Goal: Task Accomplishment & Management: Manage account settings

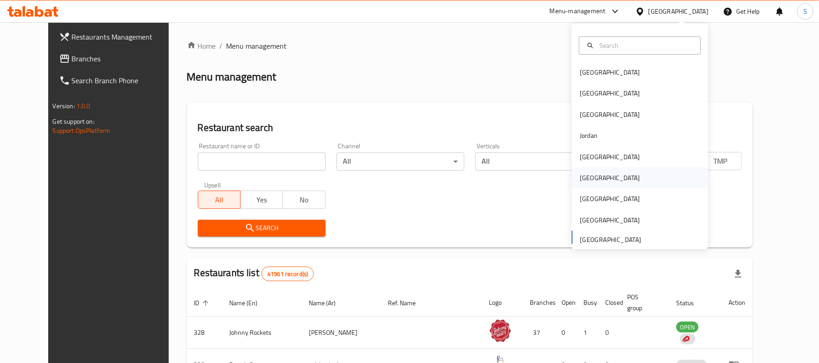
click at [583, 180] on div "[GEOGRAPHIC_DATA]" at bounding box center [609, 178] width 60 height 10
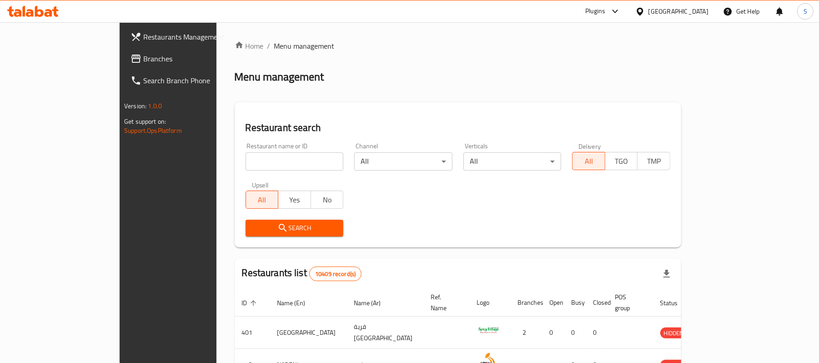
click at [143, 63] on span "Branches" at bounding box center [196, 58] width 106 height 11
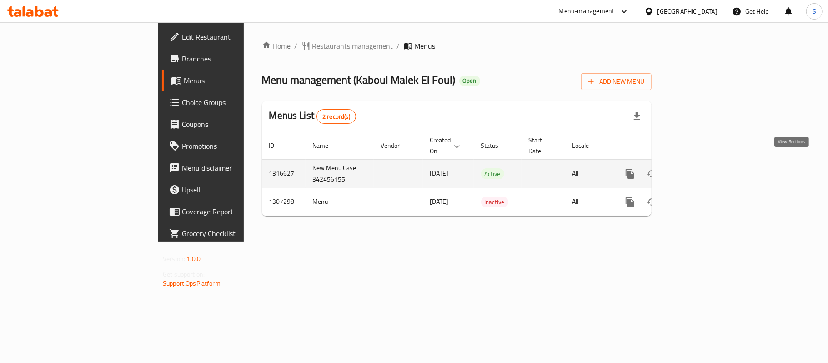
click at [706, 163] on link "enhanced table" at bounding box center [695, 174] width 22 height 22
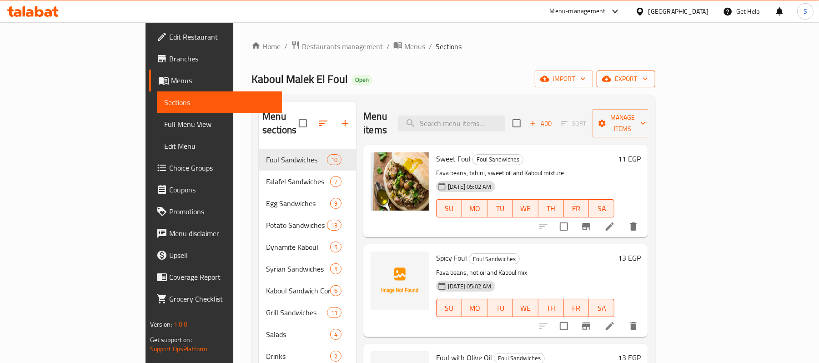
click at [648, 79] on span "export" at bounding box center [626, 78] width 44 height 11
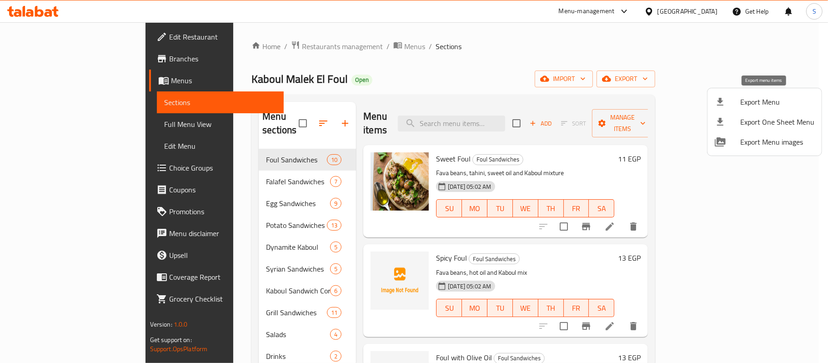
click at [740, 104] on span "Export Menu" at bounding box center [777, 101] width 74 height 11
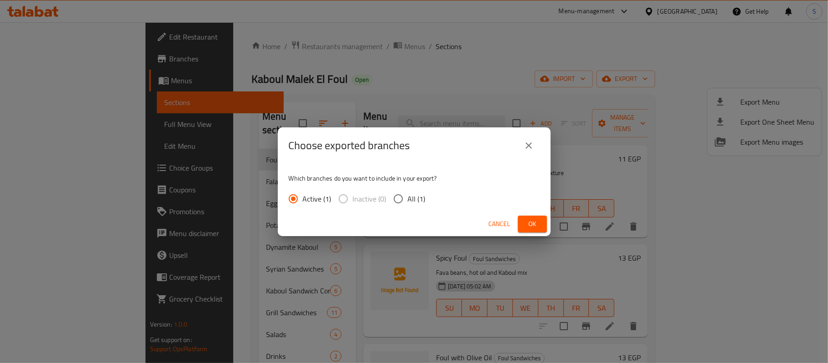
click at [408, 202] on span "All (1)" at bounding box center [417, 198] width 18 height 11
click at [408, 202] on input "All (1)" at bounding box center [398, 198] width 19 height 19
radio input "true"
click at [533, 226] on span "Ok" at bounding box center [532, 223] width 15 height 11
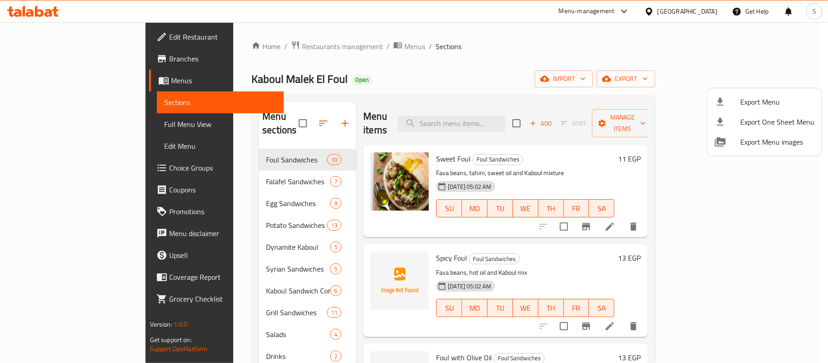
click at [51, 123] on div at bounding box center [414, 181] width 828 height 363
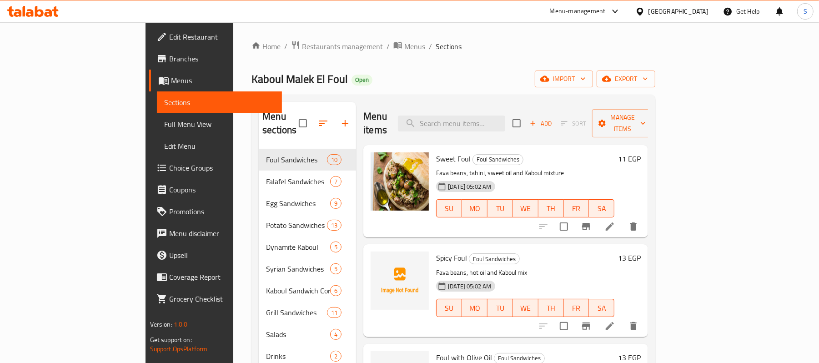
click at [164, 123] on span "Full Menu View" at bounding box center [219, 124] width 111 height 11
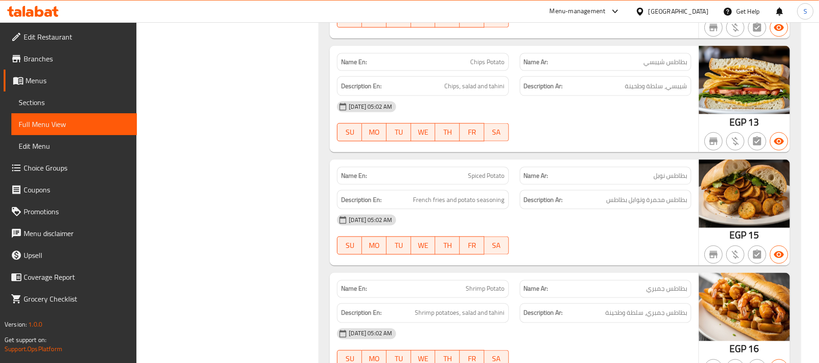
click at [484, 180] on span "Spiced Potato" at bounding box center [486, 176] width 36 height 10
copy span "Spiced Potato"
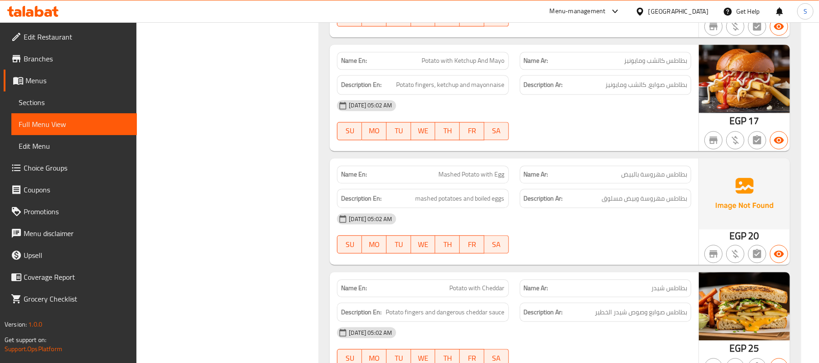
scroll to position [2736, 0]
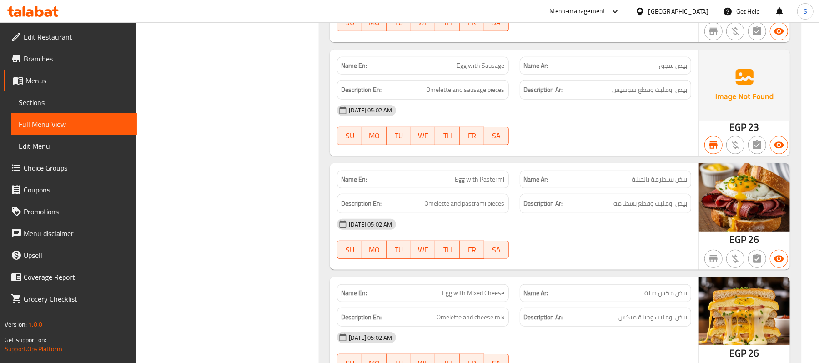
click at [652, 179] on span "بيض بسطرمة بالجبنة" at bounding box center [658, 180] width 55 height 10
copy span "بيض بسطرمة بالجبنة"
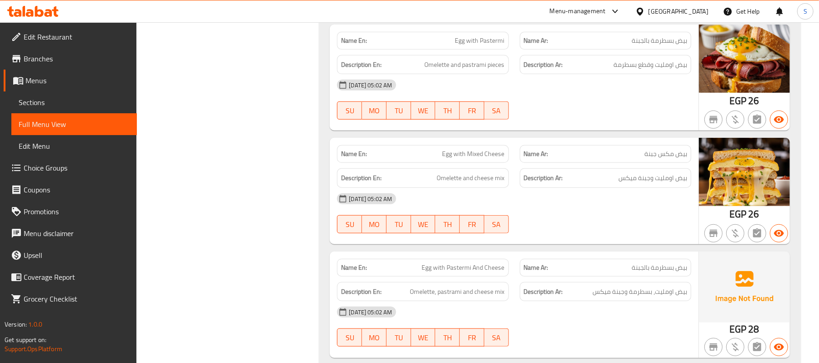
scroll to position [2857, 0]
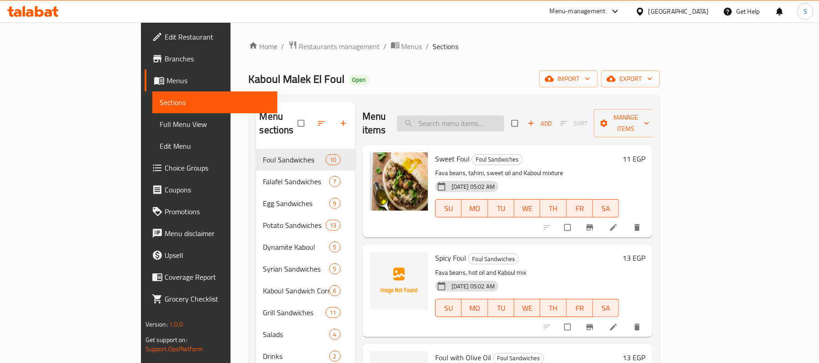
click at [486, 120] on input "search" at bounding box center [450, 123] width 107 height 16
paste input "Spiced Potato"
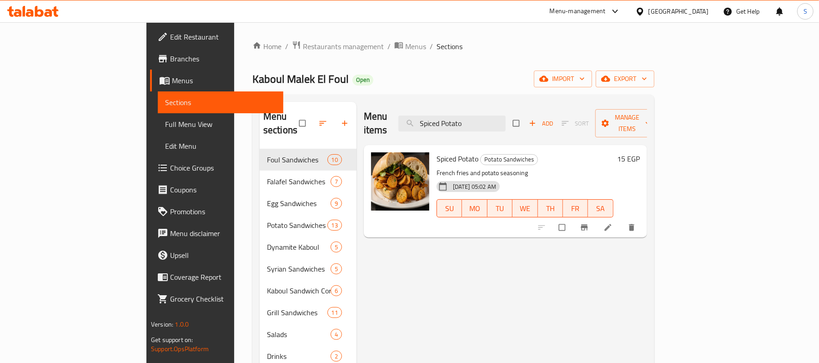
type input "Spiced Potato"
click at [612, 223] on icon at bounding box center [607, 227] width 9 height 9
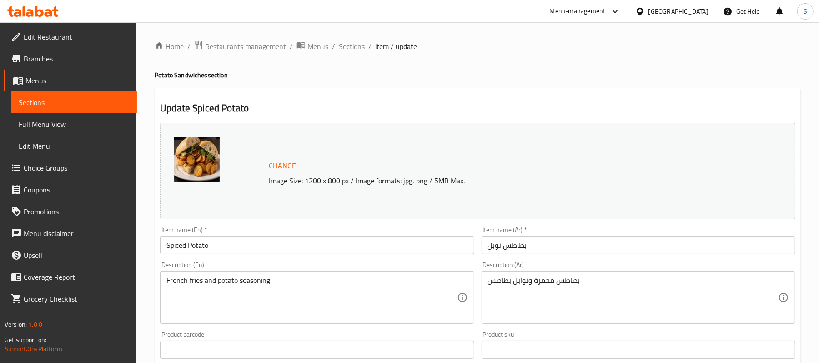
click at [544, 246] on input "بطاطس نوبل" at bounding box center [638, 245] width 314 height 18
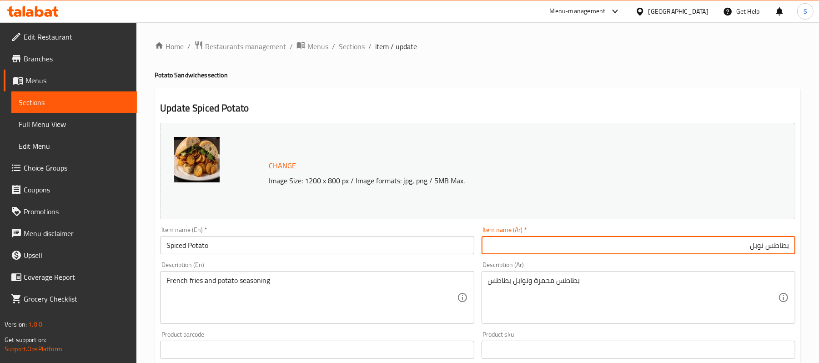
drag, startPoint x: 761, startPoint y: 248, endPoint x: 656, endPoint y: 228, distance: 106.4
click at [659, 228] on div "Item name (Ar)   * بطاطس نوبل Item name (Ar) *" at bounding box center [638, 240] width 314 height 28
type input "بطاطس توابل"
click at [355, 42] on span "Sections" at bounding box center [352, 46] width 26 height 11
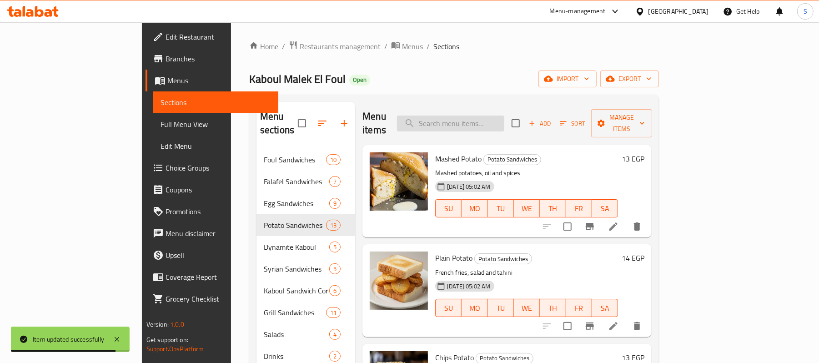
click at [504, 115] on input "search" at bounding box center [450, 123] width 107 height 16
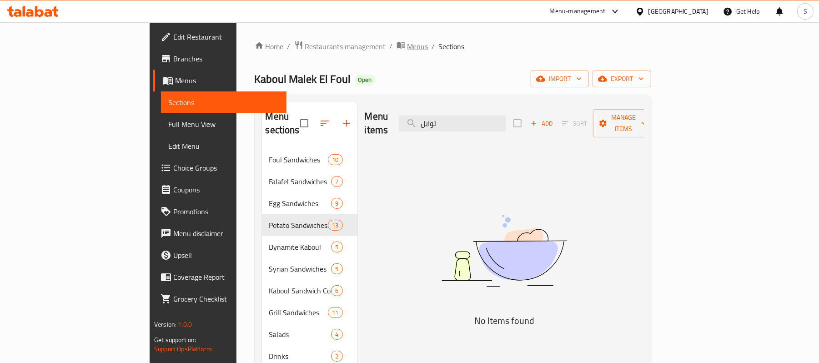
type input "توابل"
click at [407, 45] on span "Menus" at bounding box center [417, 46] width 21 height 11
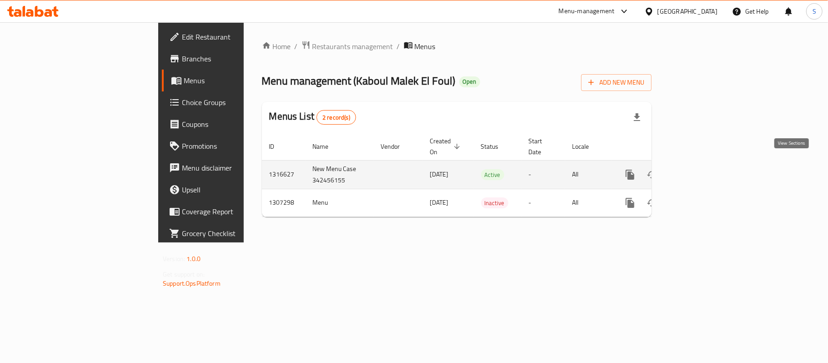
click at [701, 169] on icon "enhanced table" at bounding box center [695, 174] width 11 height 11
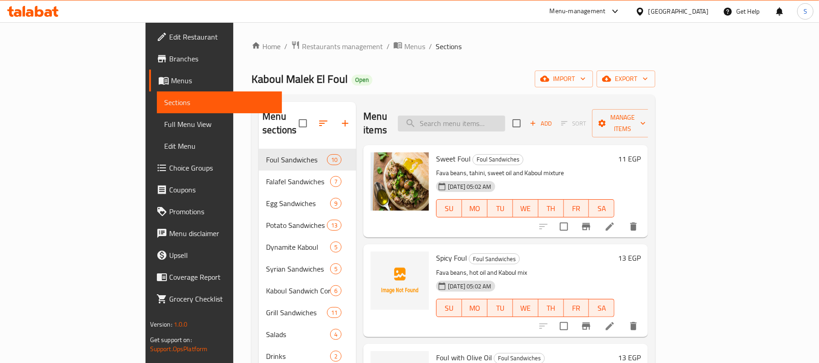
click at [500, 115] on input "search" at bounding box center [451, 123] width 107 height 16
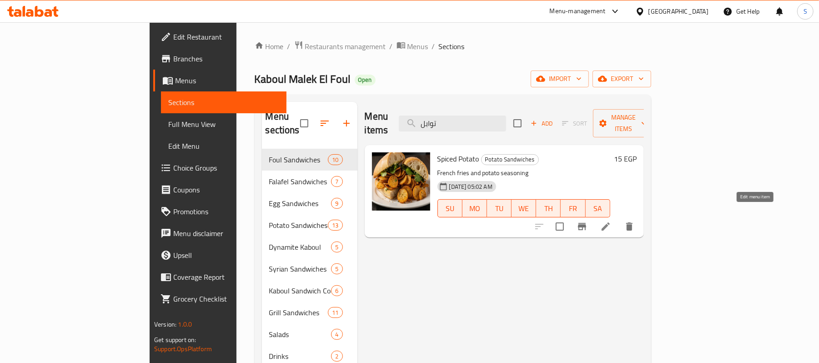
type input "توابل"
click at [611, 221] on icon at bounding box center [605, 226] width 11 height 11
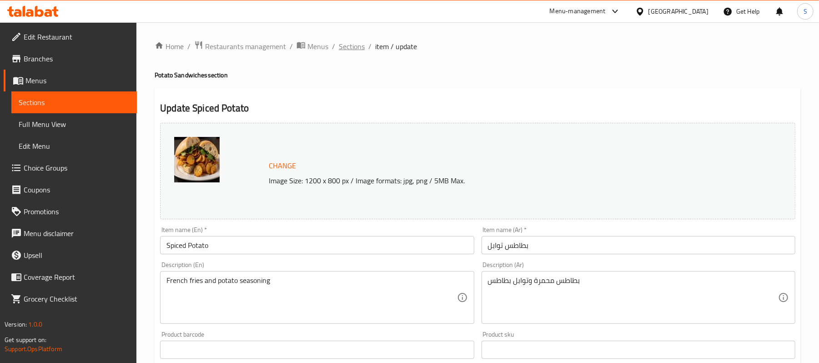
click at [357, 45] on span "Sections" at bounding box center [352, 46] width 26 height 11
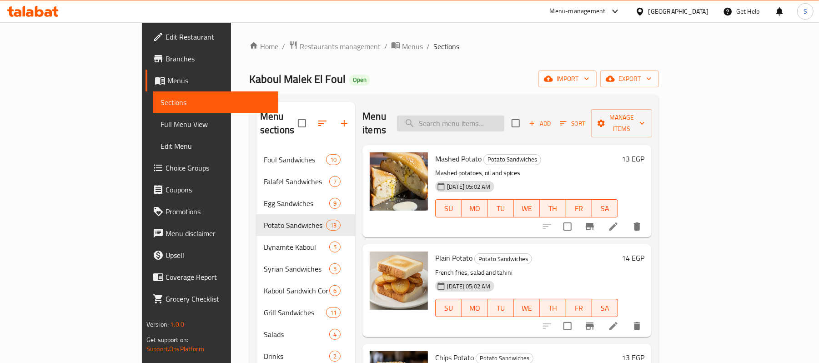
click at [477, 117] on input "search" at bounding box center [450, 123] width 107 height 16
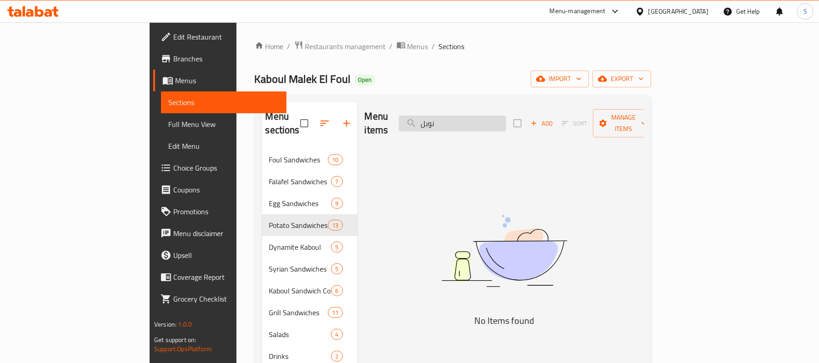
click at [498, 117] on input "نوبل" at bounding box center [452, 123] width 107 height 16
paste input "بيض بسطرمة بالجبنة"
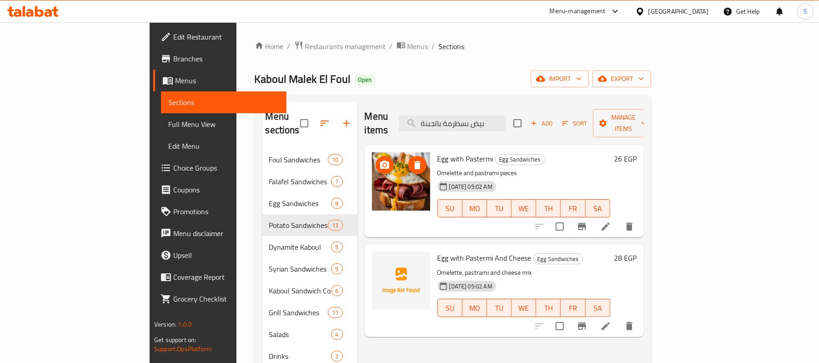
type input "بيض بسطرمة بالجبنة"
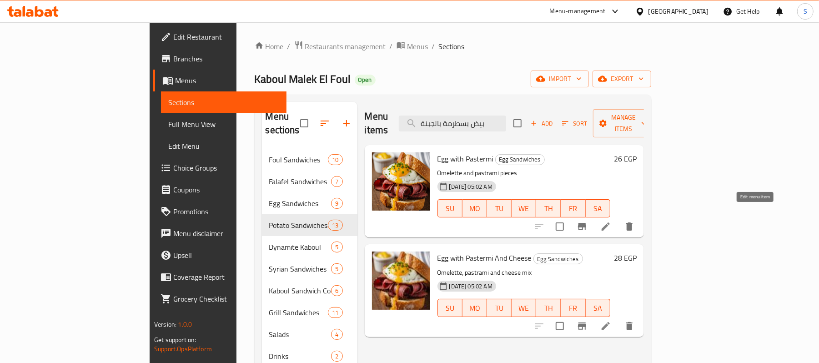
click at [611, 221] on icon at bounding box center [605, 226] width 11 height 11
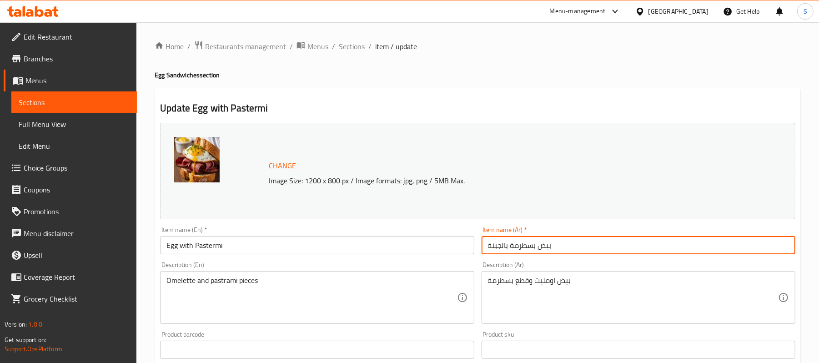
drag, startPoint x: 511, startPoint y: 246, endPoint x: 467, endPoint y: 245, distance: 44.1
click at [467, 245] on div "Change Image Size: 1200 x 800 px / Image formats: jpg, png / 5MB Max. Item name…" at bounding box center [477, 321] width 642 height 405
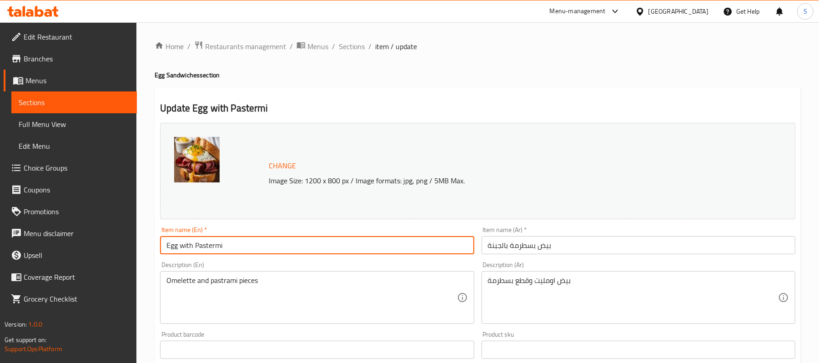
click at [467, 245] on input "Egg with Pastermi" at bounding box center [317, 245] width 314 height 18
click at [546, 253] on input "بيض بسطرمة بالجبنة" at bounding box center [638, 245] width 314 height 18
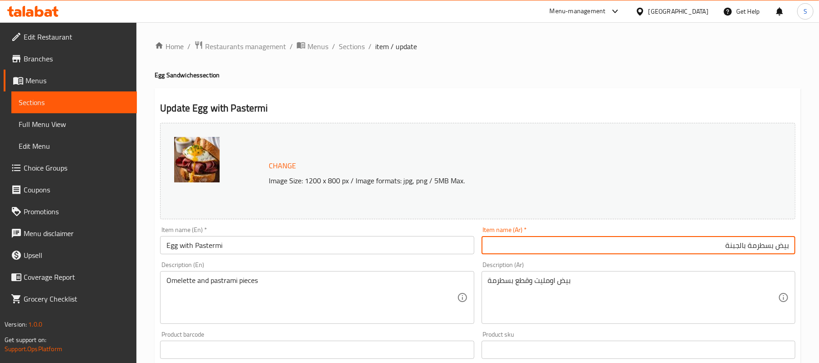
drag, startPoint x: 746, startPoint y: 243, endPoint x: 670, endPoint y: 240, distance: 75.9
click at [670, 240] on input "بيض بسطرمة بالجبنة" at bounding box center [638, 245] width 314 height 18
type input "بيض بسطرمة"
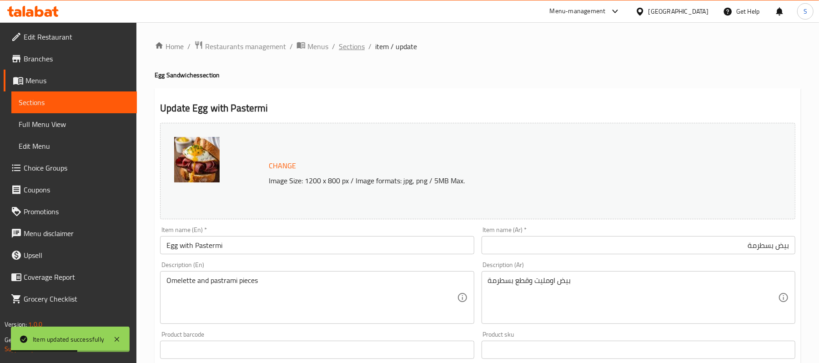
click at [349, 46] on span "Sections" at bounding box center [352, 46] width 26 height 11
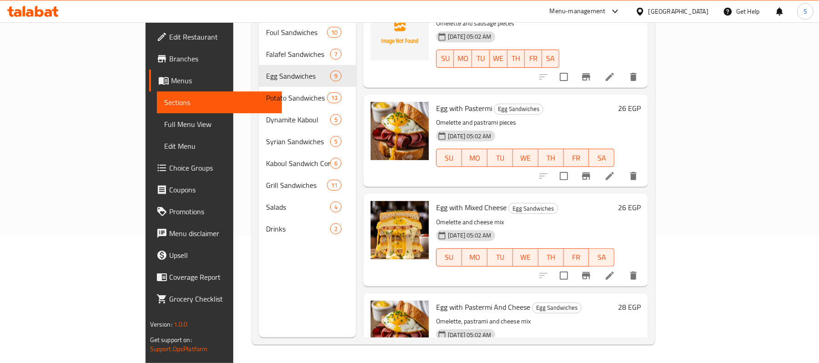
scroll to position [553, 0]
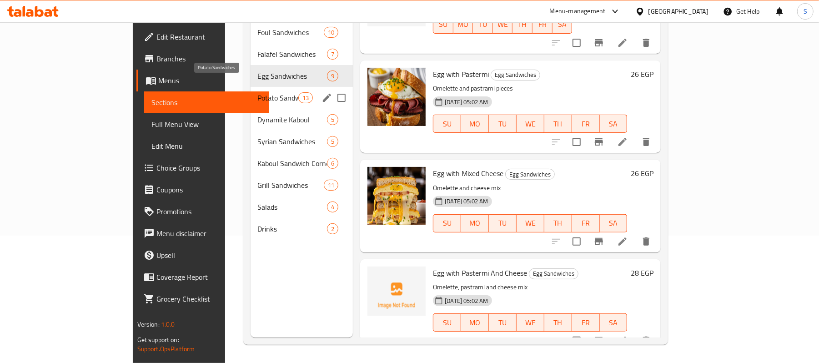
click at [258, 92] on span "Potato Sandwiches" at bounding box center [278, 97] width 40 height 11
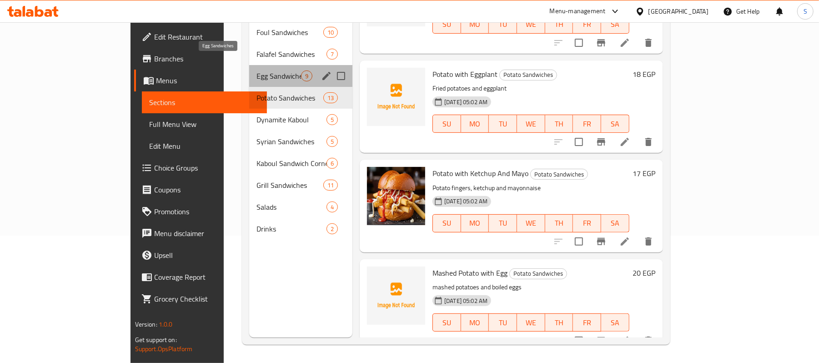
drag, startPoint x: 202, startPoint y: 64, endPoint x: 255, endPoint y: 75, distance: 53.8
click at [256, 70] on span "Egg Sandwiches" at bounding box center [278, 75] width 45 height 11
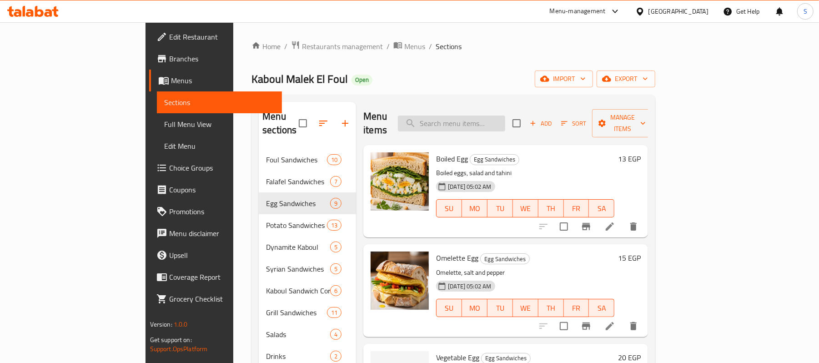
click at [489, 115] on input "search" at bounding box center [451, 123] width 107 height 16
paste input "بيض سجق"
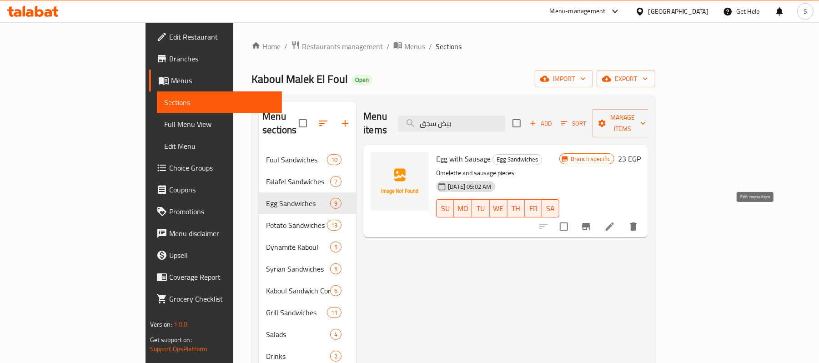
type input "بيض سجق"
click at [615, 221] on icon at bounding box center [609, 226] width 11 height 11
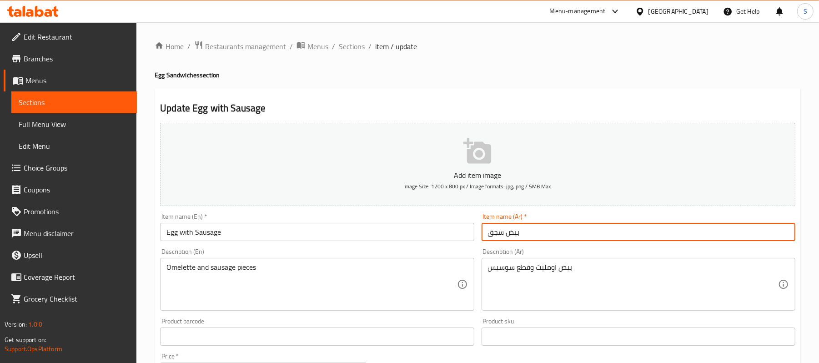
click at [543, 227] on input "بيض سجق" at bounding box center [638, 232] width 314 height 18
drag, startPoint x: 765, startPoint y: 230, endPoint x: 710, endPoint y: 226, distance: 55.6
click at [717, 226] on input "بيض سجق" at bounding box center [638, 232] width 314 height 18
type input "بيض سوسيس"
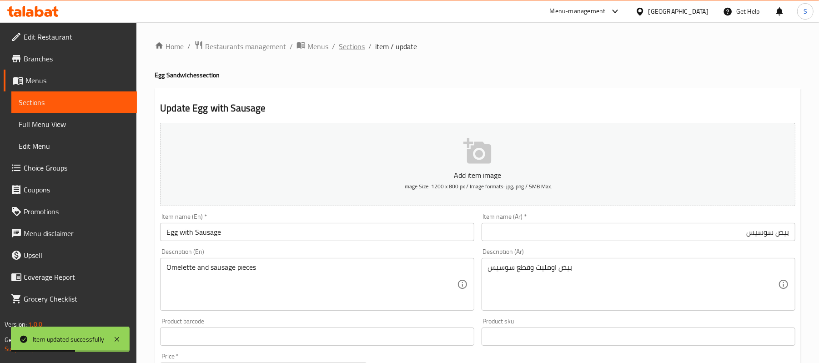
click at [353, 43] on span "Sections" at bounding box center [352, 46] width 26 height 11
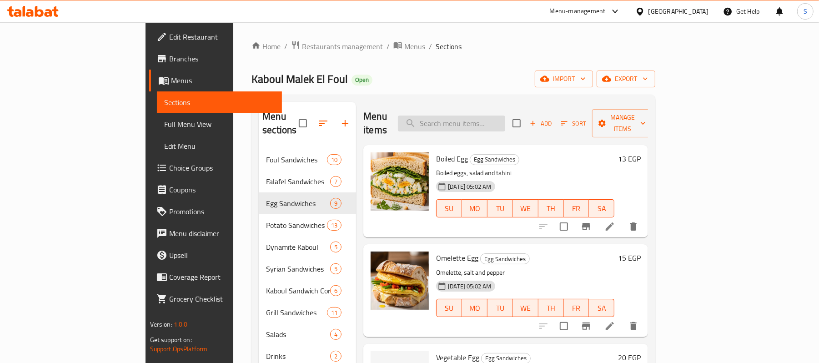
click at [505, 118] on input "search" at bounding box center [451, 123] width 107 height 16
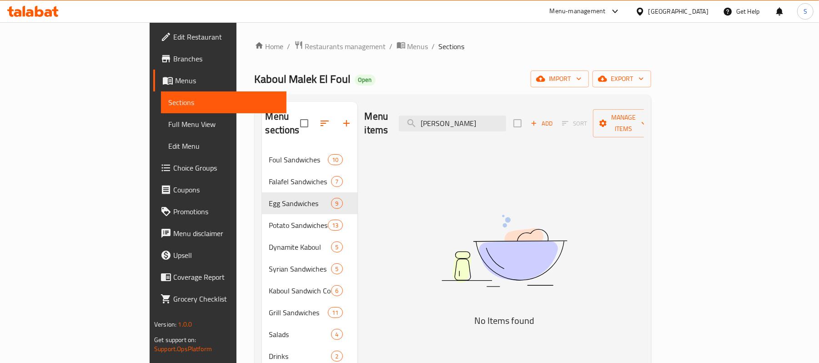
type input "رومي مشوي"
drag, startPoint x: 522, startPoint y: 112, endPoint x: 442, endPoint y: 110, distance: 80.5
click at [442, 110] on div "Menu items رومي مشوي Add Sort Manage items" at bounding box center [503, 123] width 279 height 43
click at [407, 46] on span "Menus" at bounding box center [417, 46] width 21 height 11
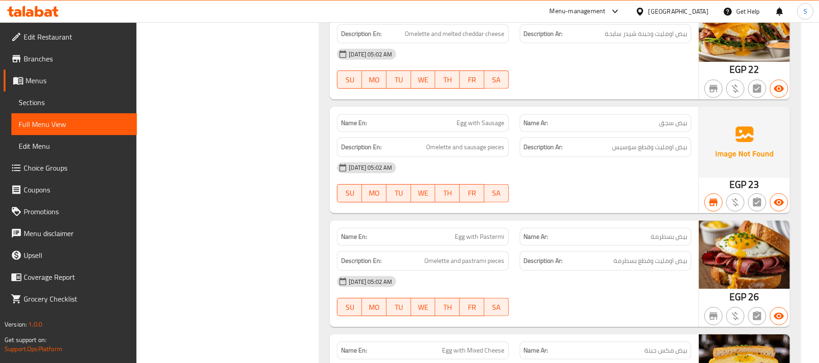
scroll to position [2675, 0]
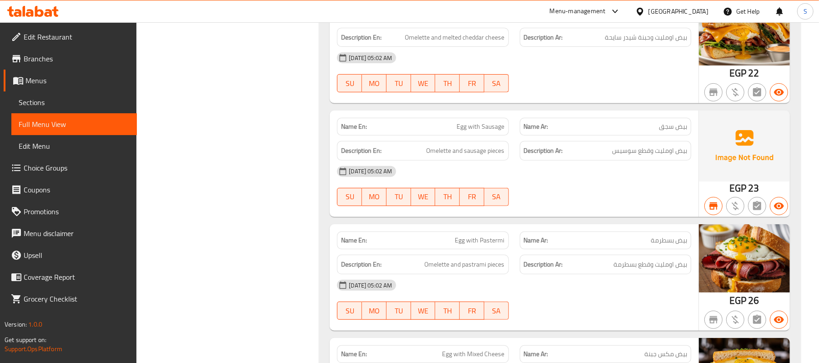
click at [669, 128] on span "بيض سجق" at bounding box center [673, 127] width 28 height 10
copy span "بيض سجق"
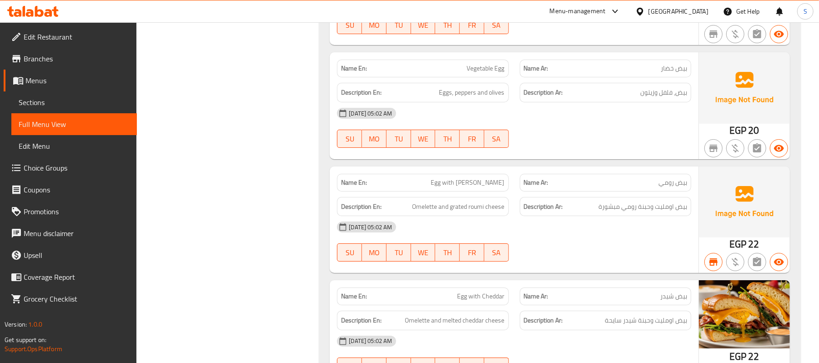
scroll to position [4293, 0]
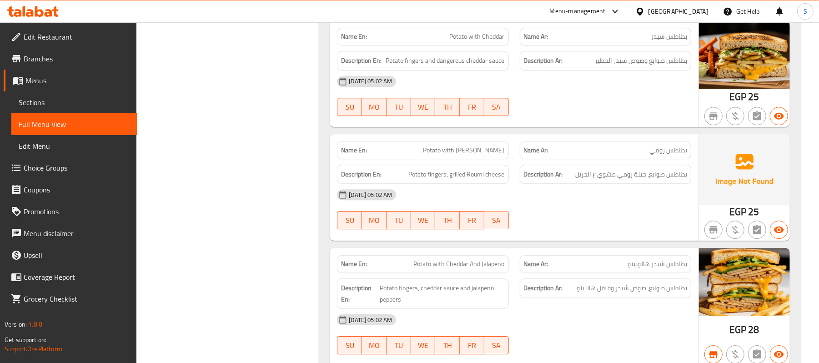
click at [488, 155] on span "Potato with [PERSON_NAME]" at bounding box center [463, 150] width 81 height 10
copy span "Potato with [PERSON_NAME]"
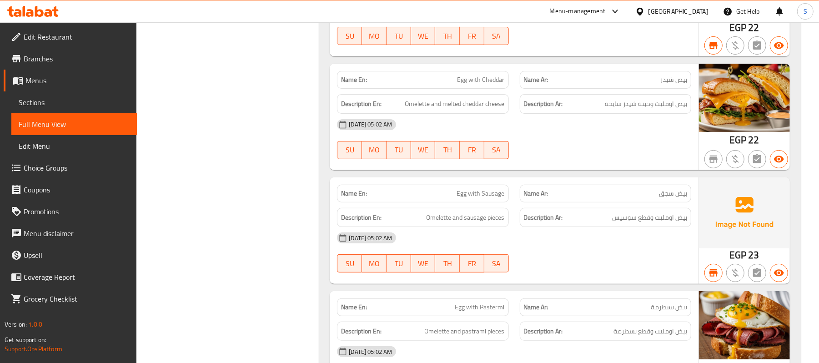
scroll to position [2536, 0]
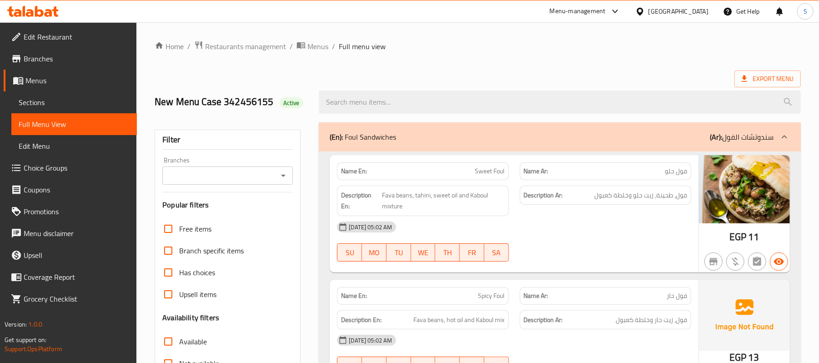
click at [475, 128] on div "(En): Foul Sandwiches (Ar): سندوتشات الفول" at bounding box center [560, 136] width 482 height 29
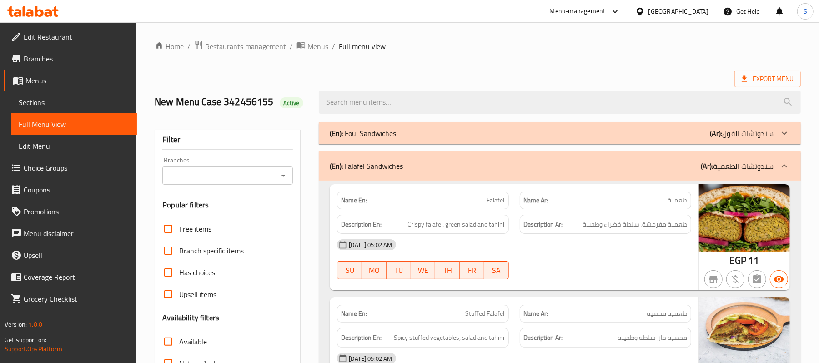
click at [471, 156] on div "(En): Falafel Sandwiches (Ar): سندوتشات الطعمية" at bounding box center [560, 165] width 482 height 29
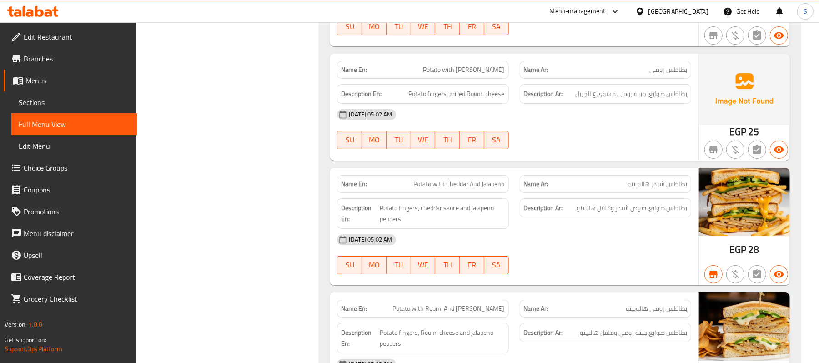
scroll to position [2363, 0]
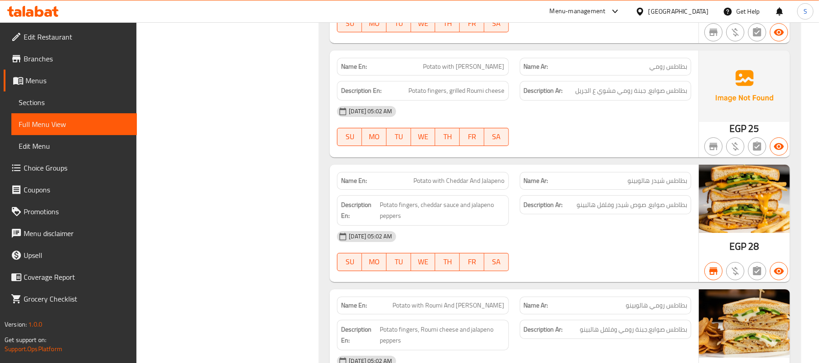
drag, startPoint x: 648, startPoint y: 74, endPoint x: 670, endPoint y: 74, distance: 22.3
click at [670, 71] on p "Name Ar: بطاطس رومي" at bounding box center [605, 67] width 163 height 10
click at [635, 134] on div "10-10-2025 05:02 AM SU MO TU WE TH FR SA" at bounding box center [513, 125] width 365 height 51
click at [631, 96] on span "بطاطس صوابع، جبنة رومي مشوي ع الجريل" at bounding box center [631, 90] width 112 height 11
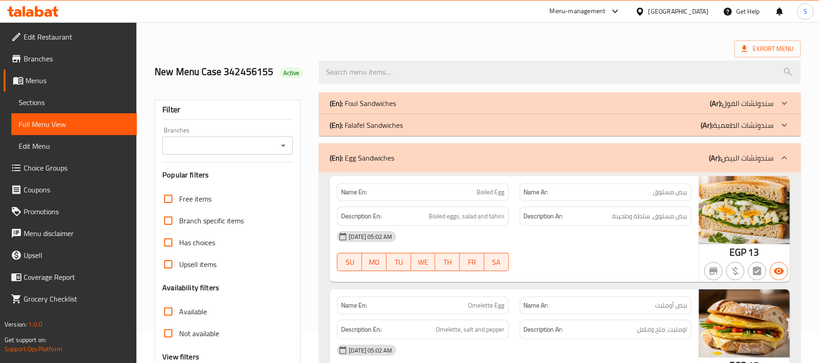
scroll to position [0, 0]
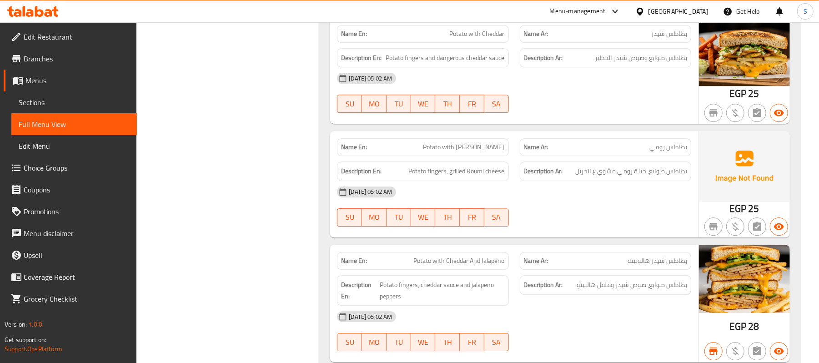
click at [474, 152] on span "Potato with [PERSON_NAME]" at bounding box center [463, 147] width 81 height 10
click at [474, 152] on span "Potato with Roumi" at bounding box center [463, 147] width 81 height 10
click at [667, 152] on span "بطاطس رومي" at bounding box center [668, 147] width 38 height 10
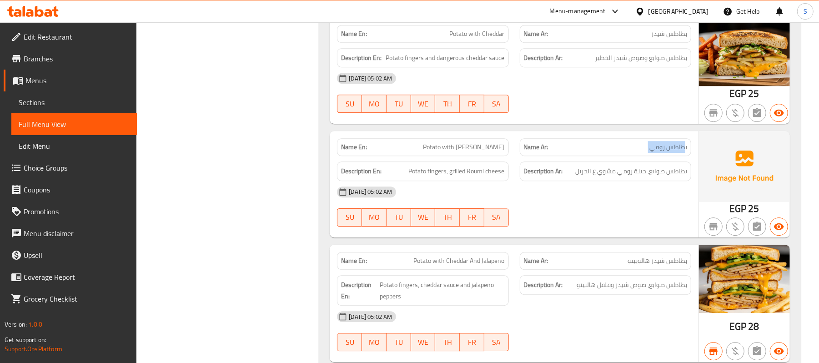
click at [667, 152] on span "بطاطس رومي" at bounding box center [668, 147] width 38 height 10
copy span "بطاطس رومي"
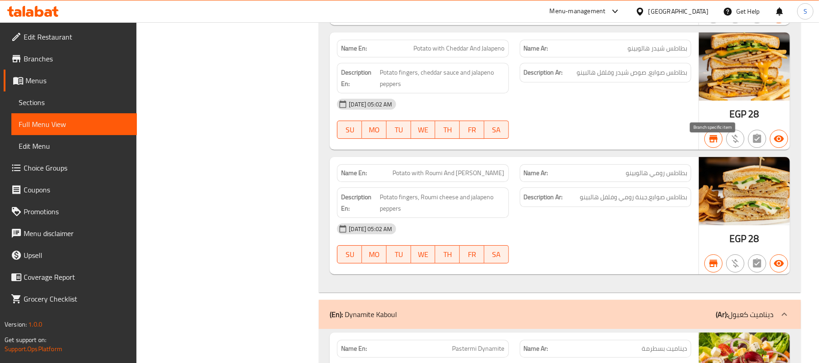
scroll to position [4268, 0]
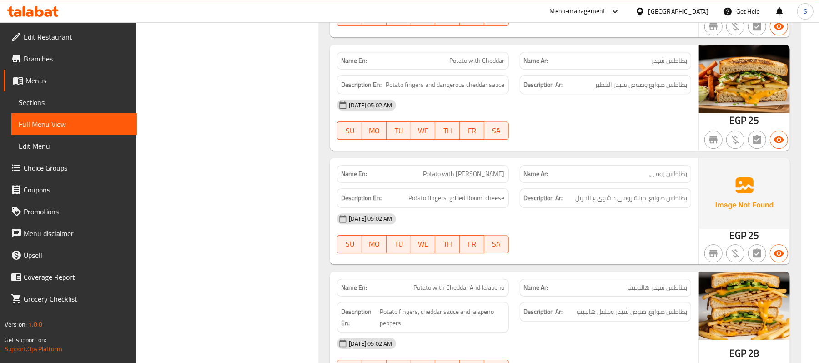
click at [671, 179] on span "بطاطس رومي" at bounding box center [668, 174] width 38 height 10
copy span "بطاطس رومي"
click at [240, 202] on div "Filter Branches Branches Popular filters Free items Branch specific items Has c…" at bounding box center [231, 271] width 164 height 8847
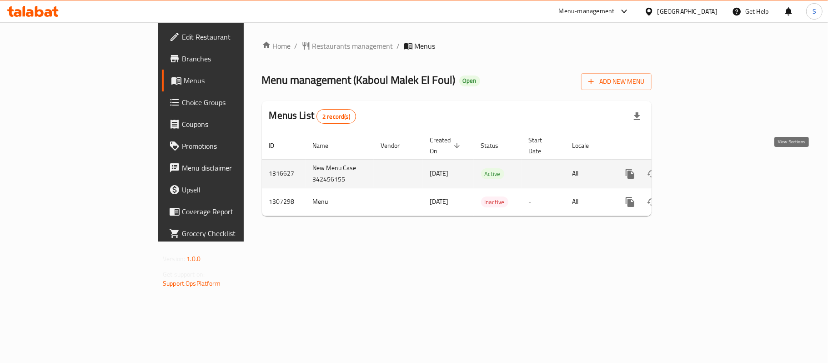
click at [701, 168] on icon "enhanced table" at bounding box center [695, 173] width 11 height 11
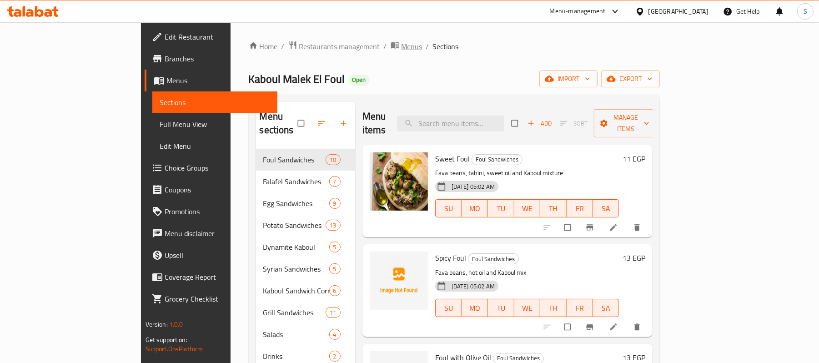
click at [401, 46] on span "Menus" at bounding box center [411, 46] width 21 height 11
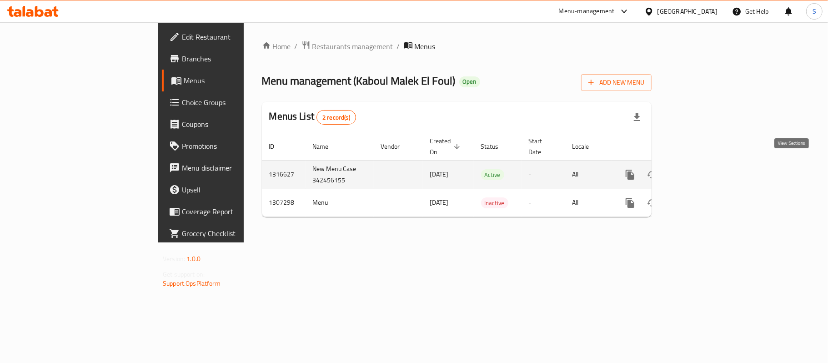
click at [701, 169] on icon "enhanced table" at bounding box center [695, 174] width 11 height 11
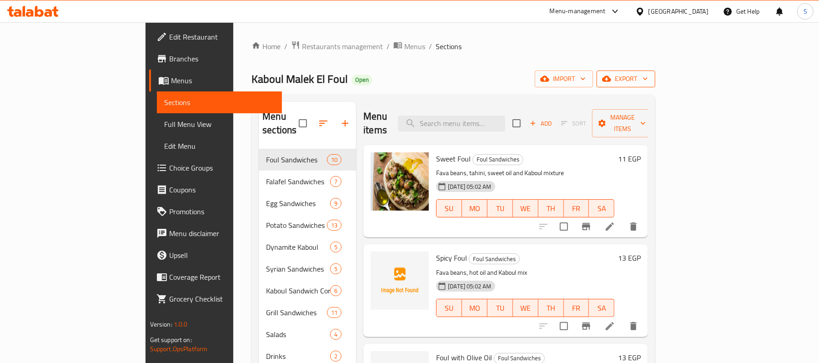
click at [648, 79] on span "export" at bounding box center [626, 78] width 44 height 11
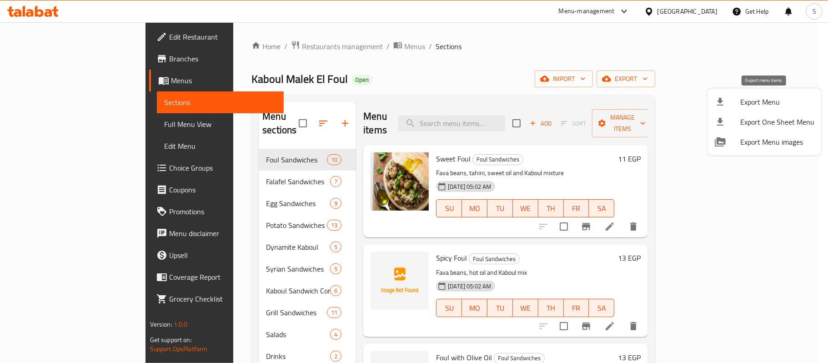
click at [731, 97] on div at bounding box center [726, 101] width 25 height 11
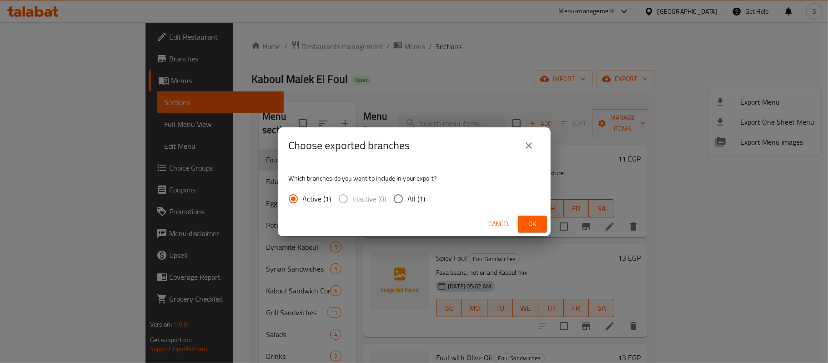
click at [413, 200] on span "All (1)" at bounding box center [417, 198] width 18 height 11
click at [408, 200] on input "All (1)" at bounding box center [398, 198] width 19 height 19
radio input "true"
click at [537, 228] on span "Ok" at bounding box center [532, 223] width 15 height 11
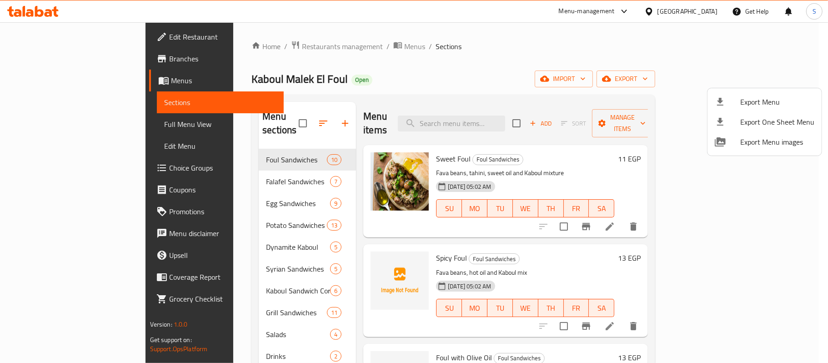
click at [572, 42] on div at bounding box center [414, 181] width 828 height 363
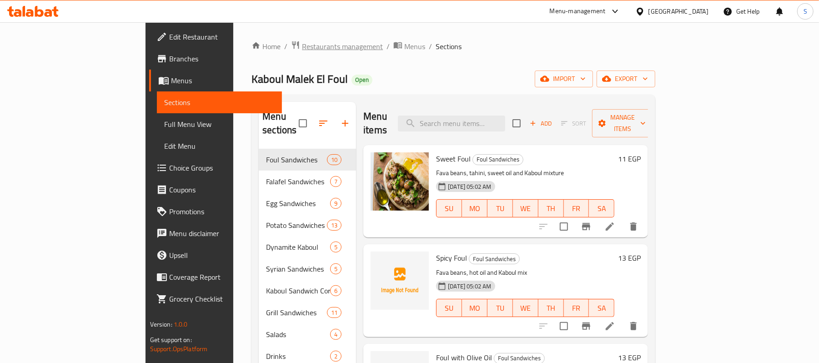
click at [302, 48] on span "Restaurants management" at bounding box center [342, 46] width 81 height 11
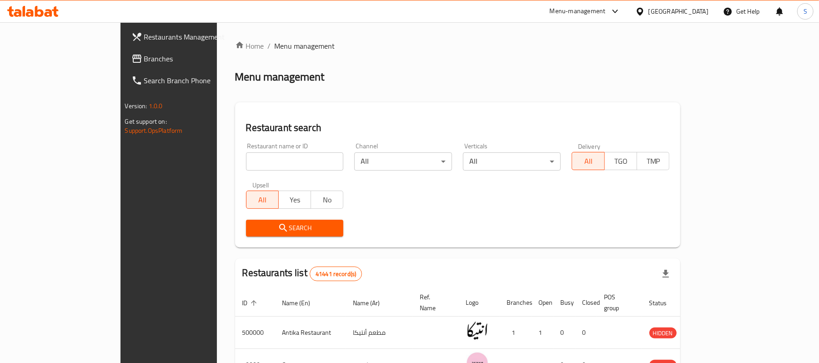
click at [699, 6] on div "[GEOGRAPHIC_DATA]" at bounding box center [678, 11] width 60 height 10
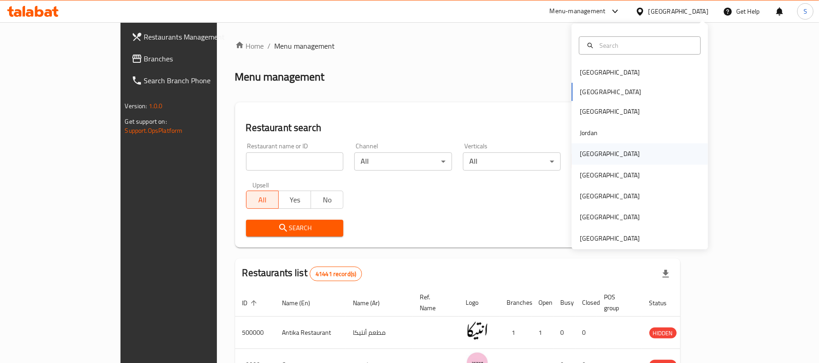
click at [588, 157] on div "[GEOGRAPHIC_DATA]" at bounding box center [609, 154] width 60 height 10
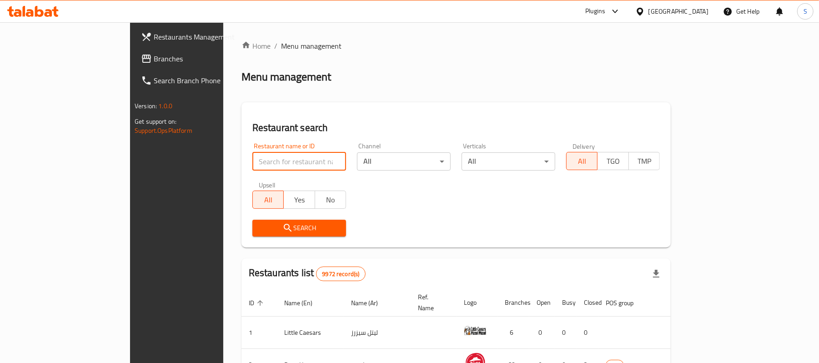
click at [252, 165] on input "search" at bounding box center [299, 161] width 94 height 18
paste input "Super sonic"
type input "Super sonic"
click button "Search" at bounding box center [299, 228] width 94 height 17
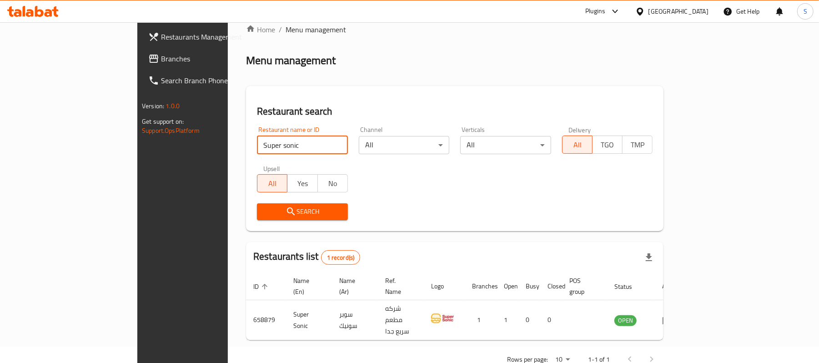
scroll to position [25, 0]
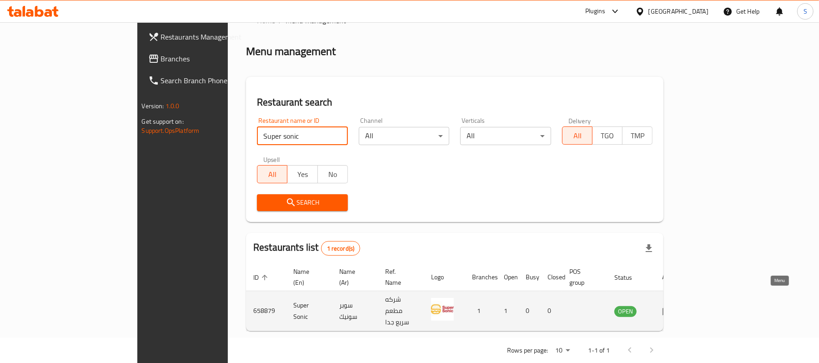
click at [671, 309] on icon "enhanced table" at bounding box center [669, 311] width 3 height 4
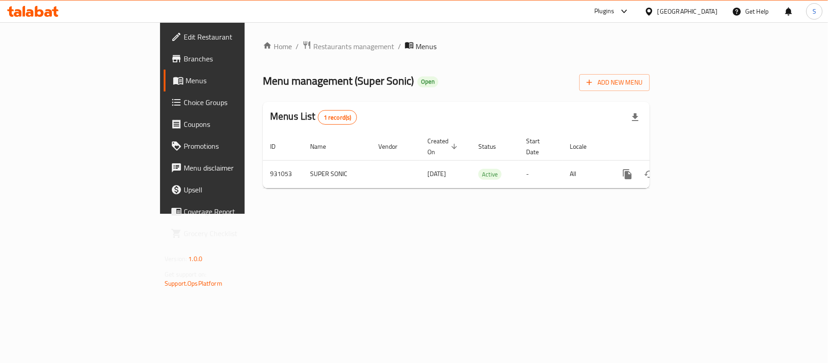
click at [700, 15] on div "[GEOGRAPHIC_DATA]" at bounding box center [687, 11] width 60 height 10
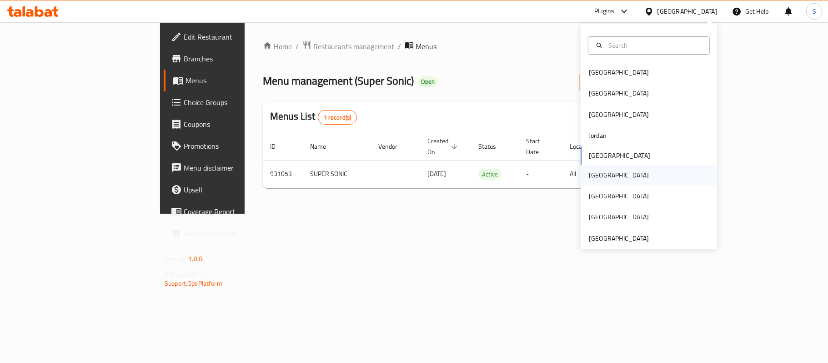
click at [589, 180] on div "[GEOGRAPHIC_DATA]" at bounding box center [619, 175] width 60 height 10
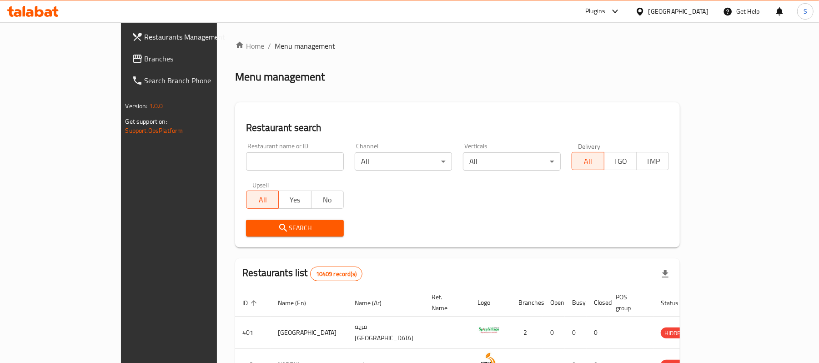
click at [246, 156] on input "search" at bounding box center [295, 161] width 98 height 18
paste input "28607"
type input "28607"
click button "Search" at bounding box center [295, 228] width 98 height 17
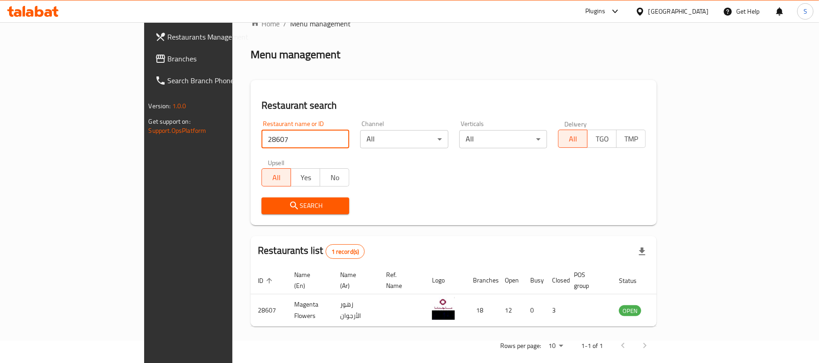
scroll to position [25, 0]
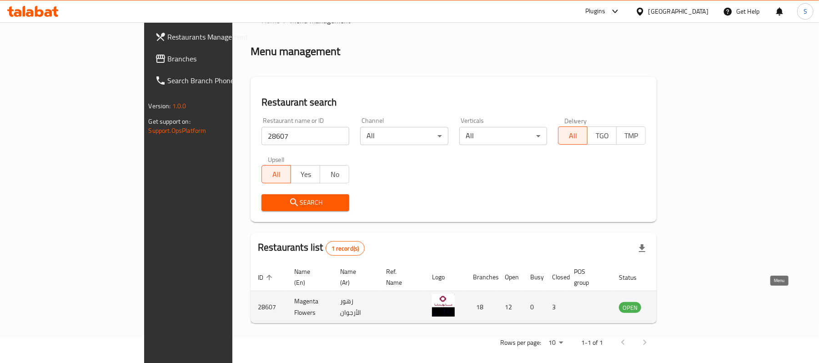
click at [677, 301] on icon "enhanced table" at bounding box center [671, 306] width 11 height 11
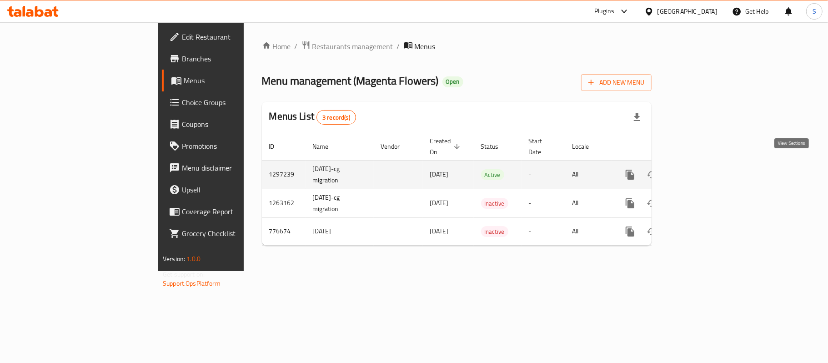
click at [699, 170] on icon "enhanced table" at bounding box center [695, 174] width 8 height 8
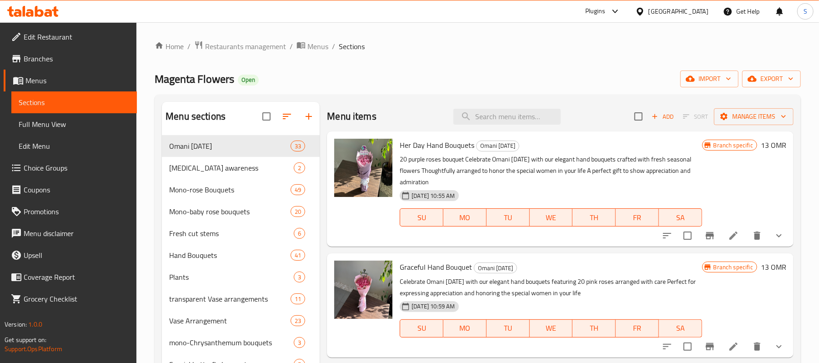
click at [53, 31] on span "Edit Restaurant" at bounding box center [77, 36] width 106 height 11
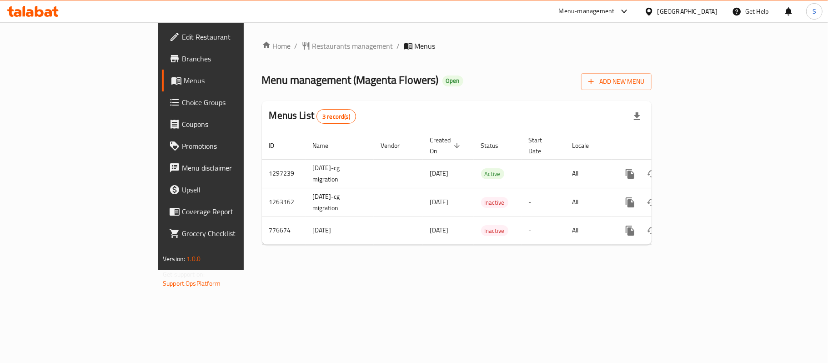
click at [182, 99] on span "Choice Groups" at bounding box center [235, 102] width 107 height 11
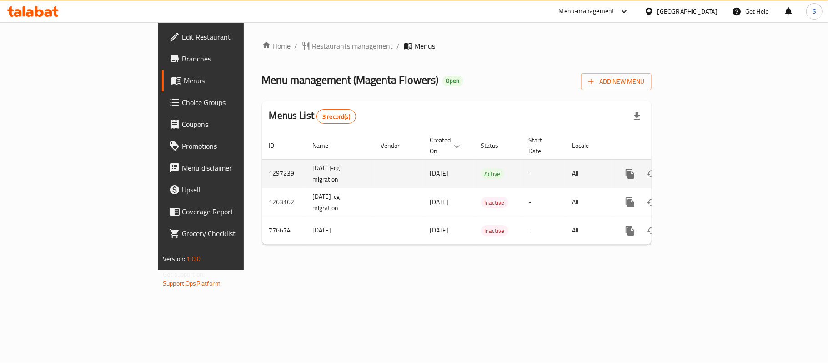
click at [699, 170] on icon "enhanced table" at bounding box center [695, 174] width 8 height 8
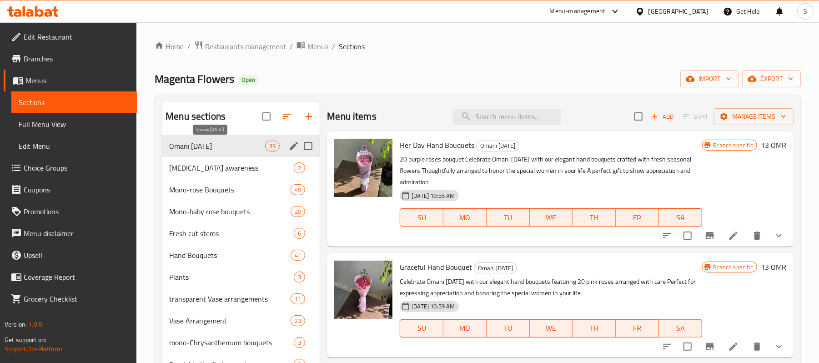
click at [215, 146] on span "Omani [DATE]" at bounding box center [217, 145] width 96 height 11
click at [42, 165] on span "Choice Groups" at bounding box center [77, 167] width 106 height 11
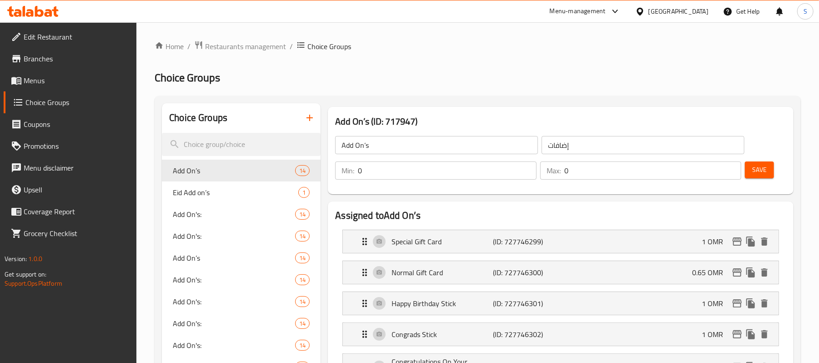
click at [697, 10] on div "Oman" at bounding box center [678, 11] width 60 height 10
click at [695, 13] on div "Oman" at bounding box center [678, 11] width 60 height 10
click at [702, 10] on div "[GEOGRAPHIC_DATA]" at bounding box center [678, 11] width 60 height 10
click at [648, 11] on div at bounding box center [641, 11] width 13 height 10
click at [643, 14] on icon at bounding box center [639, 11] width 6 height 8
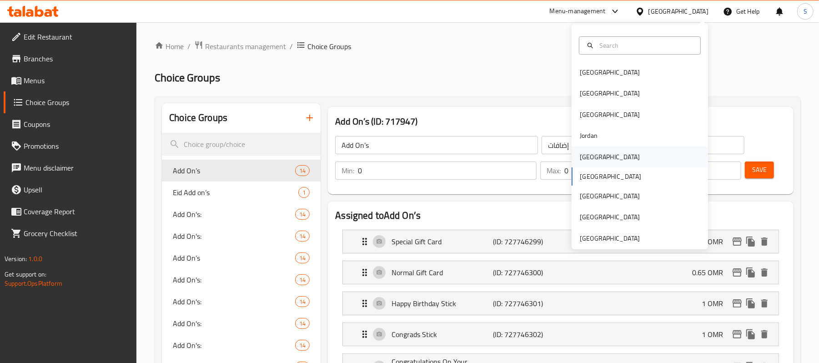
click at [594, 154] on div "[GEOGRAPHIC_DATA]" at bounding box center [609, 156] width 75 height 21
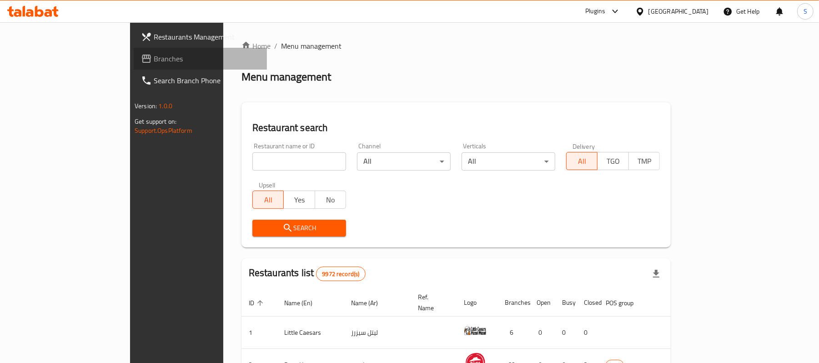
click at [154, 56] on span "Branches" at bounding box center [207, 58] width 106 height 11
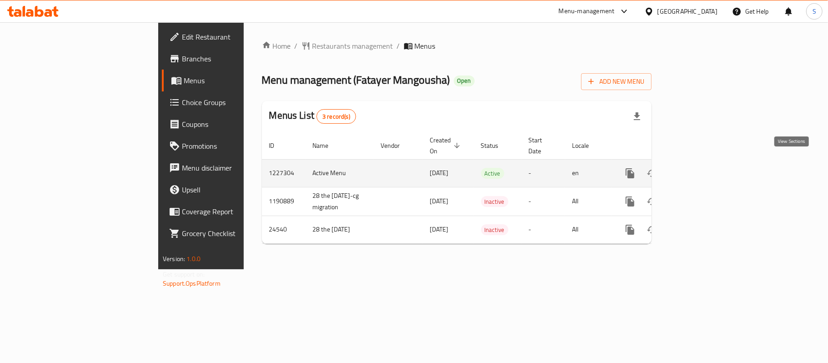
click at [699, 169] on icon "enhanced table" at bounding box center [695, 173] width 8 height 8
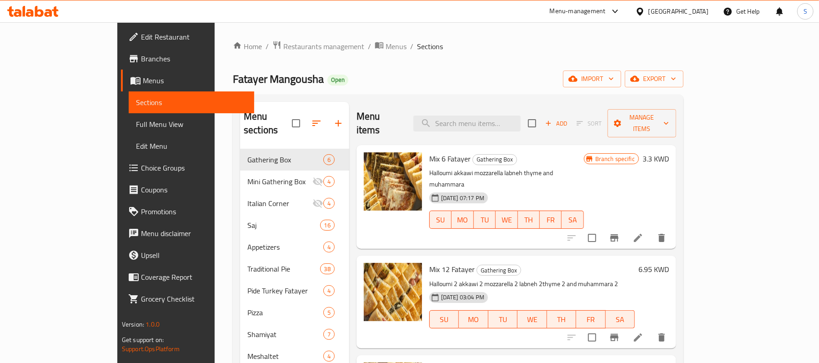
click at [541, 62] on div "Home / Restaurants management / Menus / Sections Fatayer Mangousha Open import …" at bounding box center [458, 255] width 450 height 431
click at [676, 79] on span "export" at bounding box center [654, 78] width 44 height 11
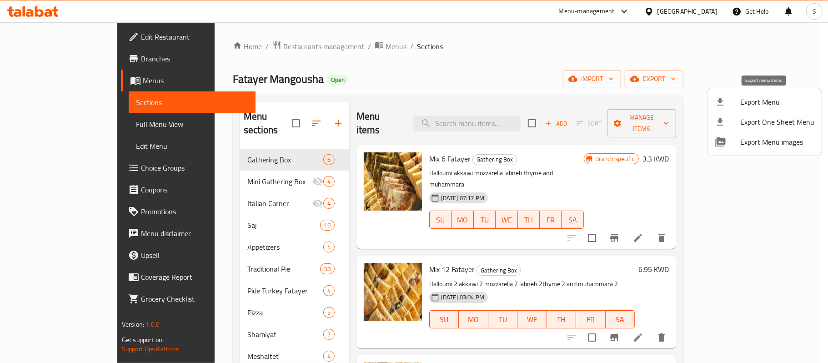
click at [738, 104] on div at bounding box center [726, 101] width 25 height 11
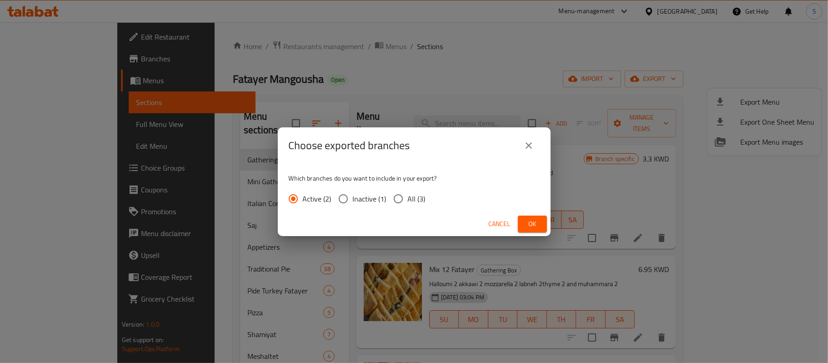
click at [402, 198] on input "All (3)" at bounding box center [398, 198] width 19 height 19
radio input "true"
click at [535, 225] on span "Ok" at bounding box center [532, 223] width 15 height 11
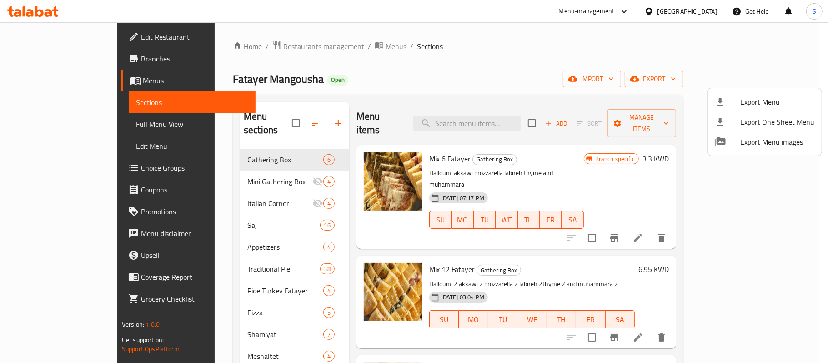
click at [654, 57] on div at bounding box center [414, 181] width 828 height 363
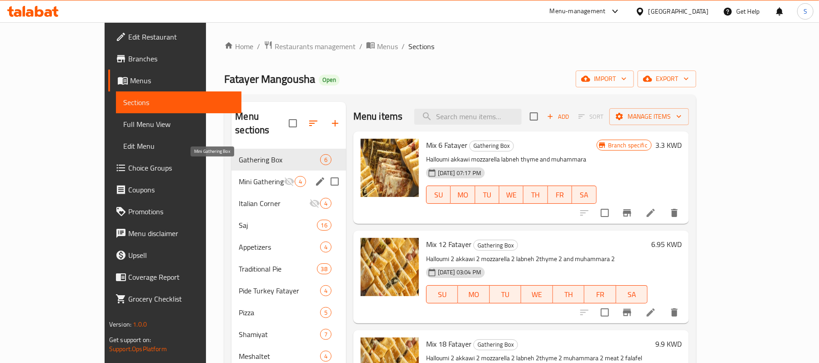
click at [239, 176] on span "Mini Gathering Box" at bounding box center [261, 181] width 45 height 11
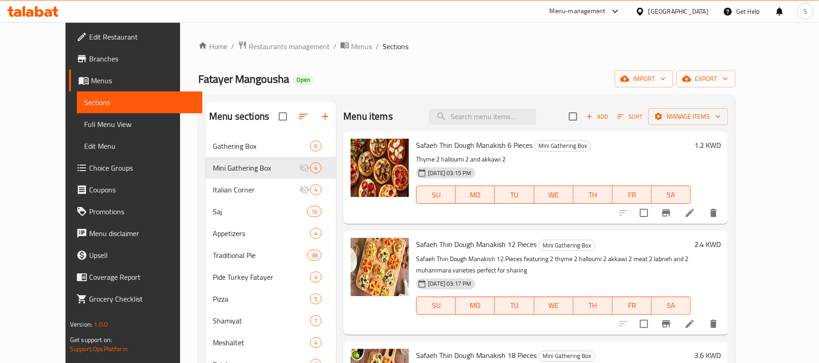
click at [402, 73] on div "Fatayer Mangousha Open import export" at bounding box center [466, 78] width 537 height 17
click at [694, 211] on icon at bounding box center [689, 213] width 8 height 8
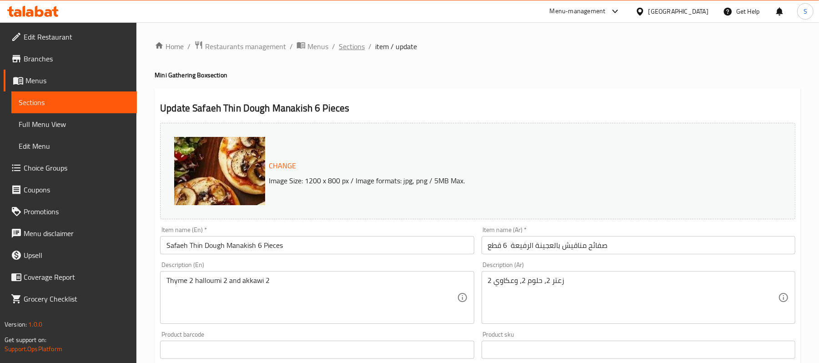
click at [342, 48] on span "Sections" at bounding box center [352, 46] width 26 height 11
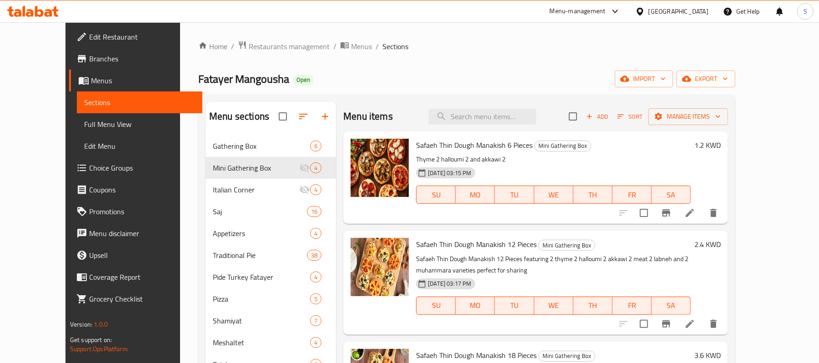
scroll to position [60, 0]
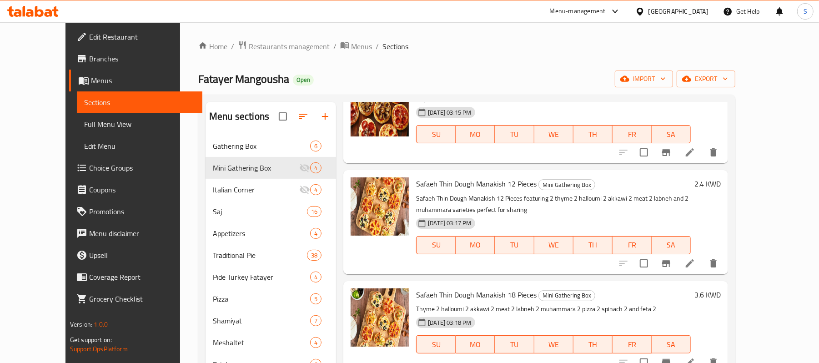
click at [84, 126] on span "Full Menu View" at bounding box center [139, 124] width 111 height 11
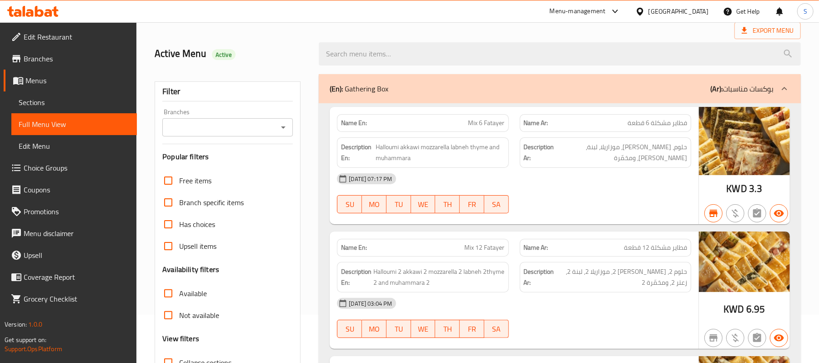
scroll to position [182, 0]
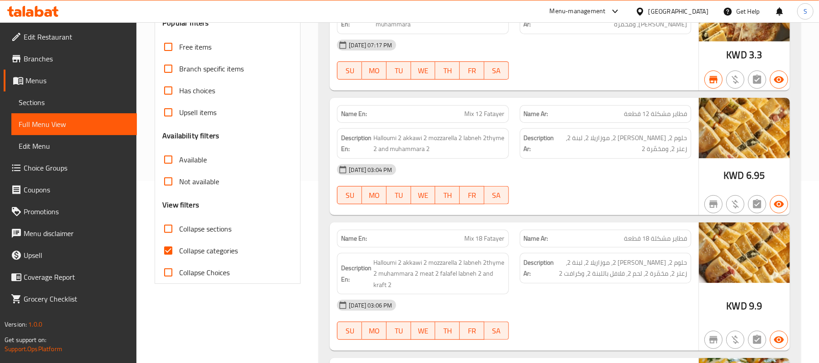
click at [166, 231] on input "Collapse sections" at bounding box center [168, 229] width 22 height 22
checkbox input "true"
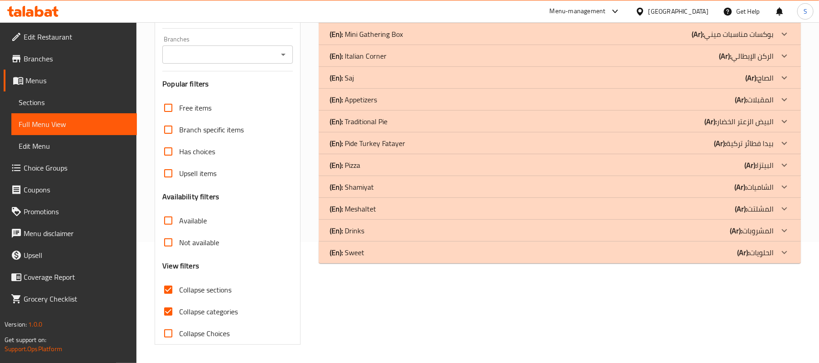
scroll to position [61, 0]
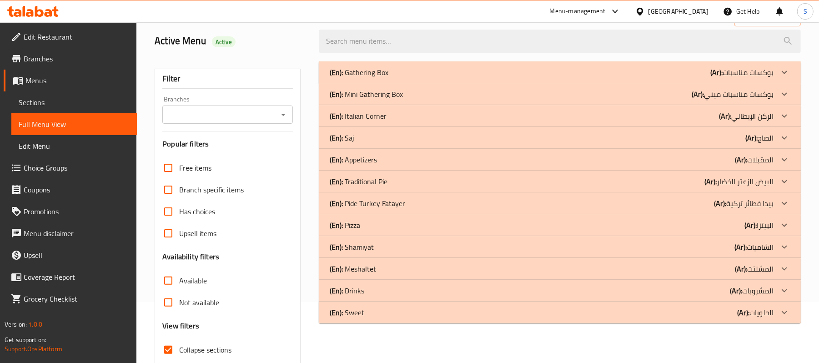
click at [415, 95] on div "(En): Mini Gathering Box (Ar): بوكسات مناسبات ميني" at bounding box center [551, 94] width 444 height 11
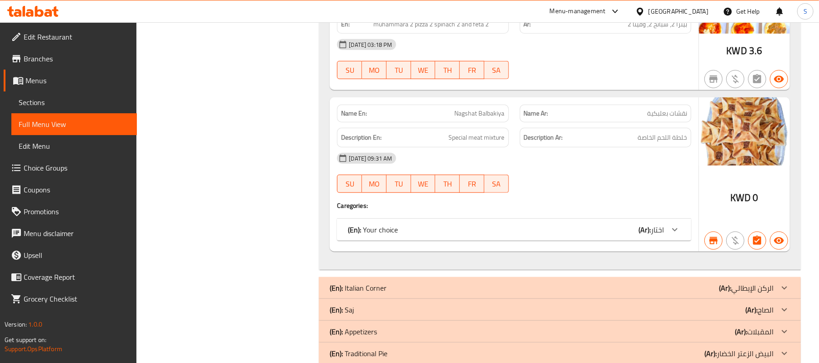
scroll to position [485, 0]
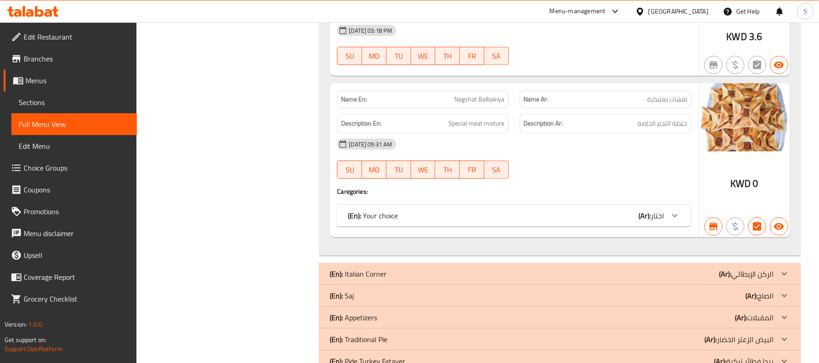
click at [599, 210] on div "(En): Your choice (Ar): اختار" at bounding box center [506, 215] width 316 height 11
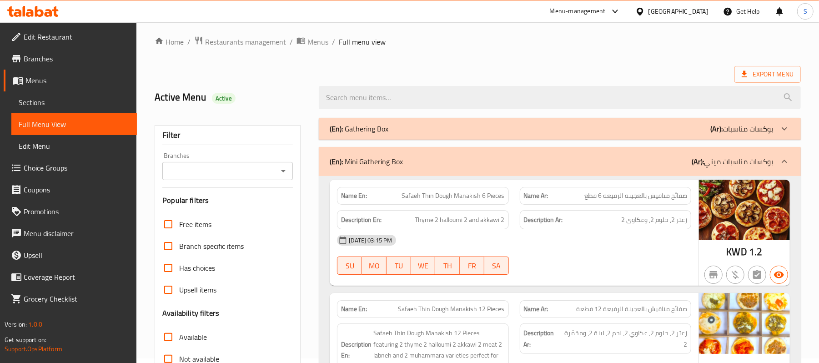
scroll to position [0, 0]
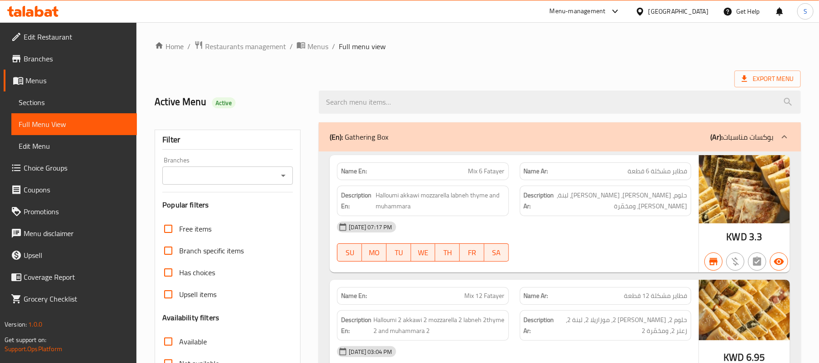
click at [33, 102] on span "Sections" at bounding box center [74, 102] width 111 height 11
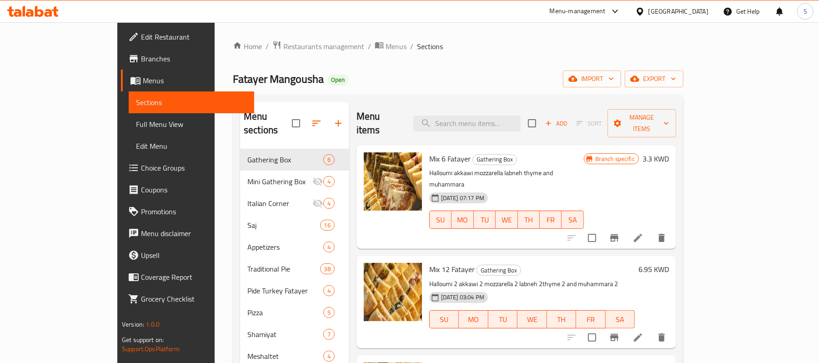
click at [136, 102] on span "Sections" at bounding box center [191, 102] width 111 height 11
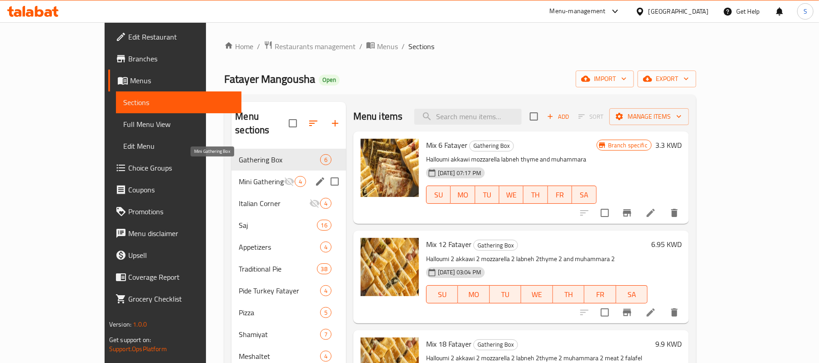
click at [239, 176] on span "Mini Gathering Box" at bounding box center [261, 181] width 45 height 11
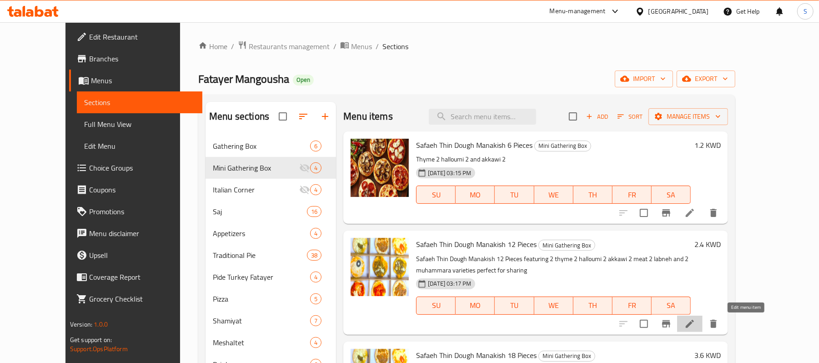
click at [694, 326] on icon at bounding box center [689, 323] width 8 height 8
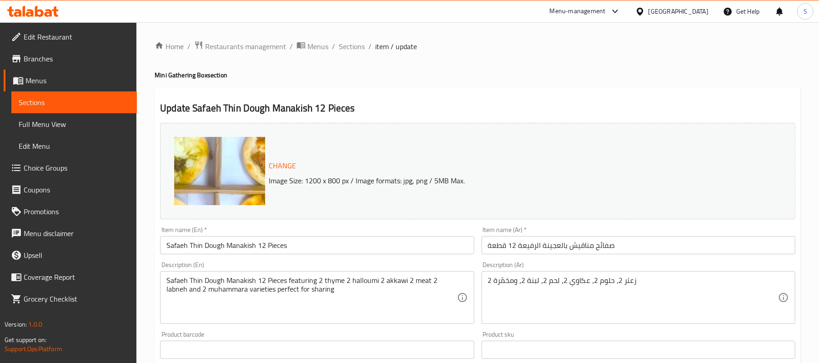
scroll to position [60, 0]
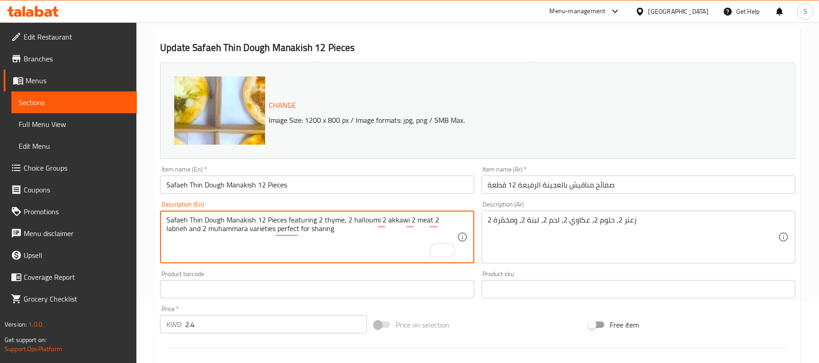
click at [379, 219] on textarea "Safaeh Thin Dough Manakish 12 Pieces featuring 2 thyme, 2 halloumi 2 akkawi 2 m…" at bounding box center [311, 236] width 290 height 43
click at [408, 219] on textarea "Safaeh Thin Dough Manakish 12 Pieces featuring 2 thyme, 2 halloumi, 2 akkawi 2 …" at bounding box center [311, 236] width 290 height 43
type textarea "Safaeh Thin Dough Manakish 12 Pieces featuring 2 thyme, 2 [PERSON_NAME], 2 akka…"
drag, startPoint x: 343, startPoint y: 233, endPoint x: 99, endPoint y: 210, distance: 245.2
click at [99, 210] on div "Edit Restaurant Branches Menus Sections Full Menu View Edit Menu Choice Groups …" at bounding box center [409, 278] width 819 height 633
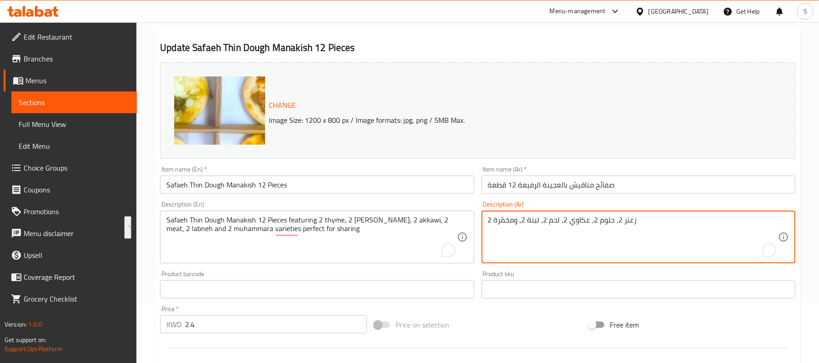
click at [617, 220] on textarea "زعتر 2، حلوم 2، عكاوي 2، لحم 2، لبنة 2، ومحَمّرة 2" at bounding box center [633, 236] width 290 height 43
paste textarea "مناقيش صفاء بعجينة رقيقة 12 قطعة تحتوي على 2 زعتر، 2 حلومي، 2 عكاوي، 2 لحم، 2 ل…"
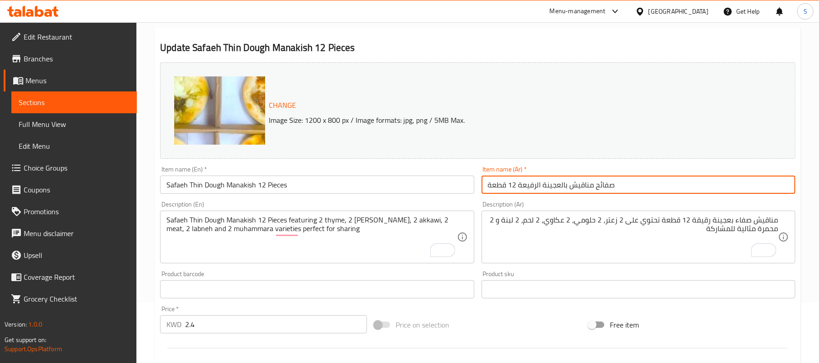
drag, startPoint x: 595, startPoint y: 184, endPoint x: 611, endPoint y: 184, distance: 15.9
click at [611, 184] on input "صفائح مناقيش بالعجينة الرفيعة 12 قطعة" at bounding box center [638, 184] width 314 height 18
click at [746, 217] on textarea "مناقيش صفاء بعجينة رقيقة 12 قطعة تحتوي على 2 زعتر، 2 حلومي، 2 عكاوي، 2 لحم، 2 ل…" at bounding box center [633, 236] width 290 height 43
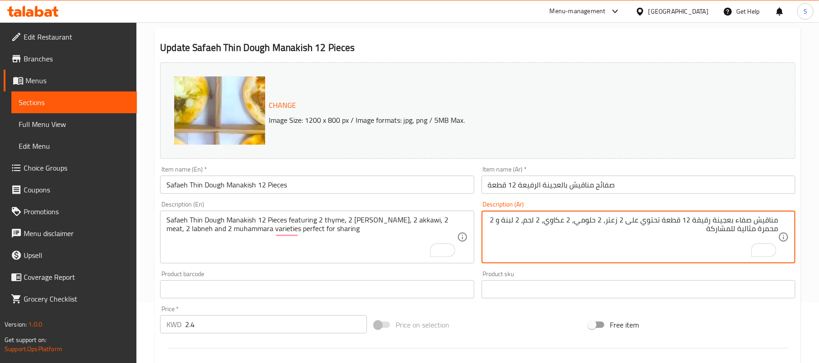
paste textarea "ح"
type textarea "مناقيش صفائح بعجينة رقيقة 12 قطعة تحتوي على 2 زعتر، 2 حلومي، 2 عكاوي، 2 لحم، 2 …"
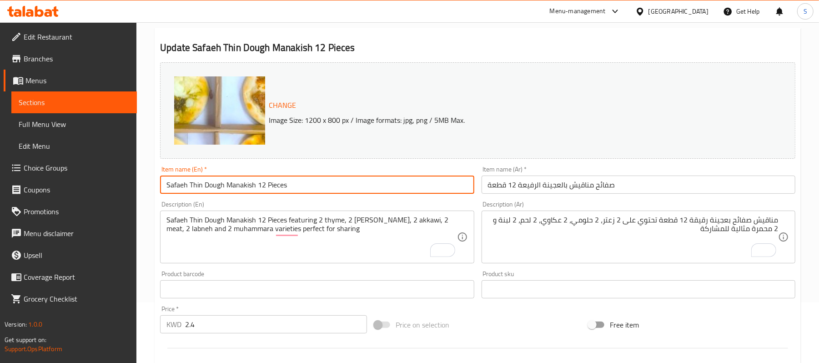
click at [376, 183] on input "Safaeh Thin Dough Manakish 12 Pieces" at bounding box center [317, 184] width 314 height 18
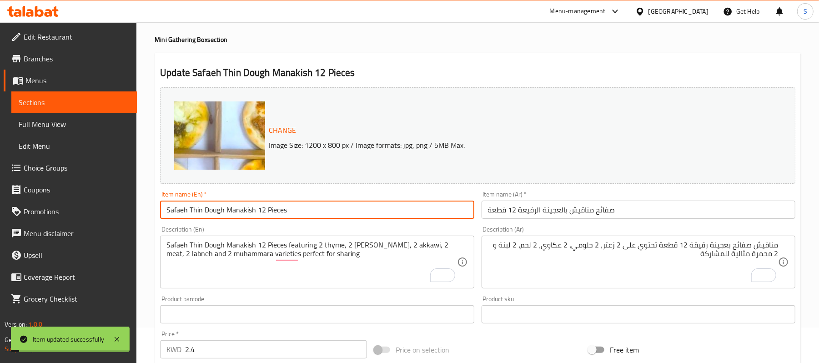
scroll to position [0, 0]
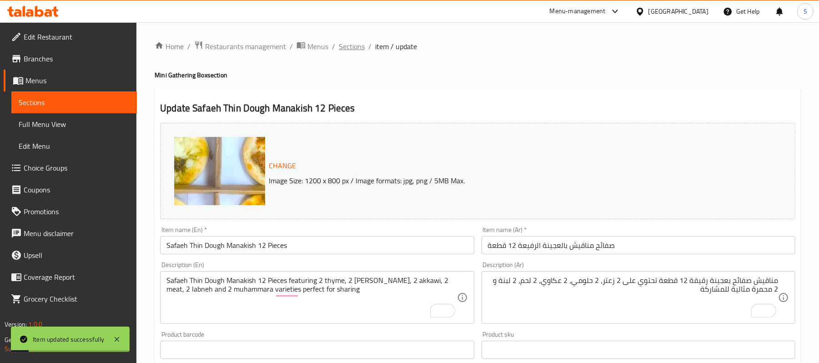
click at [346, 44] on span "Sections" at bounding box center [352, 46] width 26 height 11
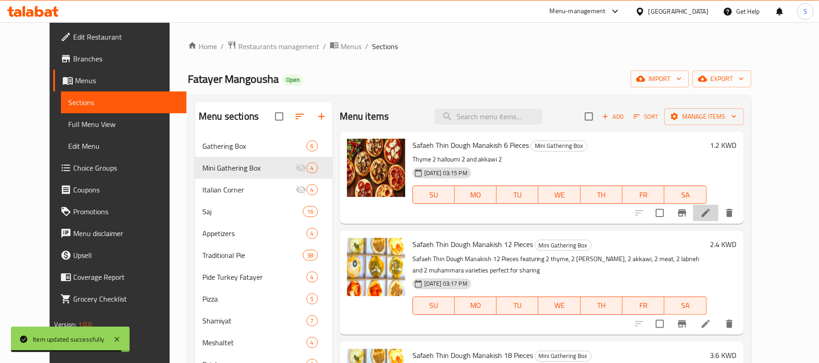
click at [718, 219] on li at bounding box center [705, 213] width 25 height 16
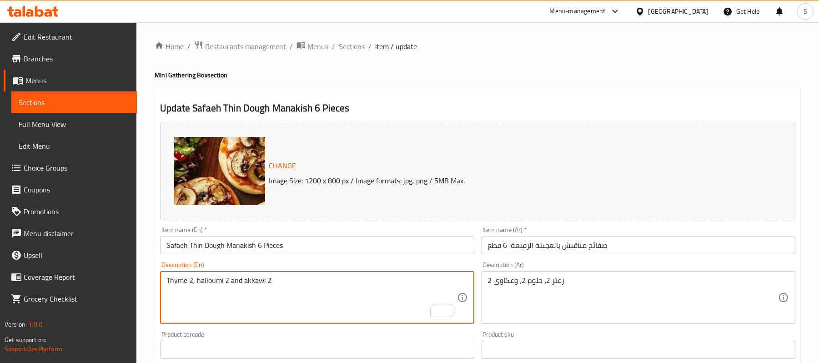
click at [229, 280] on textarea "Thyme 2, halloumi 2 and akkawi 2" at bounding box center [311, 297] width 290 height 43
type textarea "Thyme 2, halloumi 2 and akkawi 2"
click at [314, 235] on div "Item name (En)   * Safaeh Thin Dough Manakish 6 Pieces Item name (En) *" at bounding box center [317, 240] width 314 height 28
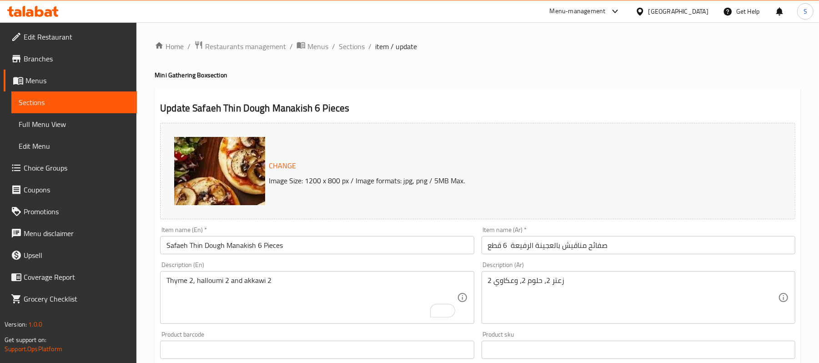
click at [307, 240] on input "Safaeh Thin Dough Manakish 6 Pieces" at bounding box center [317, 245] width 314 height 18
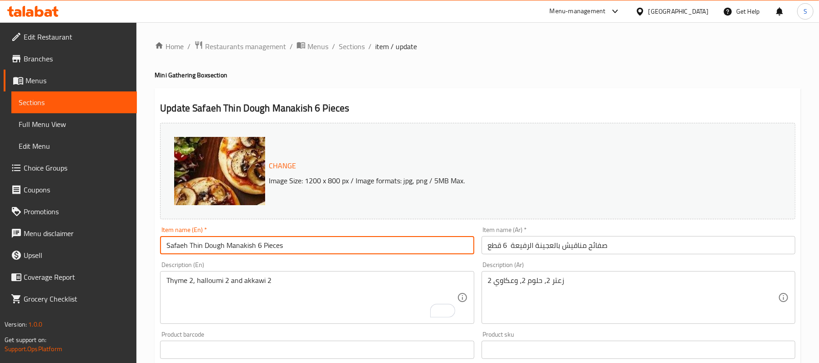
click at [352, 47] on span "Sections" at bounding box center [352, 46] width 26 height 11
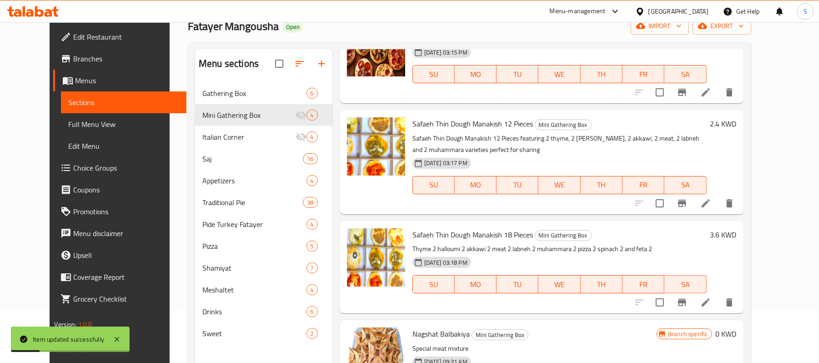
scroll to position [121, 0]
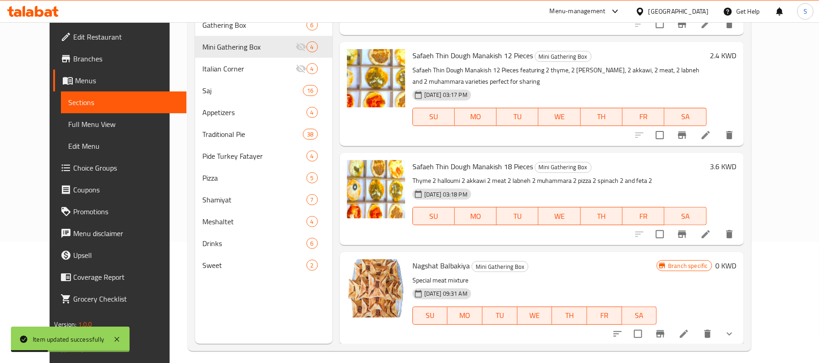
click at [711, 239] on icon at bounding box center [705, 234] width 11 height 11
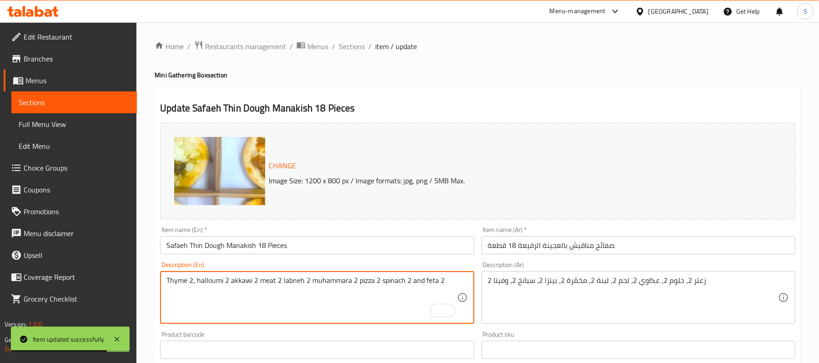
click at [227, 281] on textarea "Thyme 2, halloumi 2 akkawi 2 meat 2 labneh 2 muhammara 2 pizza 2 spinach 2 and …" at bounding box center [311, 297] width 290 height 43
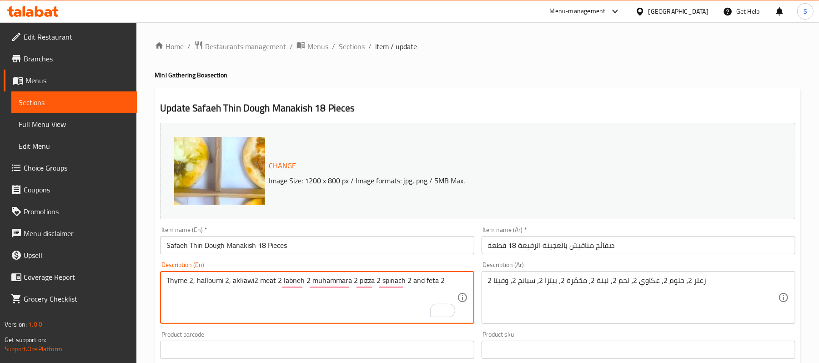
click at [257, 277] on textarea "Thyme 2, halloumi 2, akkawi2 meat 2 labneh 2 muhammara 2 pizza 2 spinach 2 and …" at bounding box center [311, 297] width 290 height 43
click at [251, 275] on div "Thyme 2, halloumi 2, akkawi2 meat 2 labneh 2 muhammara 2 pizza 2 spinach 2 and …" at bounding box center [317, 297] width 314 height 53
click at [253, 283] on textarea "Thyme 2, halloumi 2, akkawi2 meat 2 labneh 2 muhammara 2 pizza 2 spinach 2 and …" at bounding box center [311, 297] width 290 height 43
click at [259, 278] on textarea "Thyme 2, halloumi 2, akkawi 2 meat 2 labneh 2 muhammara 2 pizza 2 spinach 2 and…" at bounding box center [311, 297] width 290 height 43
click at [283, 280] on textarea "Thyme 2, halloumi 2, akkawi 2, meat 2 labneh 2 muhammara 2 pizza 2 spinach 2 an…" at bounding box center [311, 297] width 290 height 43
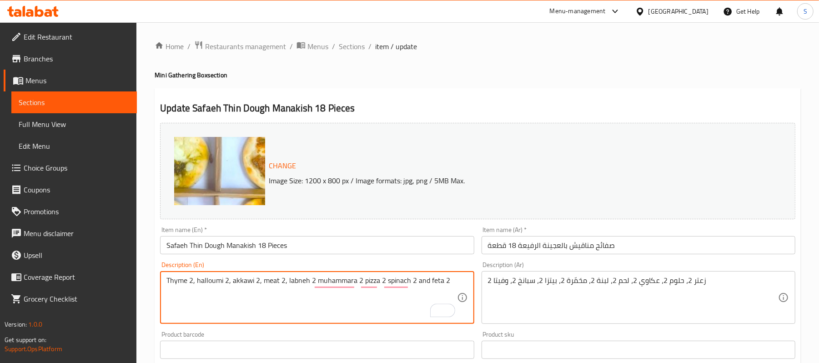
click at [312, 281] on textarea "Thyme 2, halloumi 2, akkawi 2, meat 2, labneh 2 muhammara 2 pizza 2 spinach 2 a…" at bounding box center [311, 297] width 290 height 43
click at [360, 282] on textarea "Thyme 2, halloumi 2, akkawi 2, meat 2, labneh 2, muhammara 2 pizza 2 spinach 2 …" at bounding box center [311, 297] width 290 height 43
click at [384, 278] on textarea "Thyme 2, halloumi 2, akkawi 2, meat 2, labneh 2, muhammara 2, pizza 2 spinach 2…" at bounding box center [311, 297] width 290 height 43
type textarea "Thyme 2, halloumi 2, akkawi 2, meat 2, labneh 2, muhammara 2, pizza 2, spinach …"
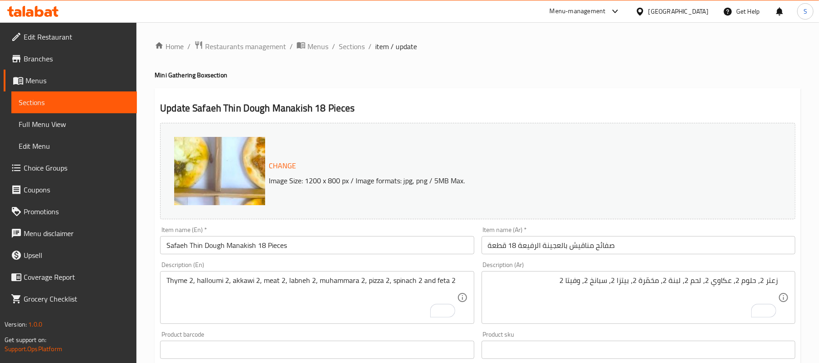
click at [369, 228] on div "Item name (En)   * Safaeh Thin Dough Manakish 18 Pieces Item name (En) *" at bounding box center [317, 240] width 314 height 28
click at [365, 239] on input "Safaeh Thin Dough Manakish 18 Pieces" at bounding box center [317, 245] width 314 height 18
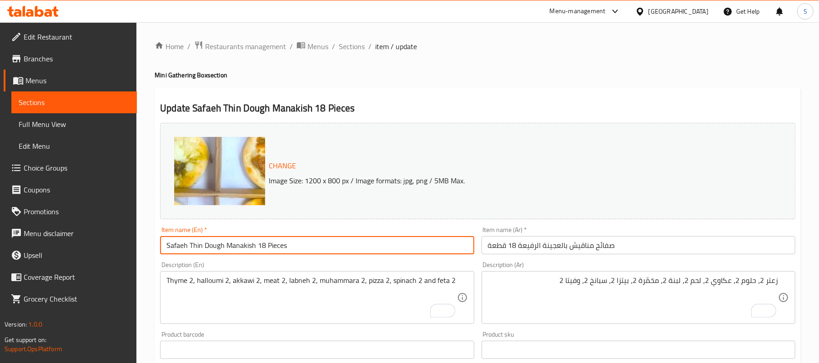
click at [353, 42] on span "Sections" at bounding box center [352, 46] width 26 height 11
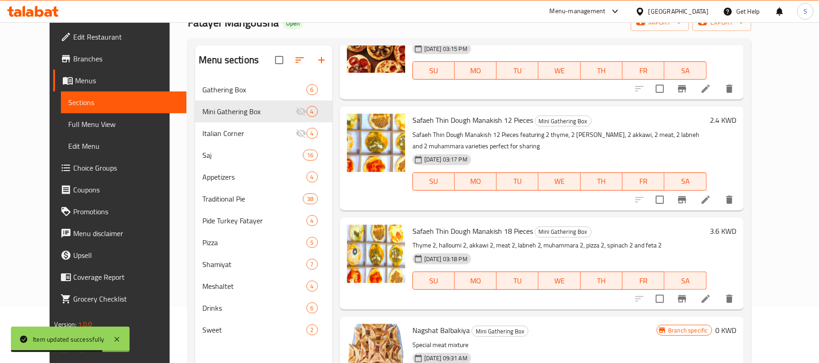
scroll to position [128, 0]
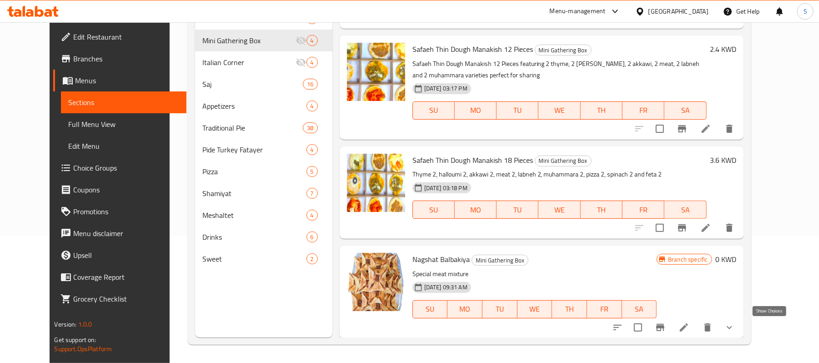
click at [734, 330] on icon "show more" at bounding box center [729, 327] width 11 height 11
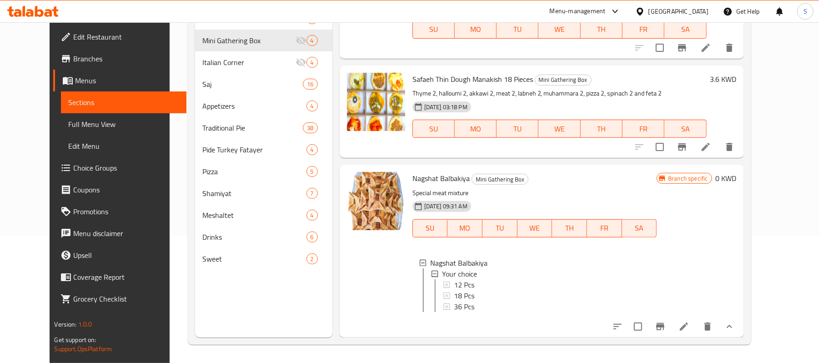
scroll to position [157, 0]
click at [688, 325] on icon at bounding box center [683, 326] width 8 height 8
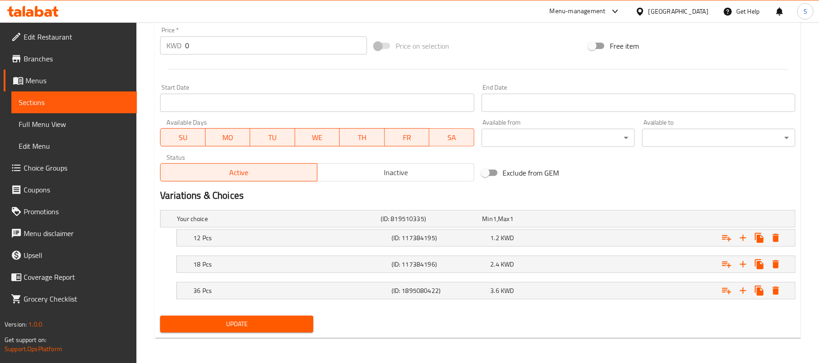
scroll to position [340, 0]
click at [315, 240] on h5 "12 Pcs" at bounding box center [290, 237] width 195 height 9
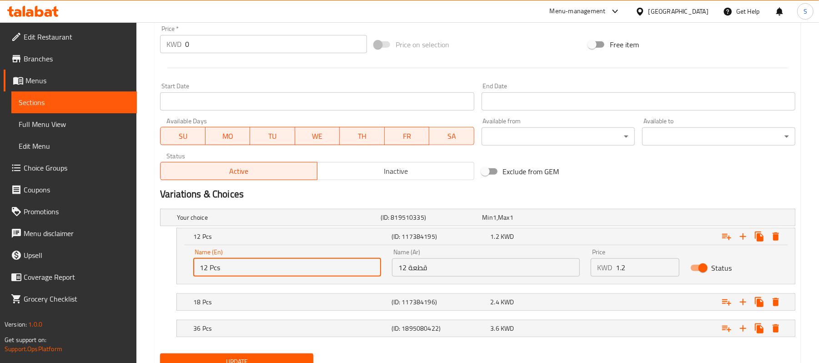
drag, startPoint x: 213, startPoint y: 268, endPoint x: 235, endPoint y: 268, distance: 22.3
click at [235, 268] on input "12 Pcs" at bounding box center [287, 267] width 188 height 18
drag, startPoint x: 207, startPoint y: 267, endPoint x: 260, endPoint y: 267, distance: 52.7
click at [260, 267] on input "12 Pieces" at bounding box center [287, 267] width 188 height 18
type input "12 Pieces"
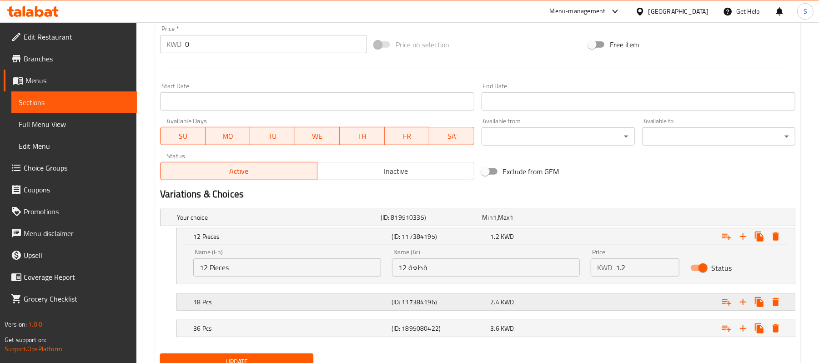
click at [213, 304] on h5 "18 Pcs" at bounding box center [290, 301] width 195 height 9
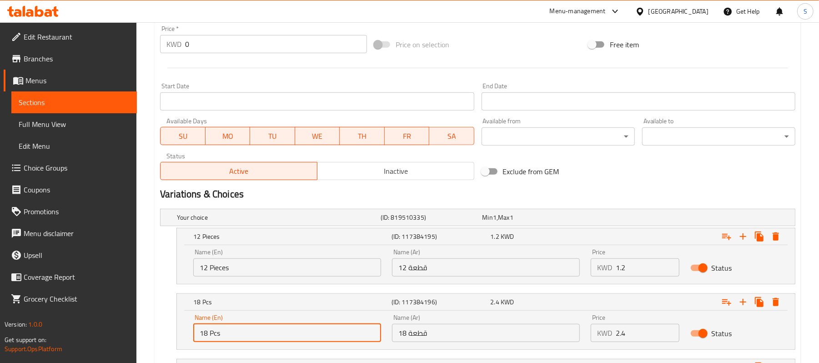
drag, startPoint x: 206, startPoint y: 331, endPoint x: 304, endPoint y: 332, distance: 97.3
click at [304, 332] on input "18 Pcs" at bounding box center [287, 333] width 188 height 18
paste input "iece"
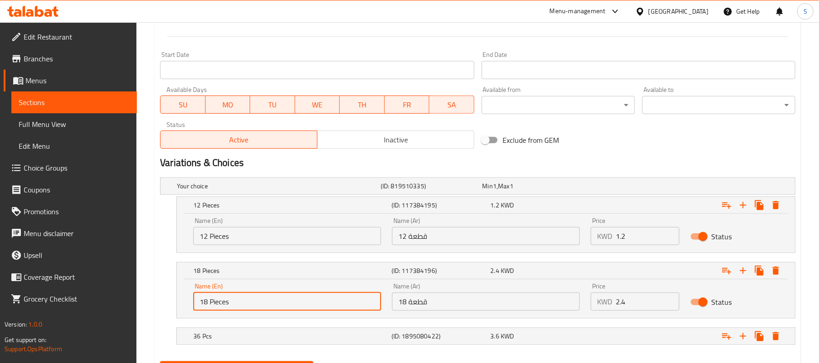
scroll to position [419, 0]
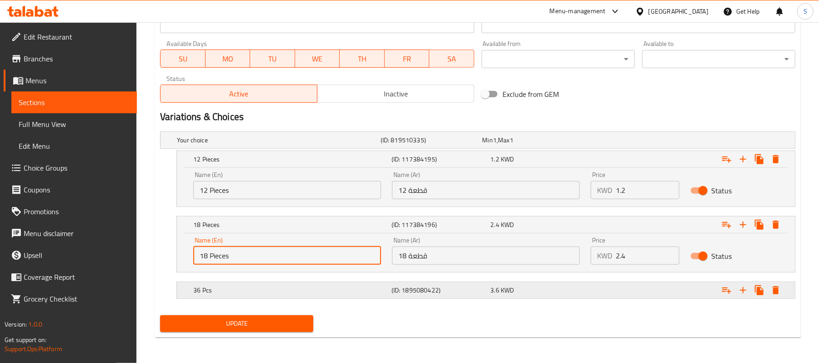
type input "18 Pieces"
click at [218, 290] on h5 "36 Pcs" at bounding box center [290, 289] width 195 height 9
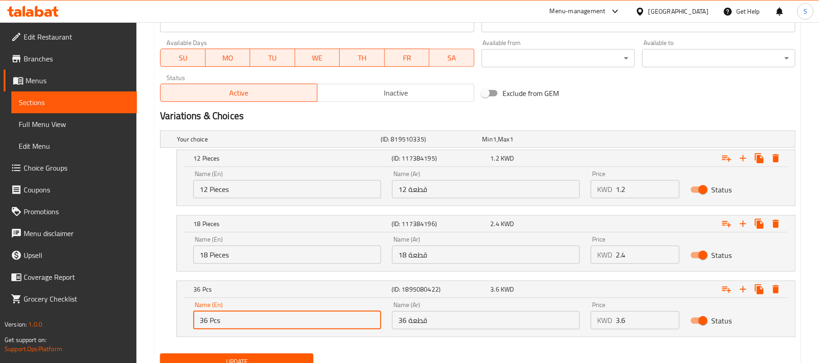
drag, startPoint x: 206, startPoint y: 325, endPoint x: 291, endPoint y: 327, distance: 84.6
click at [291, 327] on input "36 Pcs" at bounding box center [287, 320] width 188 height 18
paste input "iece"
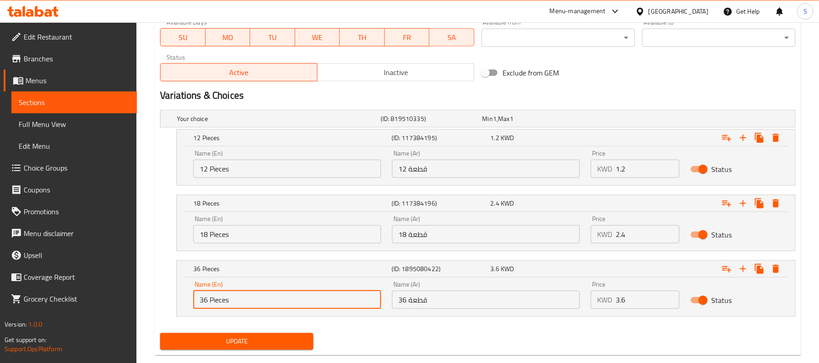
scroll to position [458, 0]
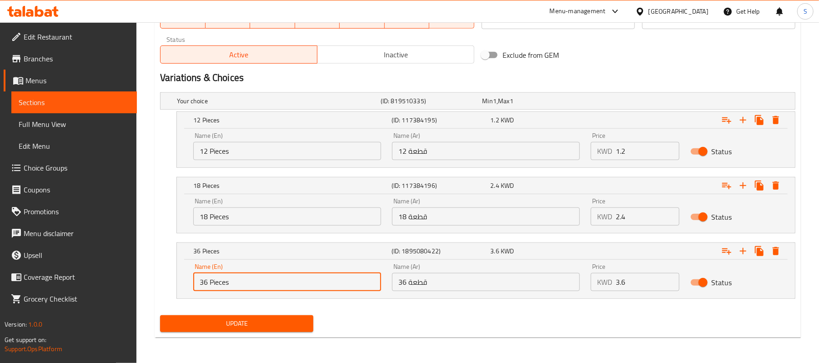
type input "36 Pieces"
click at [213, 323] on span "Update" at bounding box center [236, 323] width 139 height 11
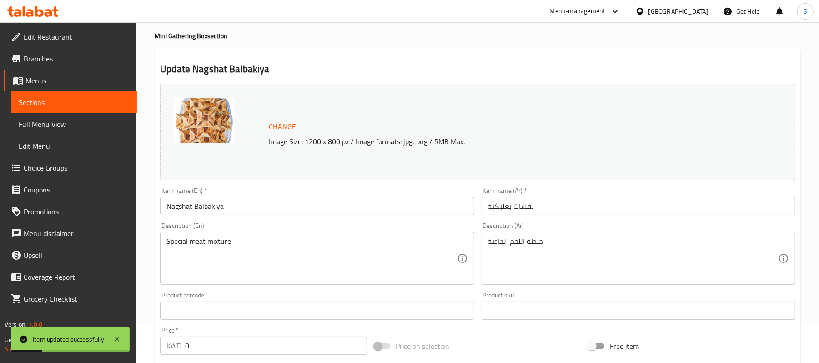
scroll to position [0, 0]
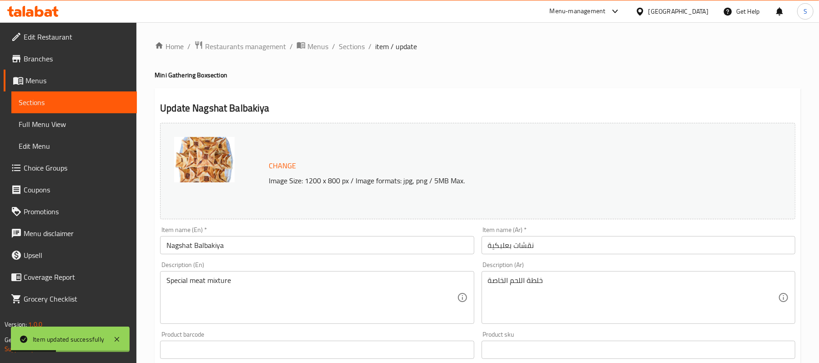
drag, startPoint x: 349, startPoint y: 46, endPoint x: 366, endPoint y: 64, distance: 24.4
click at [350, 46] on span "Sections" at bounding box center [352, 46] width 26 height 11
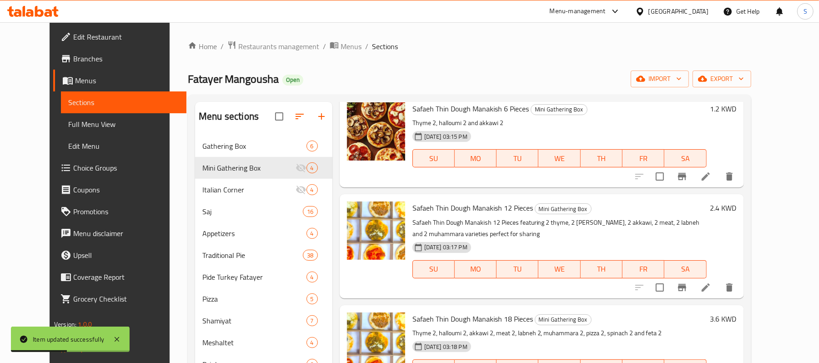
scroll to position [68, 0]
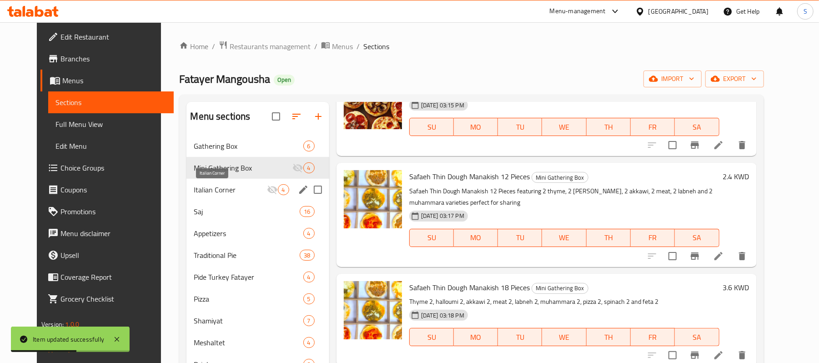
click at [194, 187] on span "Italian Corner" at bounding box center [230, 189] width 73 height 11
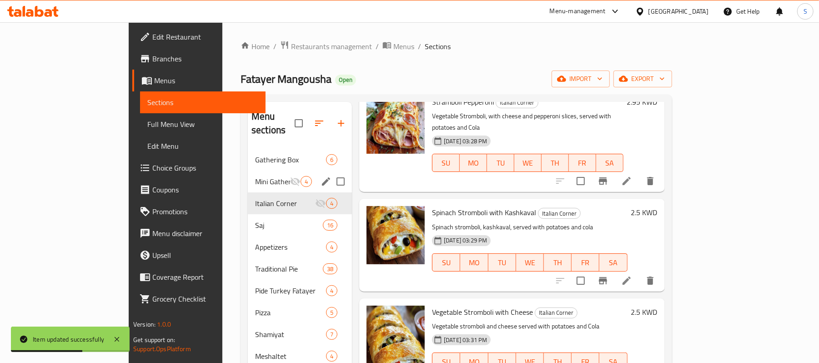
click at [248, 174] on div "Mini Gathering Box 4" at bounding box center [300, 181] width 104 height 22
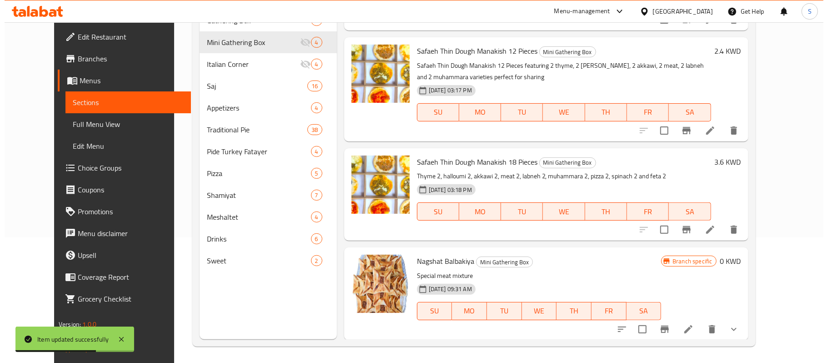
scroll to position [128, 0]
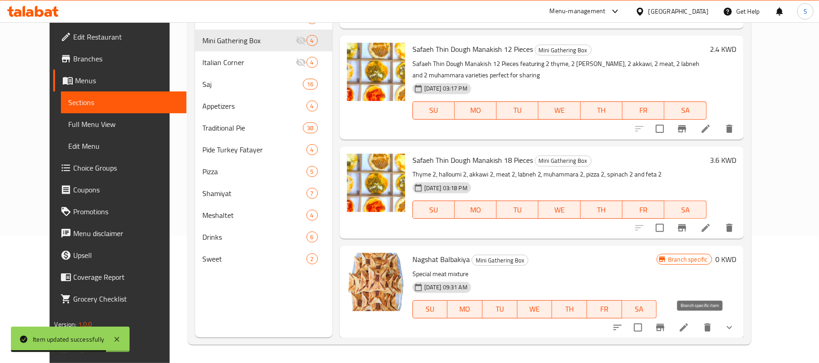
click at [665, 322] on icon "Branch-specific-item" at bounding box center [659, 327] width 11 height 11
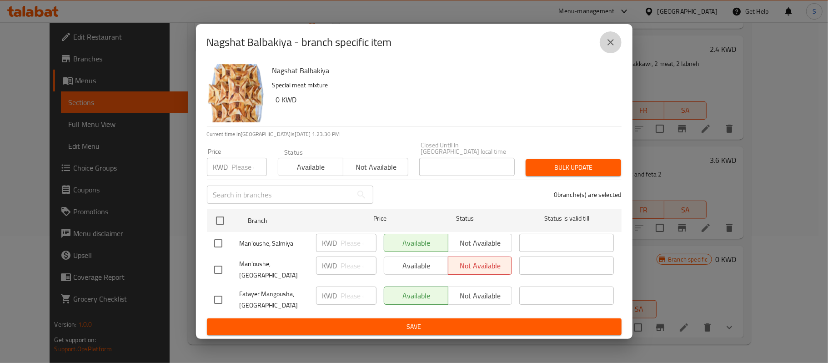
click at [614, 46] on icon "close" at bounding box center [610, 42] width 11 height 11
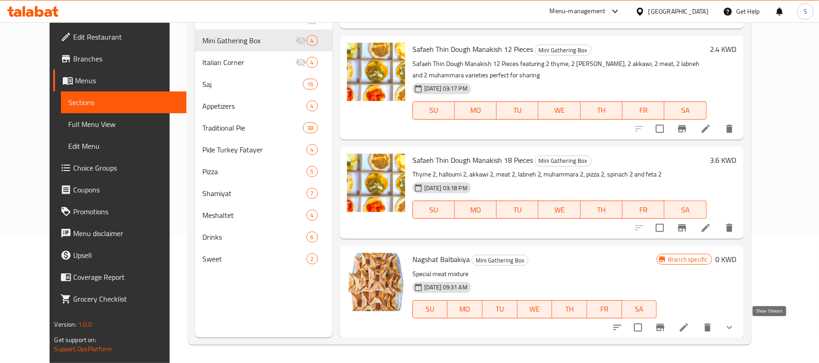
click at [734, 331] on icon "show more" at bounding box center [729, 327] width 11 height 11
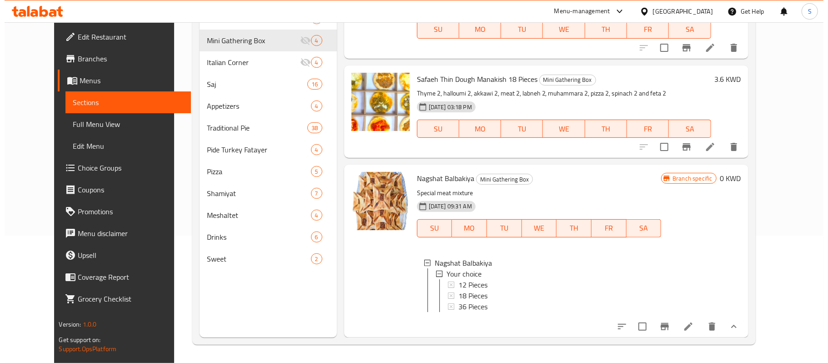
scroll to position [157, 0]
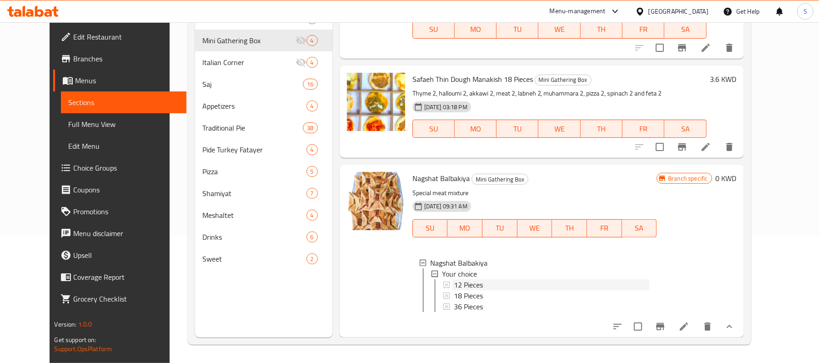
click at [454, 279] on span "12 Pieces" at bounding box center [468, 284] width 29 height 11
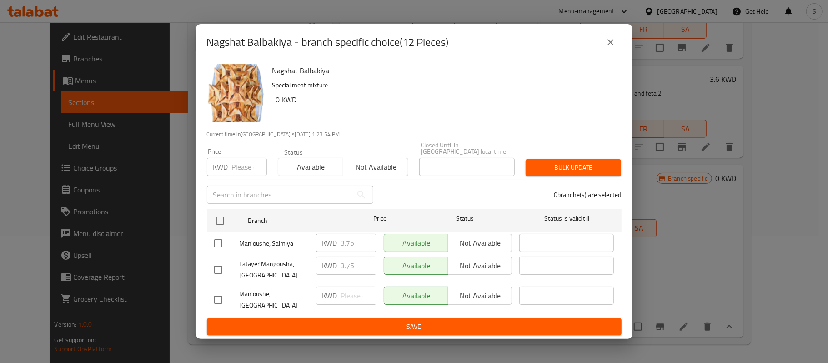
click at [611, 47] on icon "close" at bounding box center [610, 42] width 11 height 11
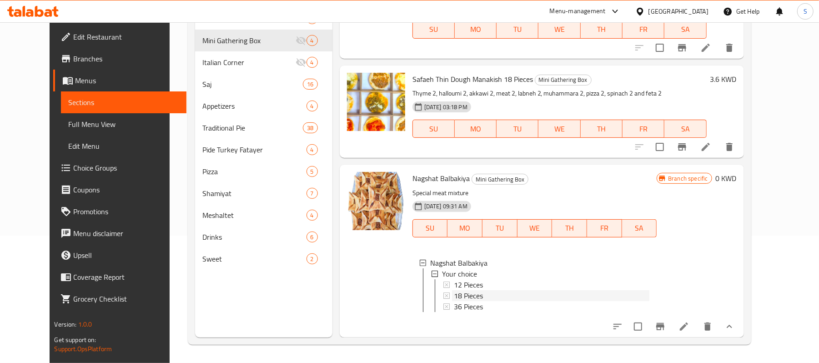
click at [466, 290] on span "18 Pieces" at bounding box center [468, 295] width 29 height 11
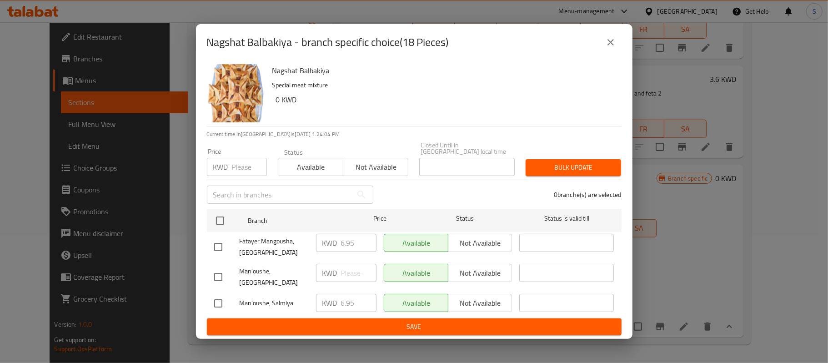
click at [613, 45] on icon "close" at bounding box center [610, 42] width 6 height 6
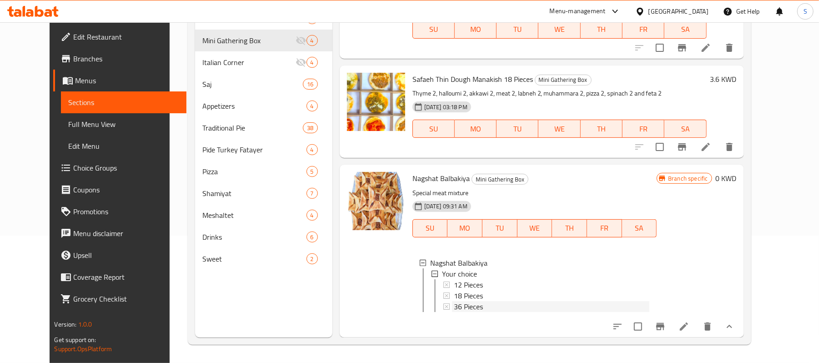
click at [465, 301] on span "36 Pieces" at bounding box center [468, 306] width 29 height 11
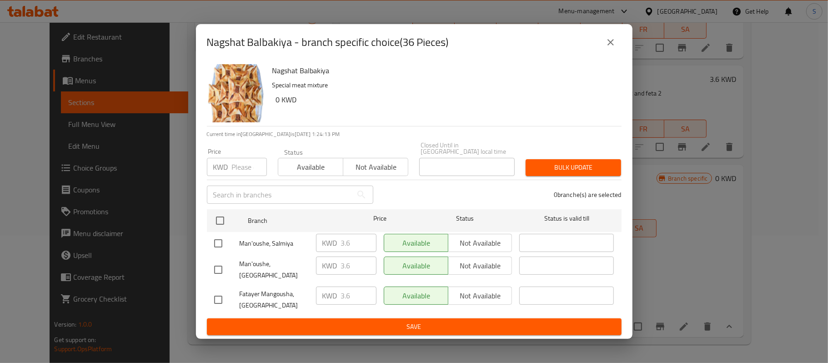
click at [609, 45] on icon "close" at bounding box center [610, 42] width 6 height 6
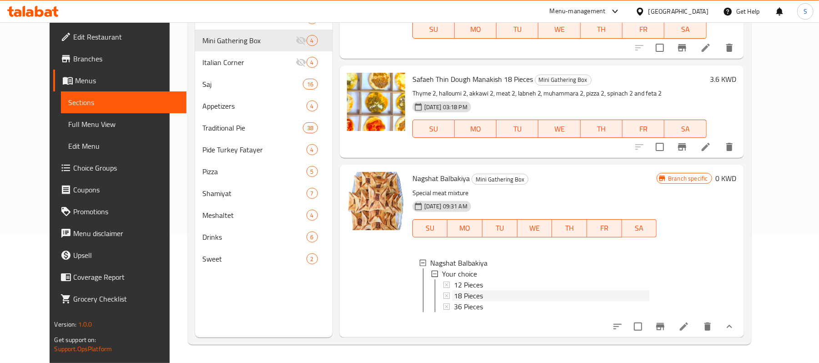
click at [464, 290] on span "18 Pieces" at bounding box center [468, 295] width 29 height 11
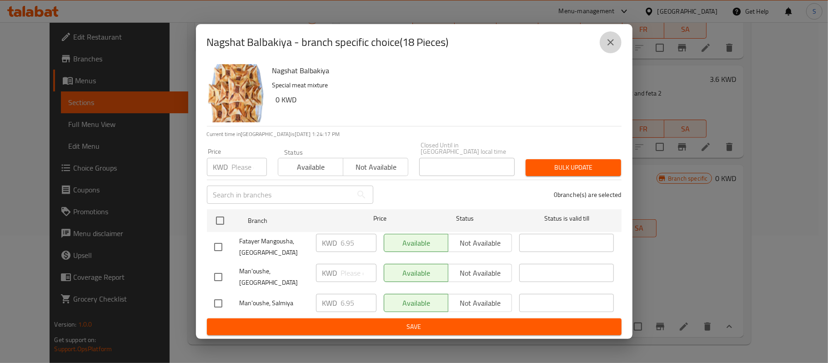
click at [614, 48] on icon "close" at bounding box center [610, 42] width 11 height 11
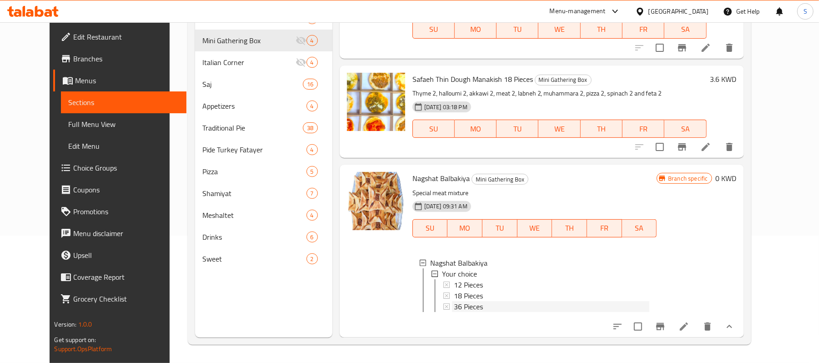
click at [464, 301] on span "36 Pieces" at bounding box center [468, 306] width 29 height 11
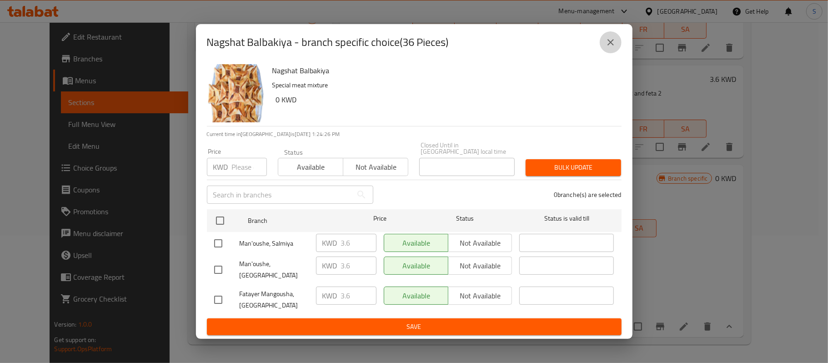
click at [607, 44] on icon "close" at bounding box center [610, 42] width 11 height 11
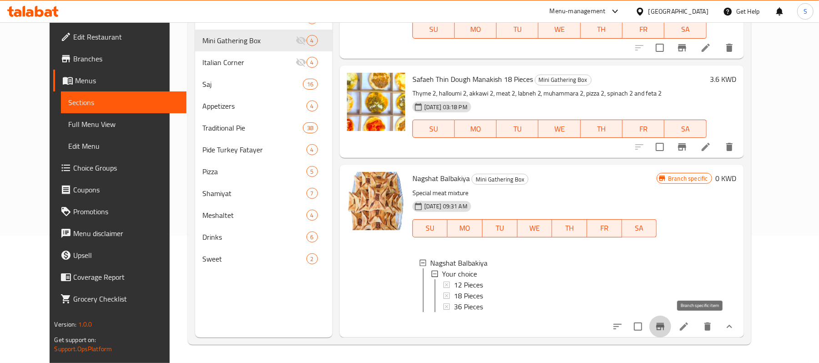
click at [671, 327] on button "Branch-specific-item" at bounding box center [660, 326] width 22 height 22
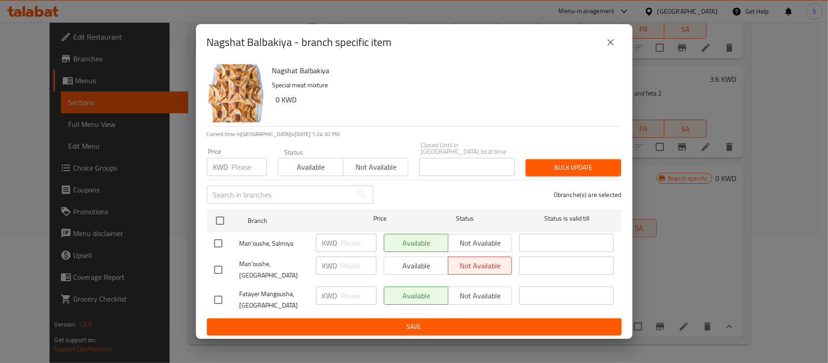
click at [612, 48] on icon "close" at bounding box center [610, 42] width 11 height 11
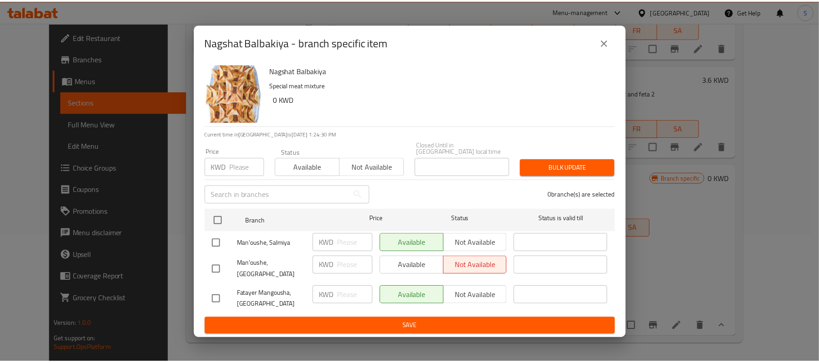
scroll to position [157, 0]
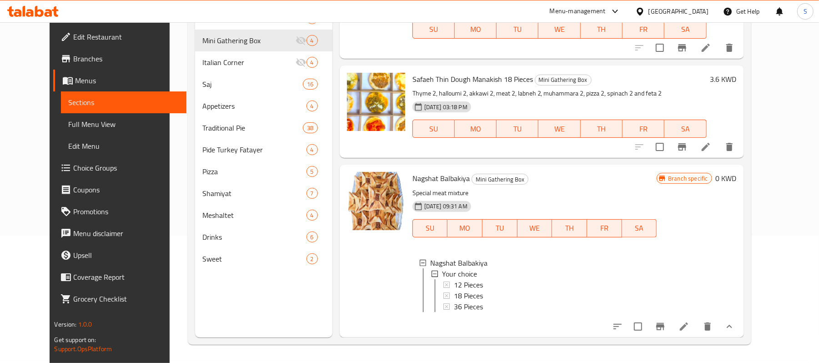
click at [454, 301] on span "36 Pieces" at bounding box center [468, 306] width 29 height 11
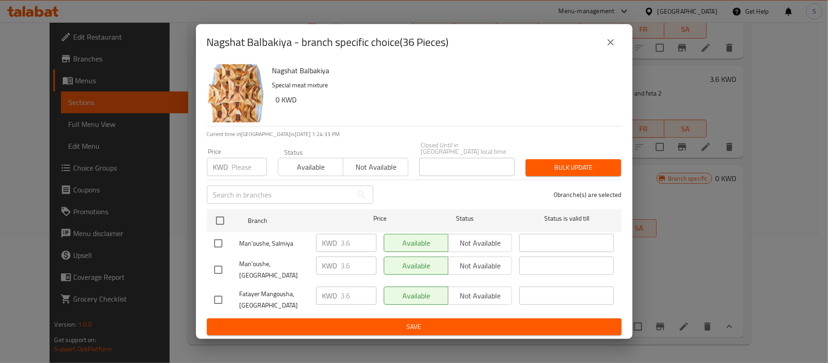
click at [614, 46] on icon "close" at bounding box center [610, 42] width 11 height 11
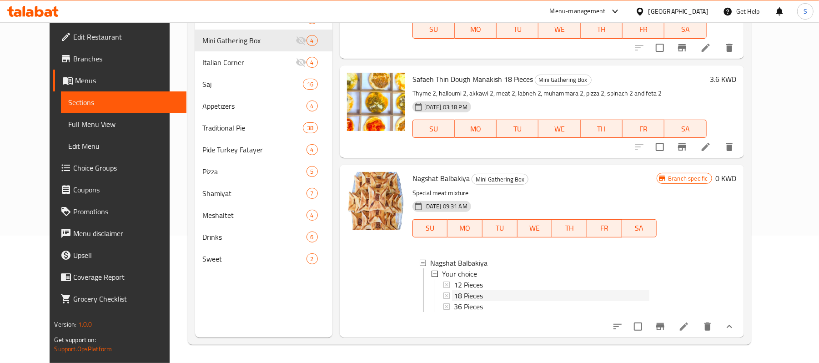
click at [465, 290] on span "18 Pieces" at bounding box center [468, 295] width 29 height 11
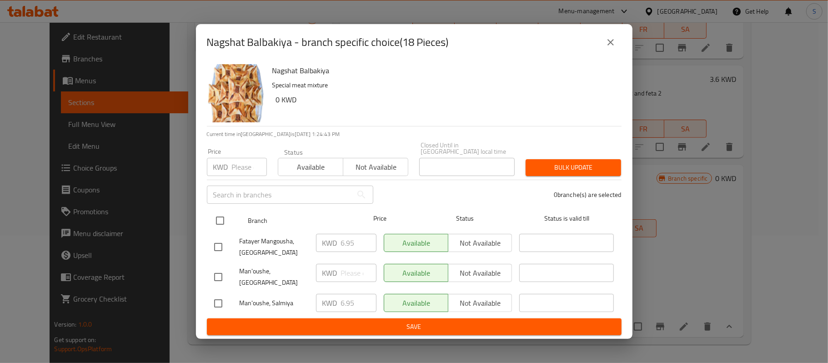
click at [221, 219] on input "checkbox" at bounding box center [219, 220] width 19 height 19
checkbox input "true"
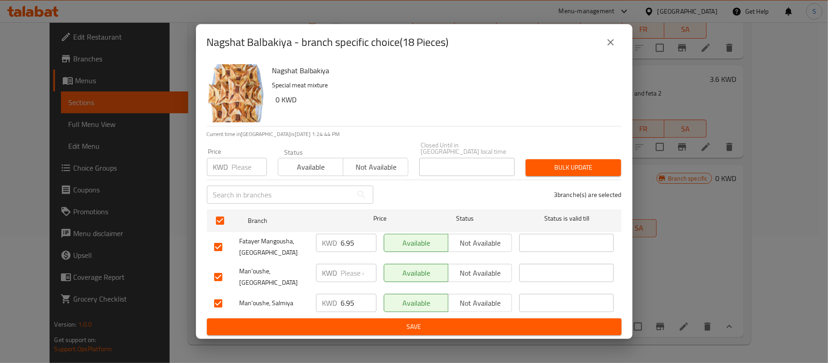
click at [241, 169] on input "number" at bounding box center [249, 167] width 35 height 18
paste input "2.400"
type input "2.400"
click at [545, 167] on span "Bulk update" at bounding box center [573, 167] width 81 height 11
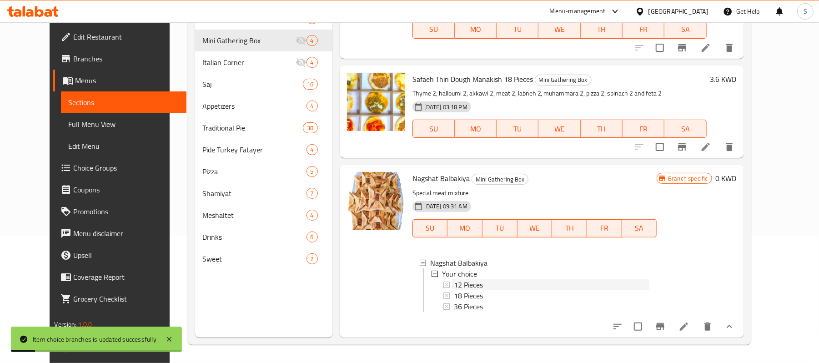
click at [462, 279] on span "12 Pieces" at bounding box center [468, 284] width 29 height 11
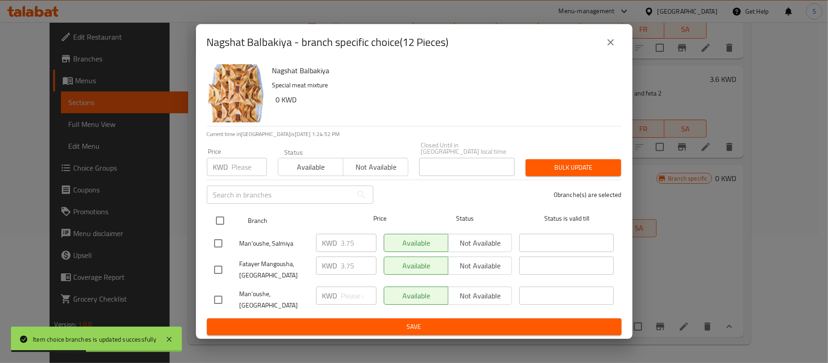
click at [217, 222] on input "checkbox" at bounding box center [219, 220] width 19 height 19
checkbox input "true"
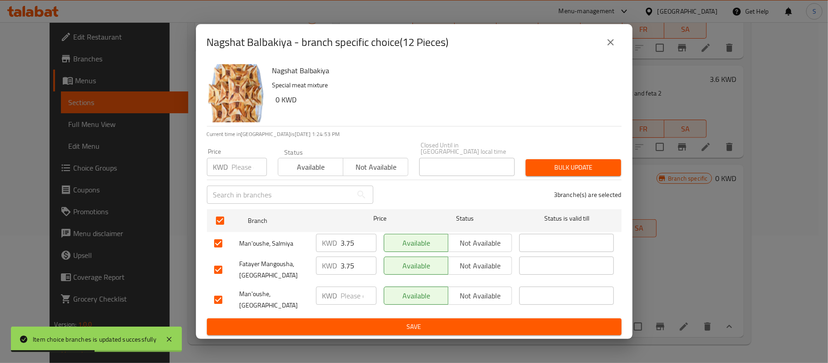
click at [238, 175] on input "number" at bounding box center [249, 167] width 35 height 18
paste input "1.200"
type input "1.200"
click at [571, 173] on span "Bulk update" at bounding box center [573, 167] width 81 height 11
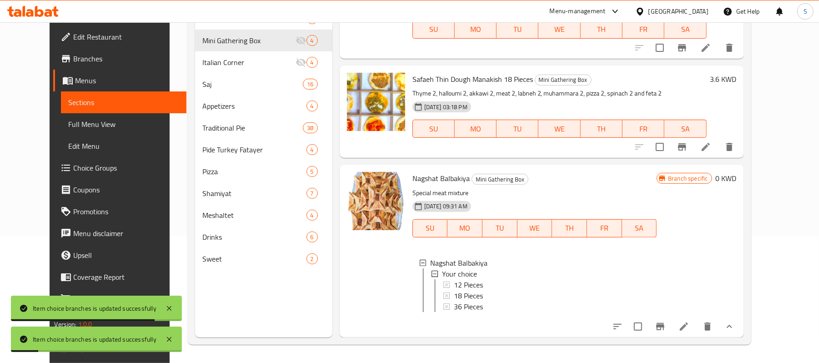
click at [460, 279] on span "12 Pieces" at bounding box center [468, 284] width 29 height 11
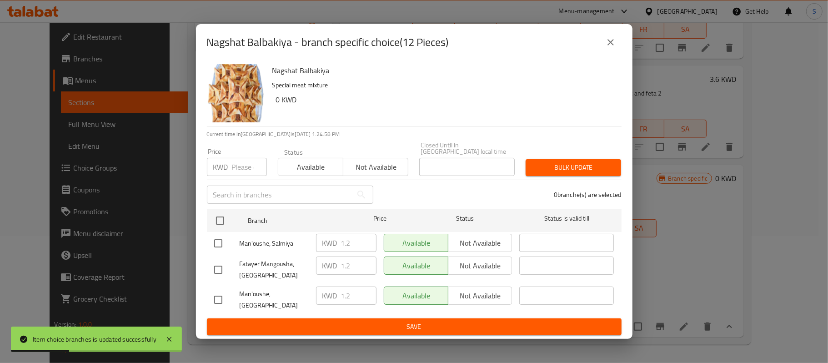
click at [613, 47] on icon "close" at bounding box center [610, 42] width 11 height 11
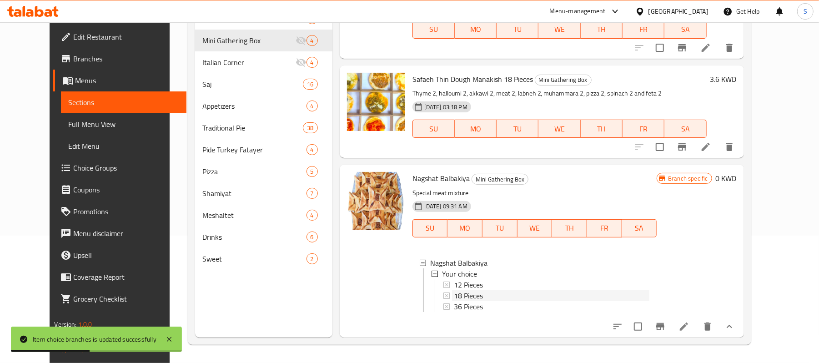
click at [457, 290] on span "18 Pieces" at bounding box center [468, 295] width 29 height 11
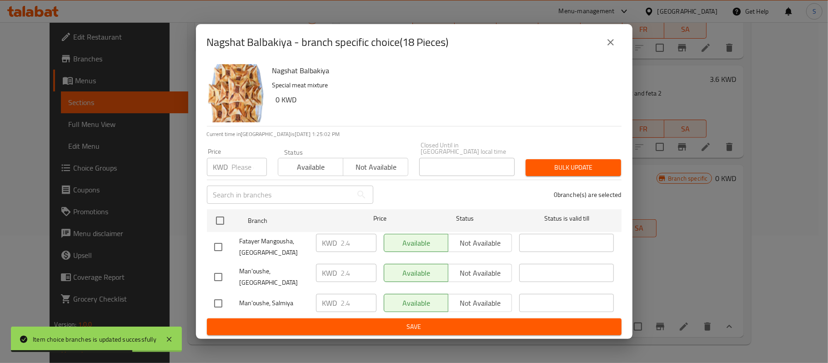
click at [611, 48] on icon "close" at bounding box center [610, 42] width 11 height 11
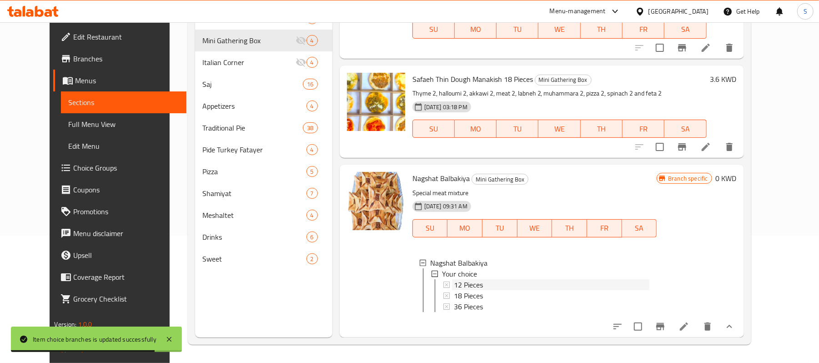
click at [460, 279] on span "12 Pieces" at bounding box center [468, 284] width 29 height 11
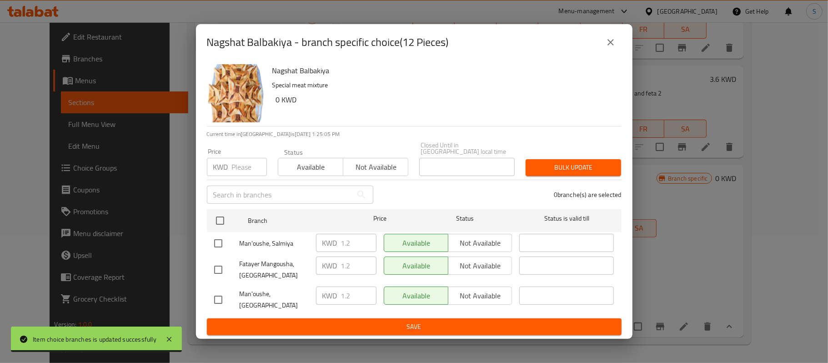
click at [609, 48] on icon "close" at bounding box center [610, 42] width 11 height 11
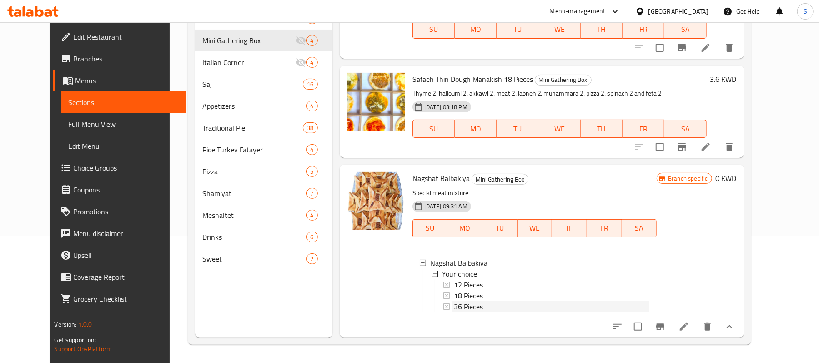
click at [468, 301] on span "36 Pieces" at bounding box center [468, 306] width 29 height 11
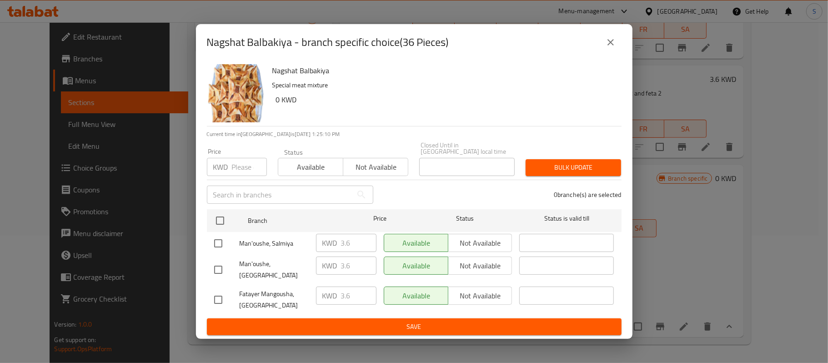
click at [609, 47] on icon "close" at bounding box center [610, 42] width 11 height 11
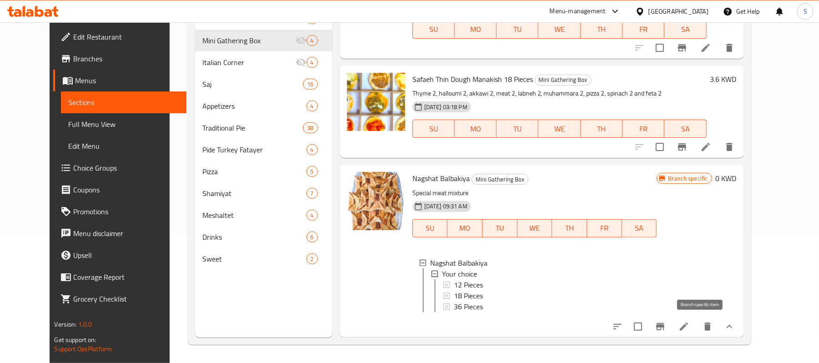
click at [664, 326] on icon "Branch-specific-item" at bounding box center [660, 326] width 8 height 7
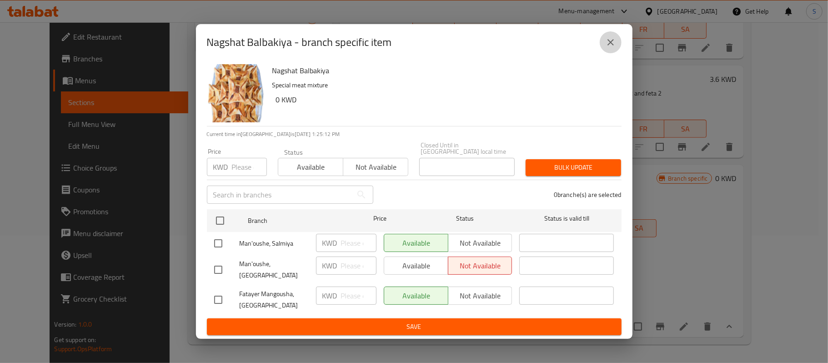
click at [613, 48] on icon "close" at bounding box center [610, 42] width 11 height 11
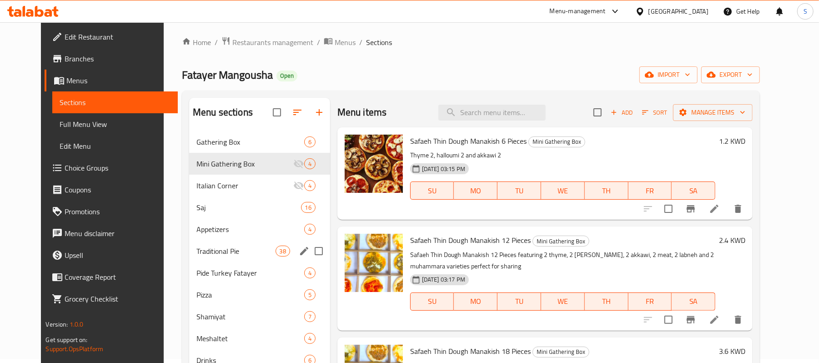
scroll to position [0, 0]
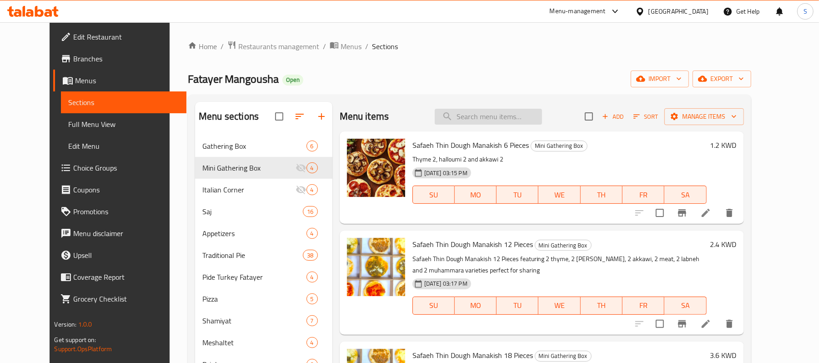
click at [490, 117] on input "search" at bounding box center [487, 117] width 107 height 16
paste input "Mini Gathering 12 pies"
type input "Mini Gathering 12 pies"
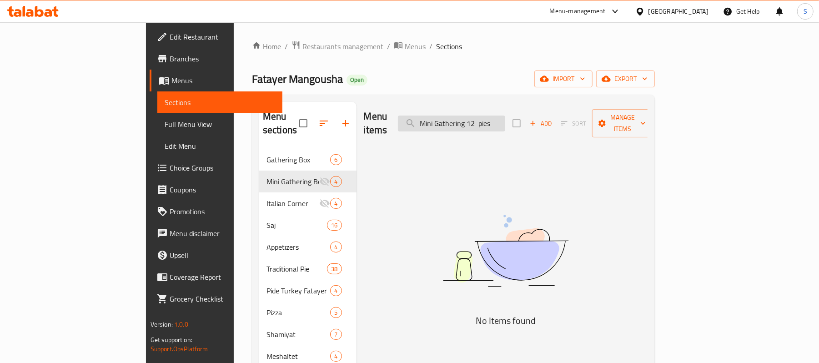
click at [504, 115] on input "Mini Gathering 12 pies" at bounding box center [451, 123] width 107 height 16
click at [534, 63] on div "Home / Restaurants management / Menus / Sections Fatayer Mangousha Open import …" at bounding box center [453, 255] width 403 height 431
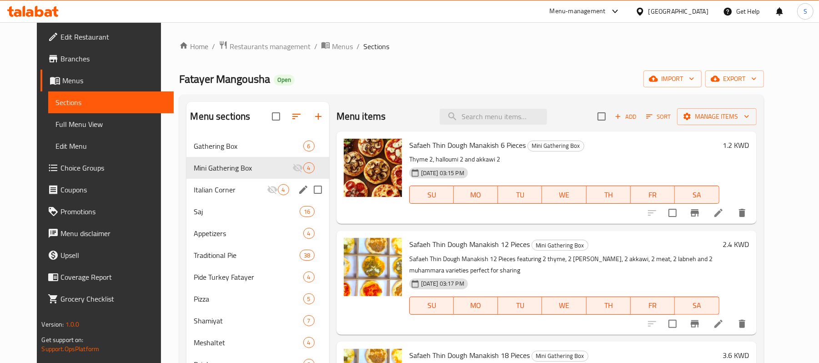
click at [225, 180] on div "Italian Corner 4" at bounding box center [257, 190] width 142 height 22
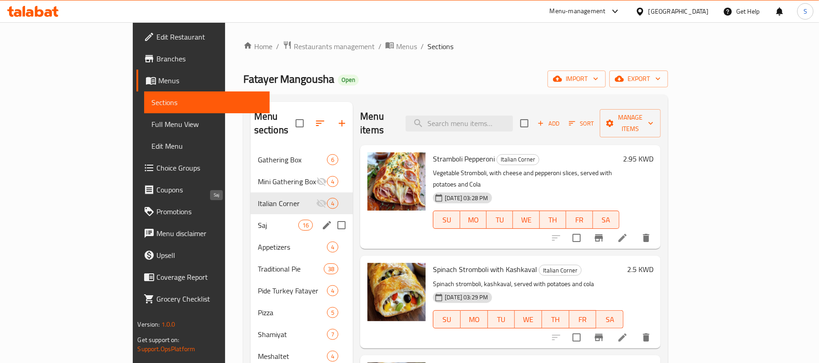
click at [258, 220] on span "Saj" at bounding box center [278, 225] width 40 height 11
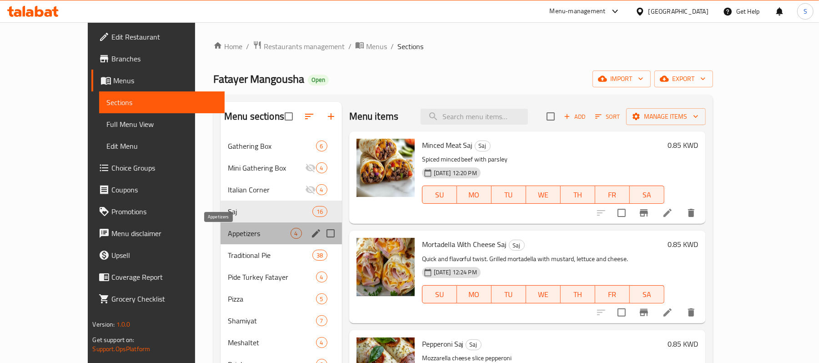
click at [228, 228] on span "Appetizers" at bounding box center [259, 233] width 63 height 11
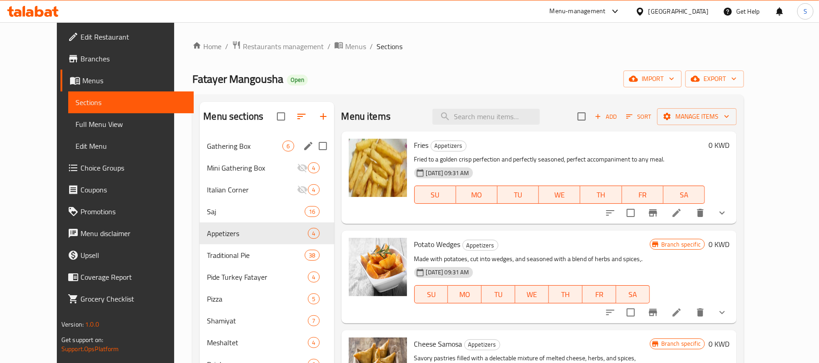
click at [227, 150] on span "Gathering Box" at bounding box center [244, 145] width 75 height 11
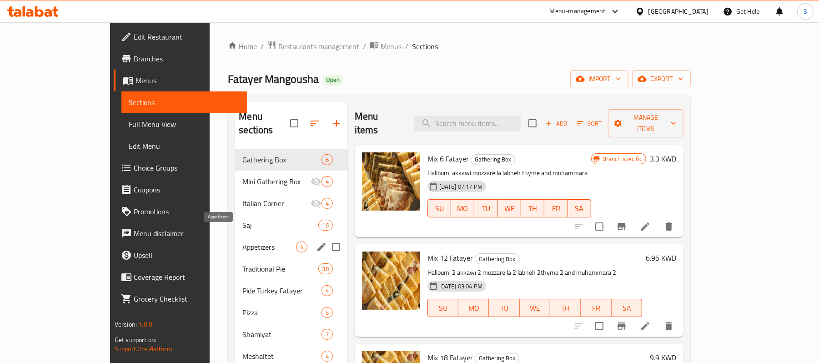
click at [242, 241] on span "Appetizers" at bounding box center [268, 246] width 53 height 11
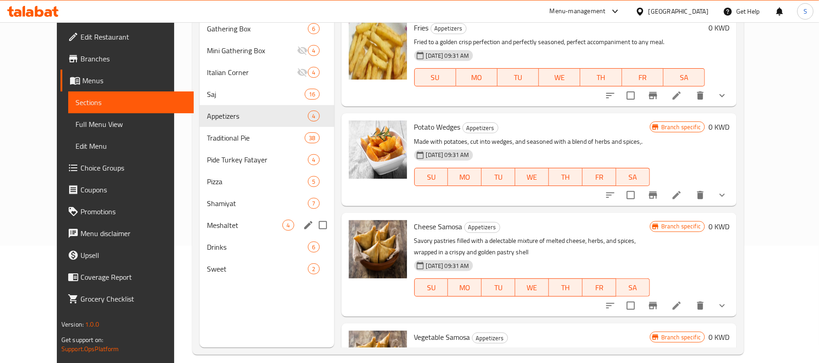
scroll to position [121, 0]
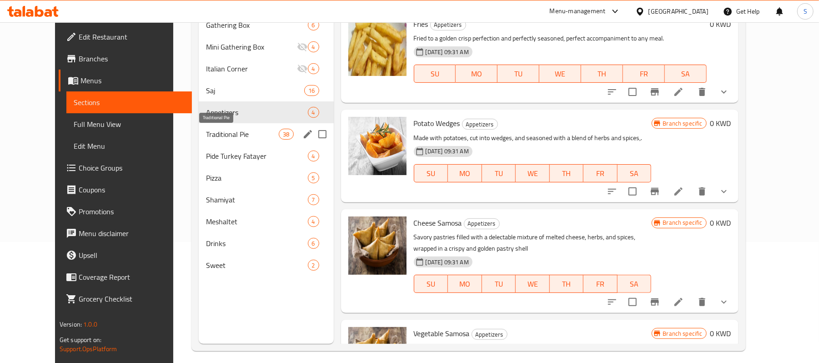
click at [206, 132] on span "Traditional Pie" at bounding box center [242, 134] width 73 height 11
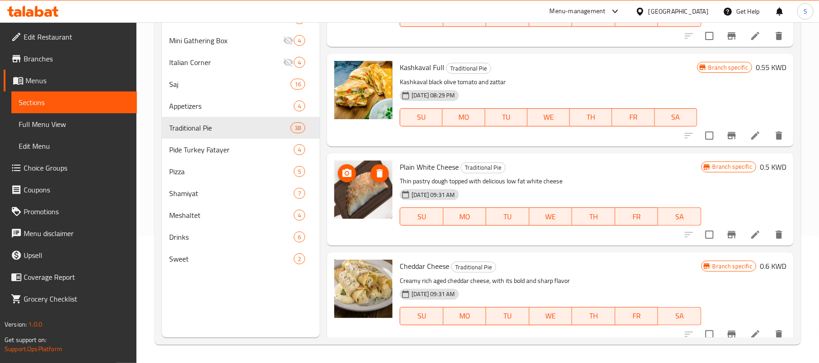
scroll to position [3478, 0]
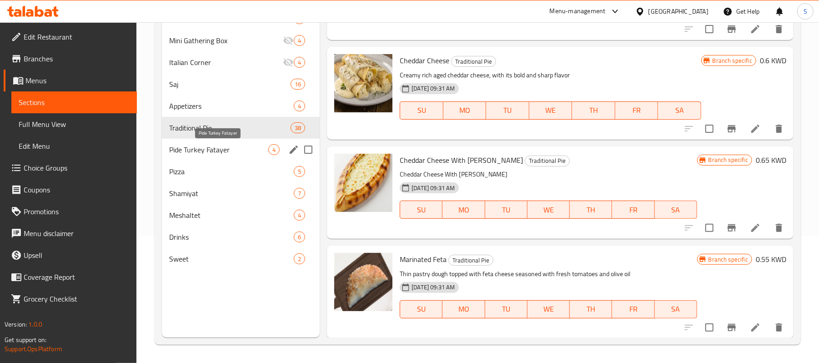
click at [210, 154] on span "Pide Turkey Fatayer" at bounding box center [218, 149] width 99 height 11
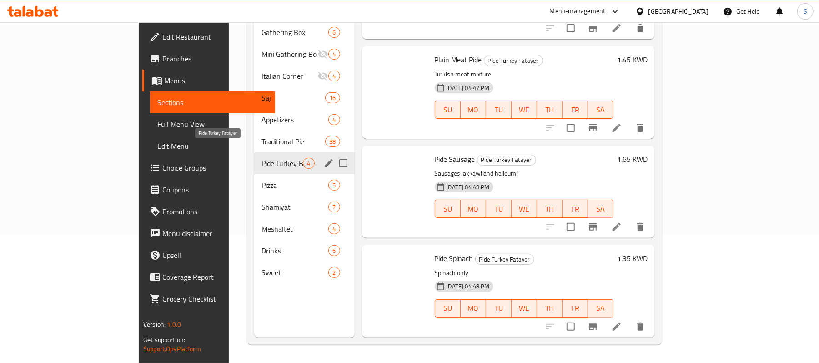
scroll to position [57, 0]
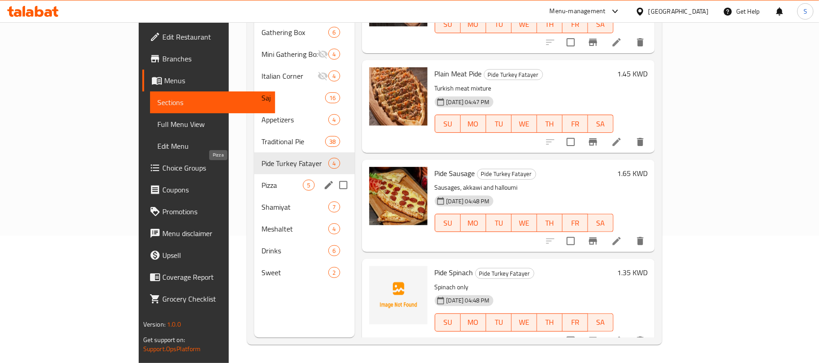
click at [261, 180] on span "Pizza" at bounding box center [281, 185] width 41 height 11
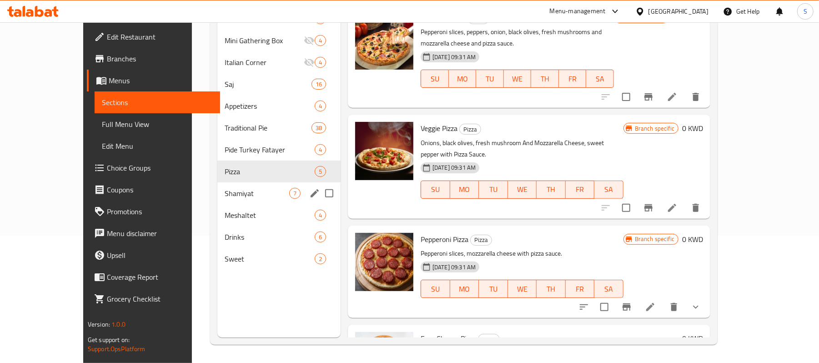
click at [225, 195] on span "Shamiyat" at bounding box center [257, 193] width 65 height 11
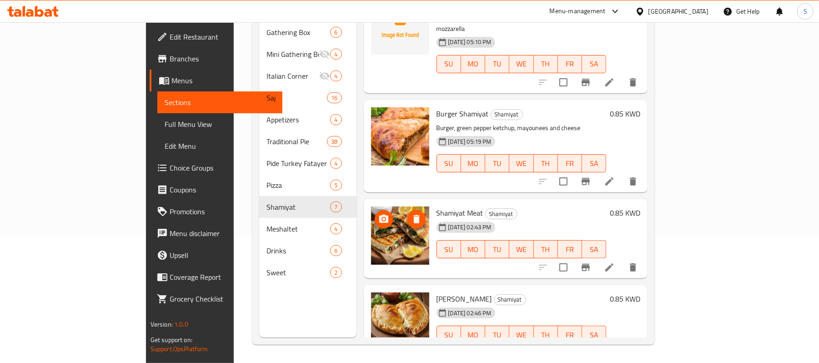
scroll to position [327, 0]
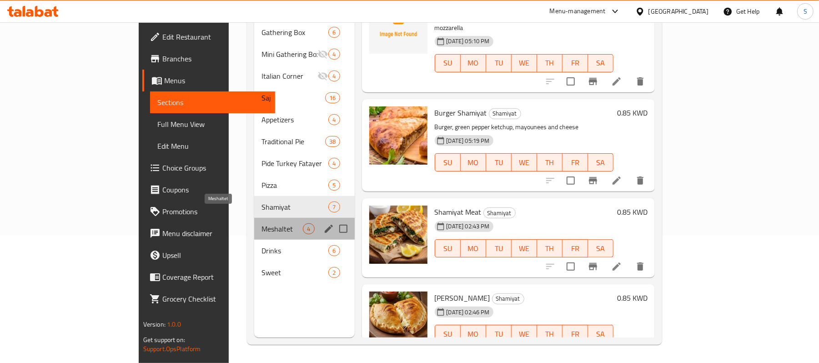
click at [261, 223] on span "Meshaltet" at bounding box center [281, 228] width 41 height 11
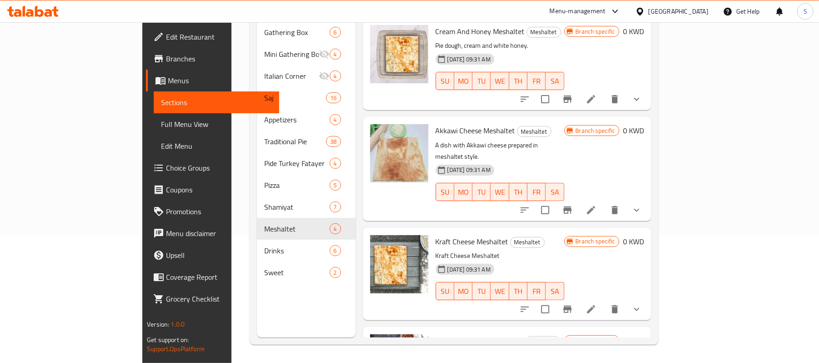
scroll to position [128, 0]
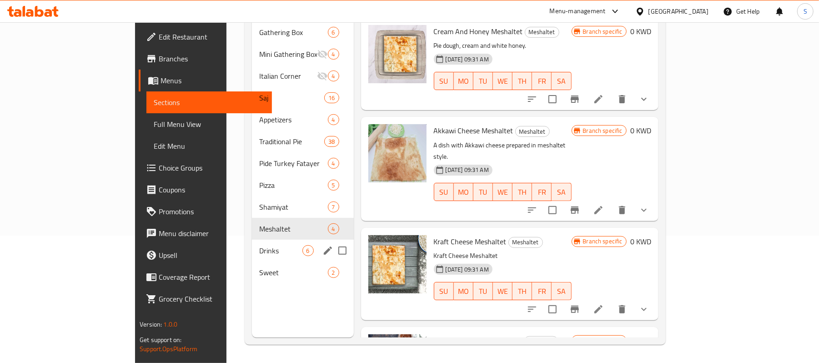
click at [259, 245] on span "Drinks" at bounding box center [280, 250] width 43 height 11
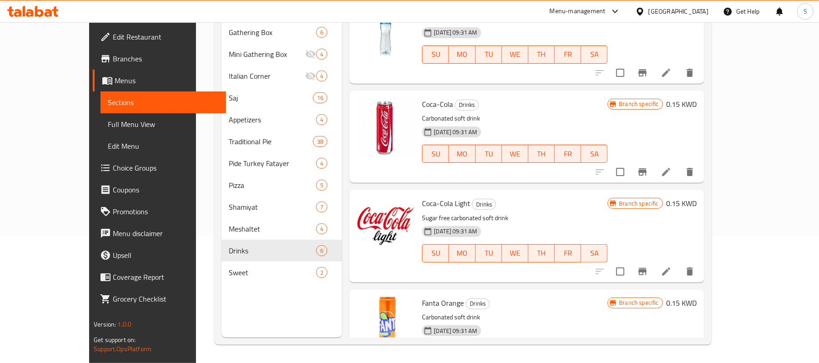
scroll to position [255, 0]
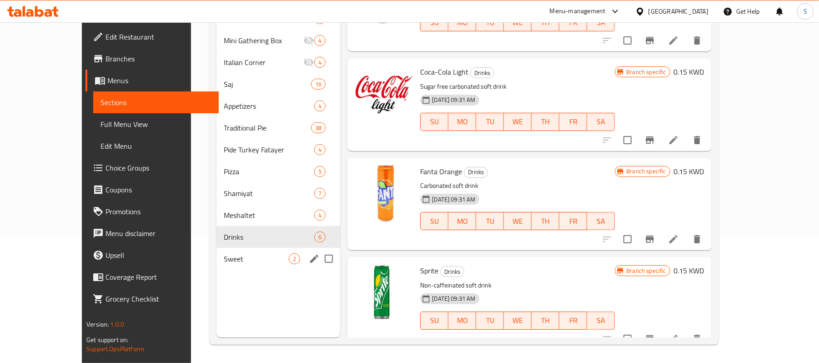
click at [224, 259] on span "Sweet" at bounding box center [256, 258] width 65 height 11
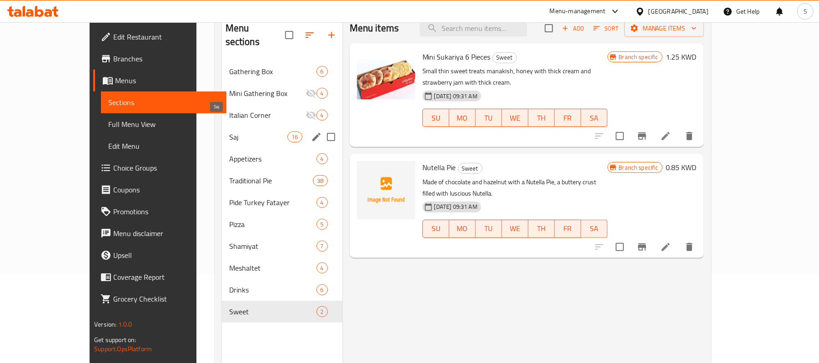
scroll to position [67, 0]
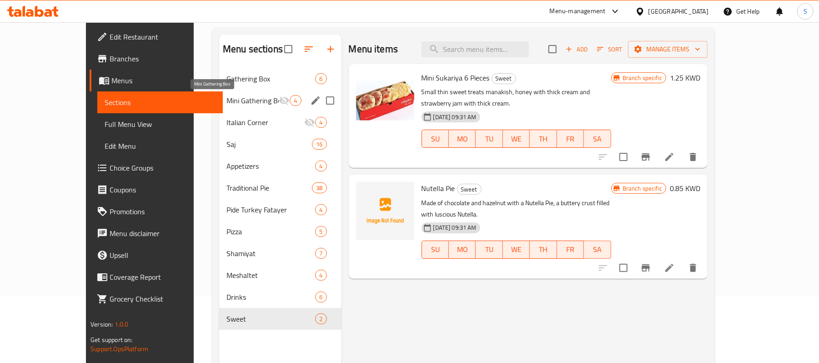
click at [226, 99] on span "Mini Gathering Box" at bounding box center [252, 100] width 52 height 11
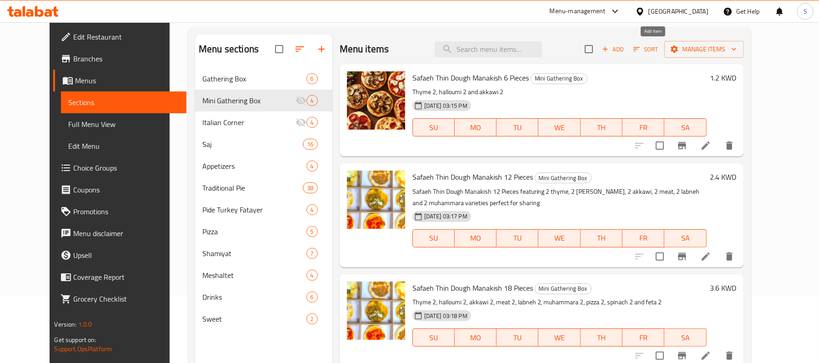
click at [625, 50] on span "Add" at bounding box center [612, 49] width 25 height 10
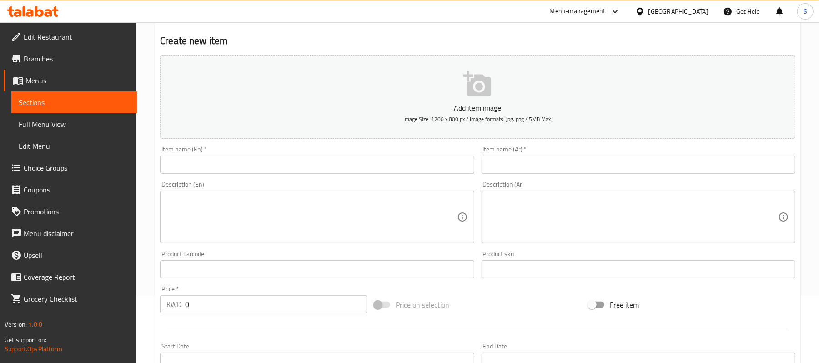
click at [273, 164] on input "text" at bounding box center [317, 164] width 314 height 18
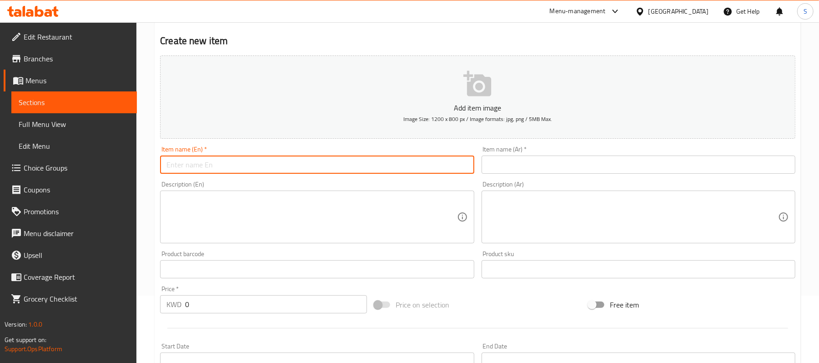
paste input "Mini Gathering 12 pies"
click at [224, 166] on input "Mini Gathering 12 pies" at bounding box center [317, 164] width 314 height 18
type input "Mini Gathering 12 Pies"
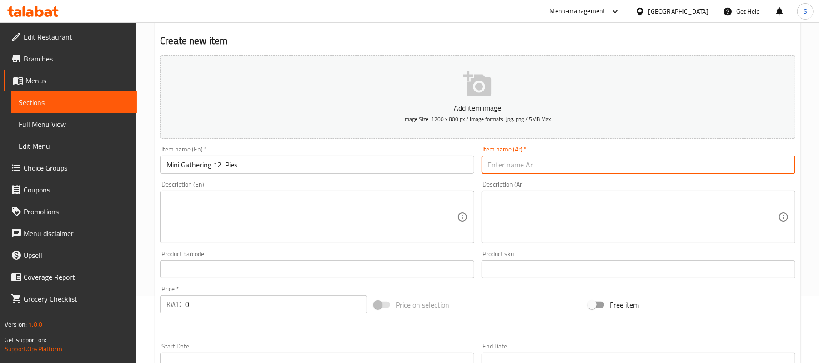
click at [614, 170] on input "text" at bounding box center [638, 164] width 314 height 18
paste input "ميتي فطاير تقديم 12 حبة"
drag, startPoint x: 753, startPoint y: 166, endPoint x: 768, endPoint y: 168, distance: 15.1
click at [768, 168] on input "ميتي فطاير تقديم 12 حبة" at bounding box center [638, 164] width 314 height 18
click at [755, 170] on input "ميتي فطاير تقديم 12 حبة" at bounding box center [638, 164] width 314 height 18
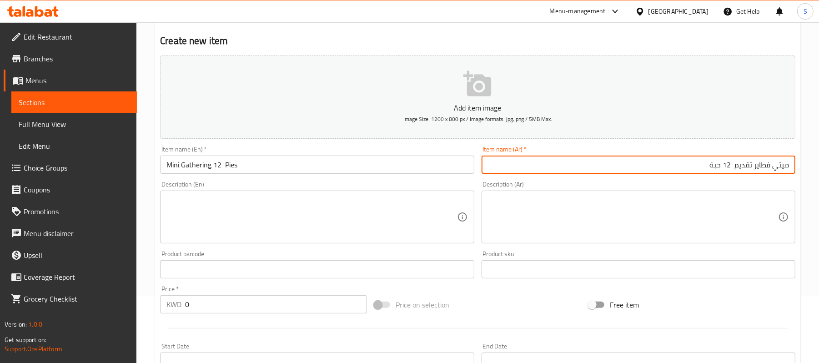
drag, startPoint x: 734, startPoint y: 169, endPoint x: 808, endPoint y: 169, distance: 74.5
click at [808, 169] on div "Home / Restaurants management / Menus / Sections / item / create Mini Gathering…" at bounding box center [477, 265] width 682 height 620
drag, startPoint x: 733, startPoint y: 168, endPoint x: 670, endPoint y: 164, distance: 63.3
click at [670, 164] on input "تجمعات ميني 12 حبة" at bounding box center [638, 164] width 314 height 18
type input "تجمعات ميني 12 فطيرة"
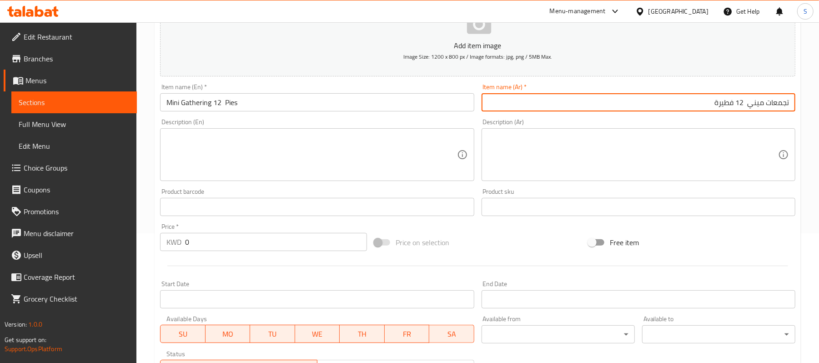
scroll to position [188, 0]
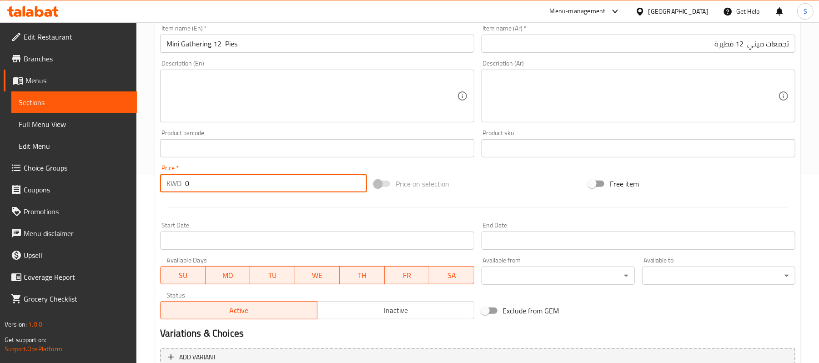
drag, startPoint x: 199, startPoint y: 188, endPoint x: 130, endPoint y: 174, distance: 70.5
click at [130, 174] on div "Edit Restaurant Branches Menus Sections Full Menu View Edit Menu Choice Groups …" at bounding box center [409, 144] width 819 height 620
paste input "1.80"
type input "1.800"
click at [269, 96] on textarea at bounding box center [311, 96] width 290 height 43
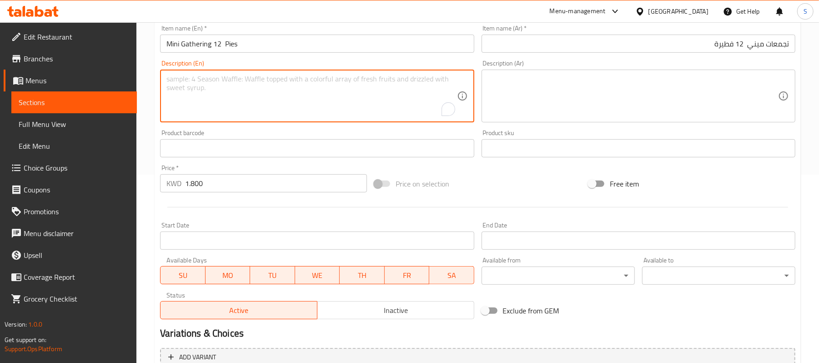
paste textarea "halloume2, akkawi2, mozarella2, labnah2,zattar2,mohamara2"
click at [191, 79] on textarea "halloume2, akkawi2, mozarella2, labnah2,zattar2,mohamara2" at bounding box center [311, 96] width 290 height 43
click at [193, 81] on textarea "halloume2, akkawi2, mozarella2, labnah2,zattar2,mohamara2" at bounding box center [311, 96] width 290 height 43
type textarea "halloum 2, akkawi2, mozarella2, labnah2,zattar2,mohamara2"
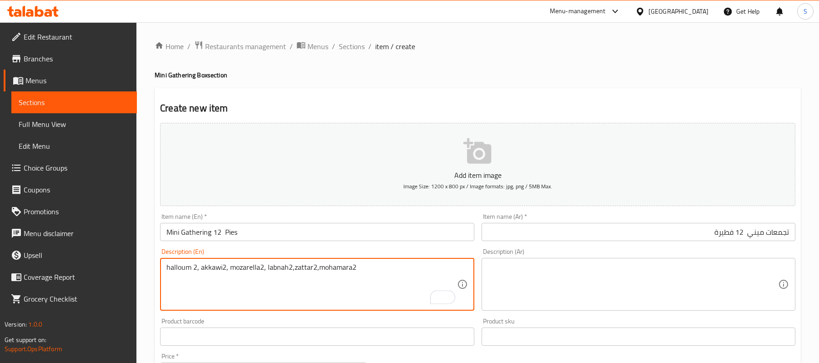
scroll to position [188, 0]
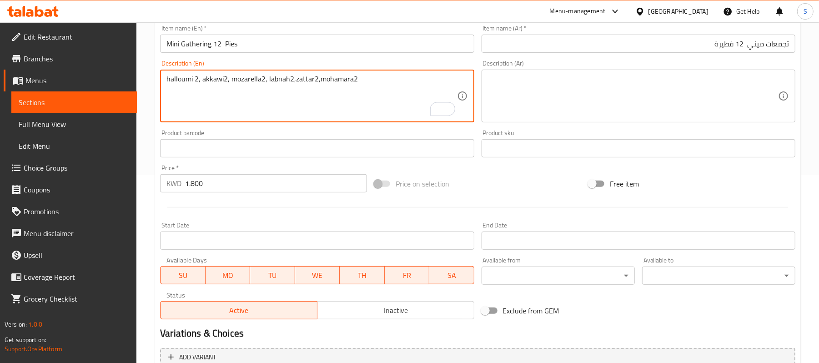
click at [224, 85] on textarea "halloumi 2, akkawi2, mozarella2, labnah2,zattar2,mohamara2" at bounding box center [311, 96] width 290 height 43
drag, startPoint x: 198, startPoint y: 77, endPoint x: 194, endPoint y: 76, distance: 4.6
click at [194, 76] on textarea "halloumi 2, akkawi 2, mozarella2, labnah2,zattar2,mohamara2" at bounding box center [311, 96] width 290 height 43
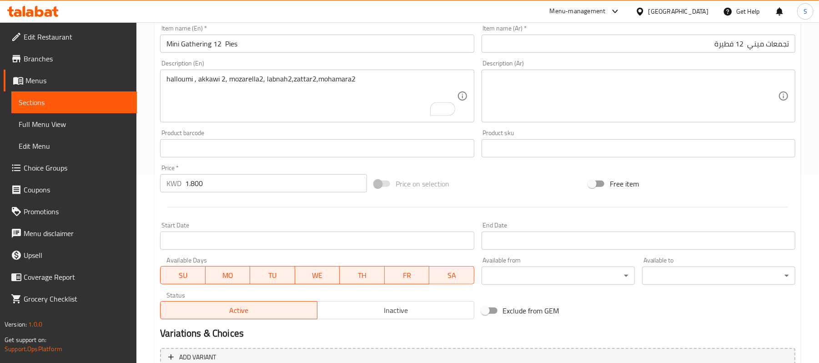
click at [165, 77] on div "halloumi , akkawi 2, mozarella2, labnah2,zattar2,mohamara2 Description (En)" at bounding box center [317, 96] width 314 height 53
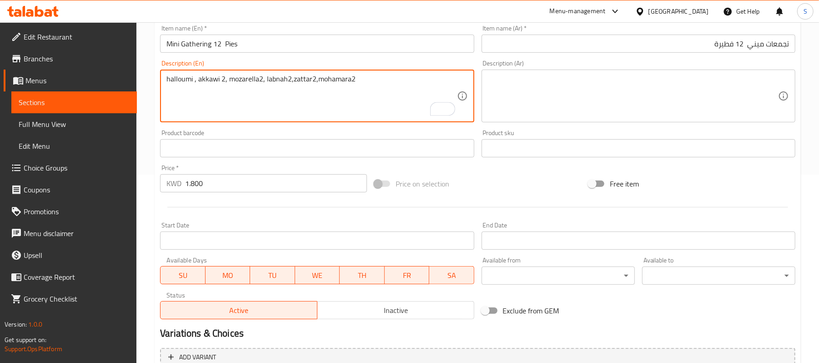
paste textarea "2"
click at [164, 82] on div "halloumi , akkawi 2, mozarella2, labnah2,zattar2,mohamara2 Description (En)" at bounding box center [317, 96] width 314 height 53
click at [164, 79] on div "halloumi , akkawi 2, mozarella2, labnah2,zattar2,mohamara2 Description (En)" at bounding box center [317, 96] width 314 height 53
click at [166, 84] on textarea "halloumi , akkawi 2, mozarella2, labnah2,zattar2,mohamara2" at bounding box center [311, 96] width 290 height 43
paste textarea "2"
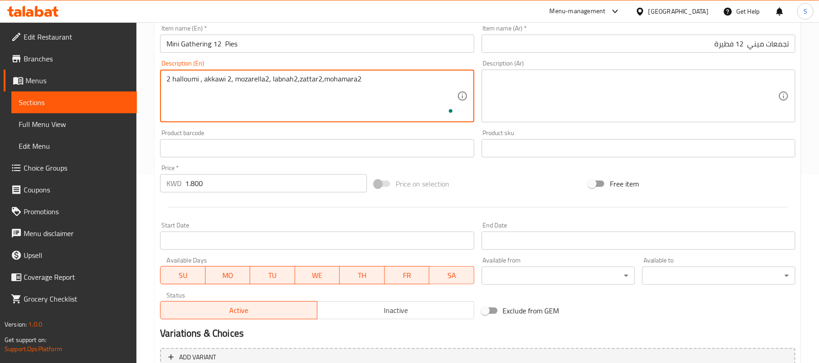
click at [199, 80] on textarea "2 halloumi , akkawi 2, mozarella2, labnah2,zattar2,mohamara2" at bounding box center [311, 96] width 290 height 43
drag, startPoint x: 224, startPoint y: 80, endPoint x: 228, endPoint y: 81, distance: 4.6
click at [228, 81] on textarea "2 halloumi, akkawi 2, mozarella2, labnah2,zattar2,mohamara2" at bounding box center [311, 96] width 290 height 43
click at [202, 83] on textarea "2 halloumi, akkawi, mozarella2, labnah2,zattar2,mohamara2" at bounding box center [311, 96] width 290 height 43
paste textarea "2"
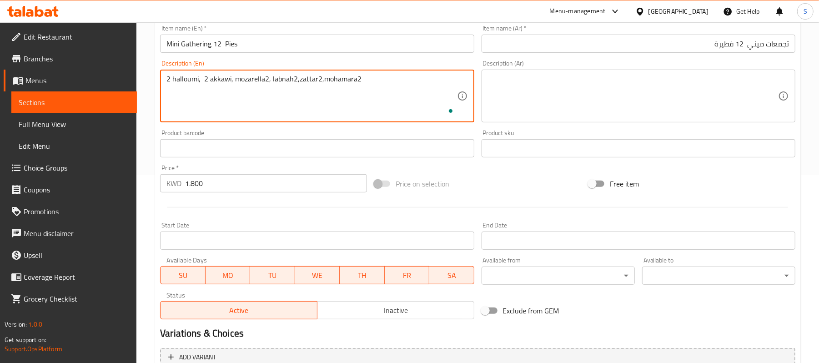
click at [202, 82] on textarea "2 halloumi, 2 akkawi, mozarella2, labnah2,zattar2,mohamara2" at bounding box center [311, 96] width 290 height 43
click at [231, 79] on textarea "2 halloumi, 2 akkawi, mozarella2, labnah2,zattar2,mohamara2" at bounding box center [311, 96] width 290 height 43
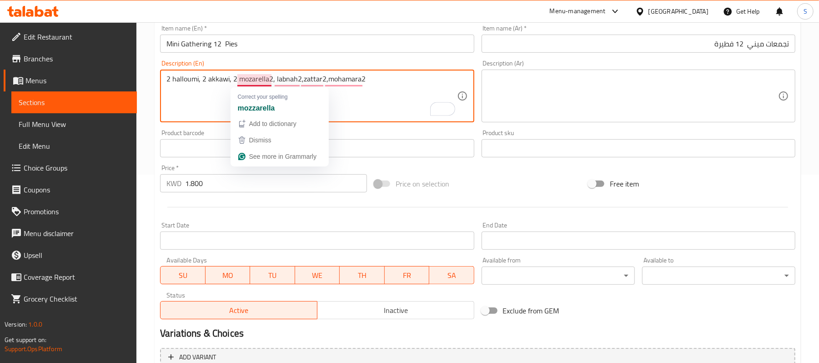
click at [270, 79] on textarea "2 halloumi, 2 akkawi, 2 mozarella2, labnah2,zattar2,mohamara2" at bounding box center [311, 96] width 290 height 43
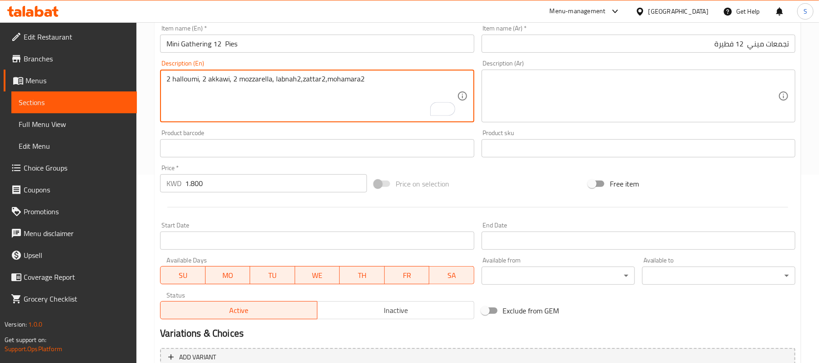
click at [272, 77] on textarea "2 halloumi, 2 akkawi, 2 mozzarella, labnah2,zattar2,mohamara2" at bounding box center [311, 96] width 290 height 43
click at [275, 82] on textarea "2 halloumi, 2 akkawi, 2 mozzarella, labnah2,zattar2,mohamara2" at bounding box center [311, 96] width 290 height 43
click at [299, 80] on textarea "2 halloumi, 2 akkawi, 2 mozzarella, 2 labnah2,zattar2,mohamara2" at bounding box center [311, 96] width 290 height 43
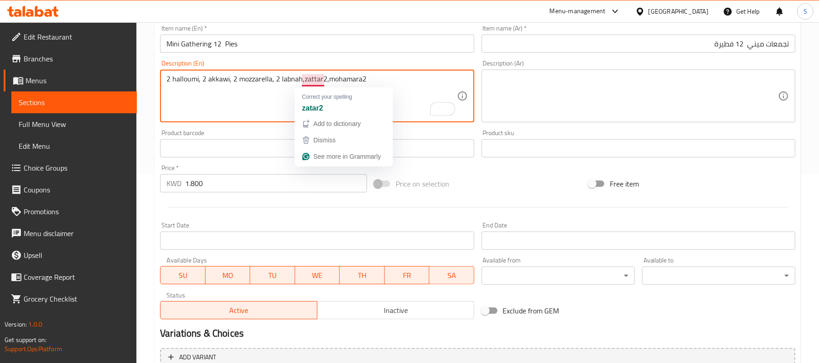
drag, startPoint x: 303, startPoint y: 75, endPoint x: 324, endPoint y: 80, distance: 21.9
click at [324, 80] on textarea "2 halloumi, 2 akkawi, 2 mozzarella, 2 labnah,zattar2,mohamara2" at bounding box center [311, 96] width 290 height 43
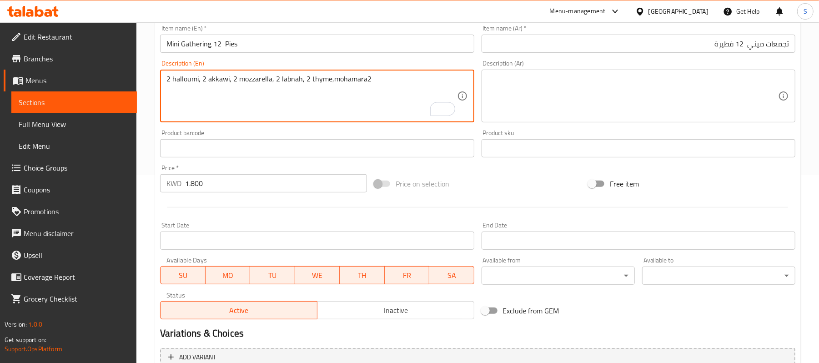
click at [332, 77] on textarea "2 halloumi, 2 akkawi, 2 mozzarella, 2 labnah, 2 thyme,mohamara2" at bounding box center [311, 96] width 290 height 43
drag, startPoint x: 355, startPoint y: 79, endPoint x: 518, endPoint y: 88, distance: 163.0
click at [518, 88] on div "Add item image Image Size: 1200 x 800 px / Image formats: jpg, png / 5MB Max. I…" at bounding box center [477, 127] width 642 height 392
drag, startPoint x: 424, startPoint y: 79, endPoint x: 73, endPoint y: 33, distance: 354.7
click at [73, 33] on div "Edit Restaurant Branches Menus Sections Full Menu View Edit Menu Choice Groups …" at bounding box center [409, 144] width 819 height 620
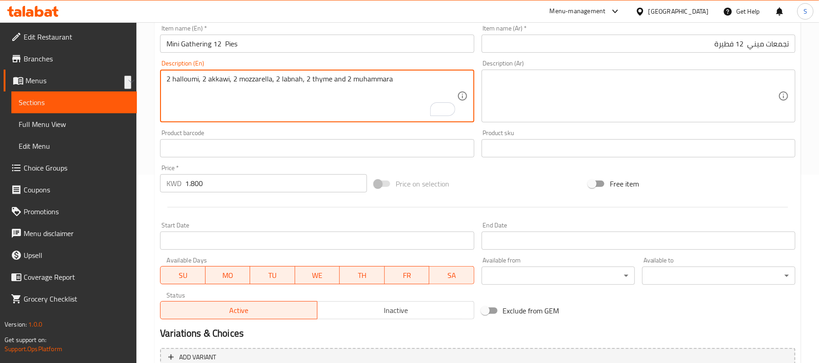
paste textarea "e"
type textarea "2 halloumi, 2 akkawi, 2 mozzarella, 2 labneh, 2 thyme and 2 muhammara"
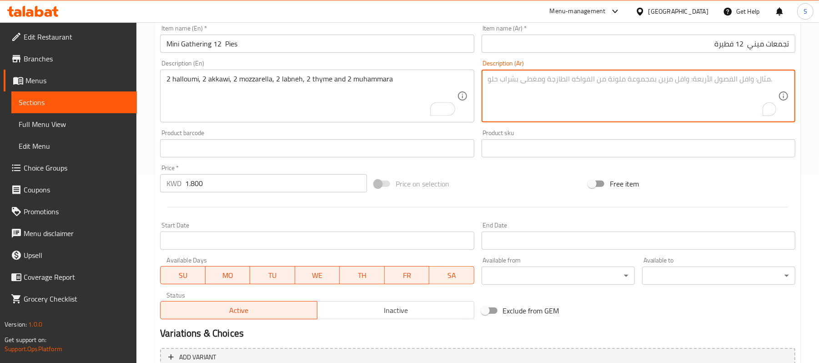
click at [720, 91] on textarea "To enrich screen reader interactions, please activate Accessibility in Grammarl…" at bounding box center [633, 96] width 290 height 43
paste textarea "2 حلومي، 2 عكاوي، 2 موزاريلا، 2 لبنة، 2 زعتر و 2 محمرة"
type textarea "2 حلومي، 2 عكاوي، 2 موزاريلا، 2 لبنة، 2 زعتر و 2 محمرة"
click at [524, 46] on input "تجمعات ميني 12 فطيرة" at bounding box center [638, 44] width 314 height 18
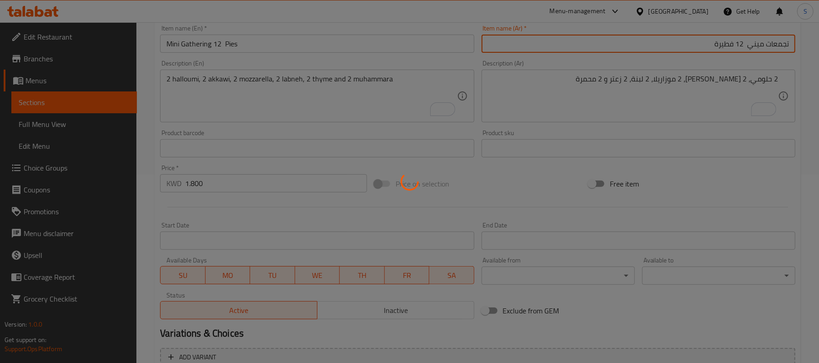
type input "0"
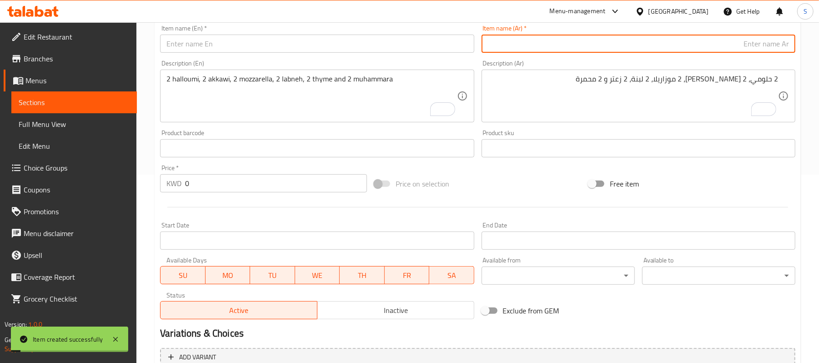
scroll to position [6, 0]
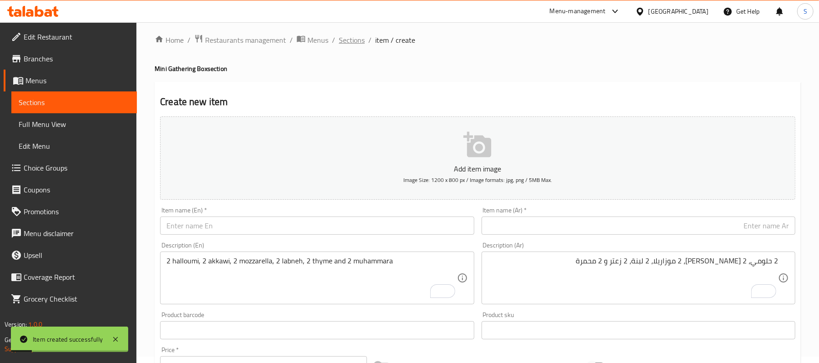
click at [350, 42] on span "Sections" at bounding box center [352, 40] width 26 height 11
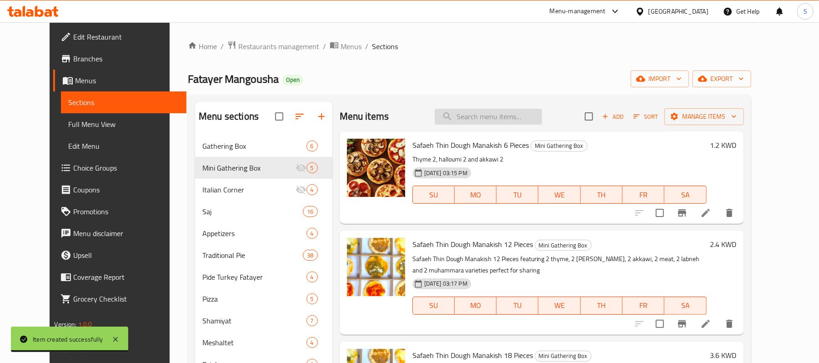
click at [485, 122] on input "search" at bounding box center [487, 117] width 107 height 16
paste input "Mini Gathering 36 pies"
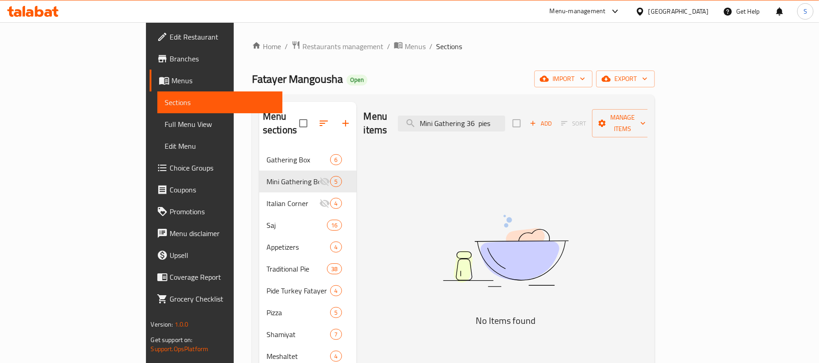
type input "Mini Gathering 36 pies"
click at [564, 70] on div "Home / Restaurants management / Menus / Sections Fatayer Mangousha Open import …" at bounding box center [453, 255] width 403 height 431
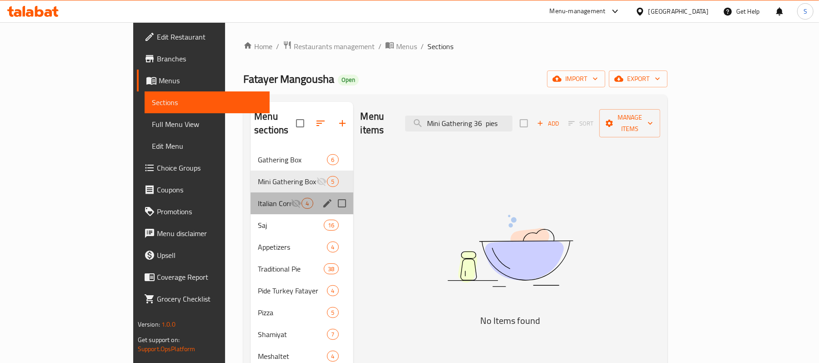
click at [250, 192] on div "Italian Corner 4" at bounding box center [301, 203] width 102 height 22
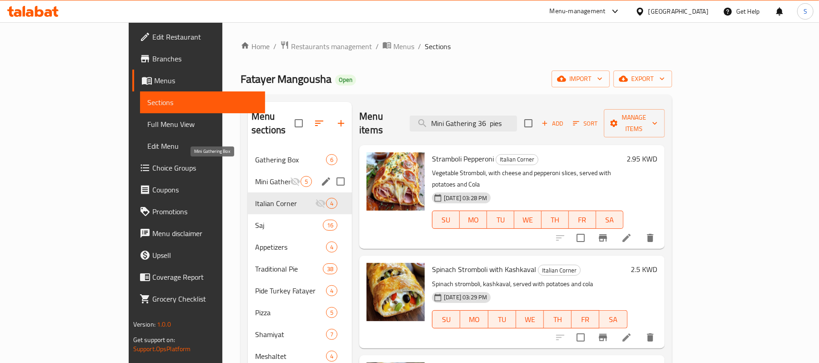
click at [255, 176] on span "Mini Gathering Box" at bounding box center [272, 181] width 35 height 11
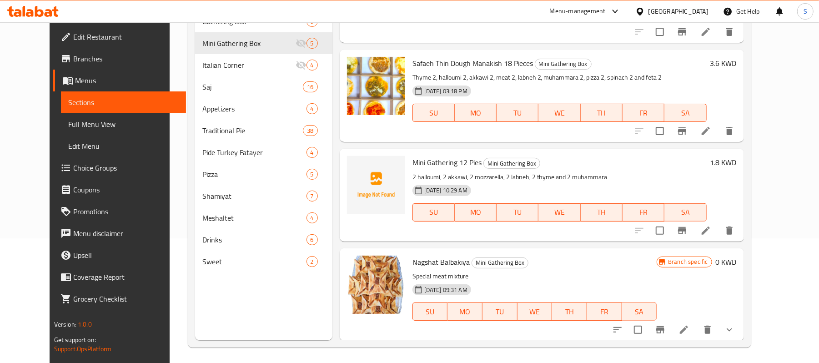
scroll to position [128, 0]
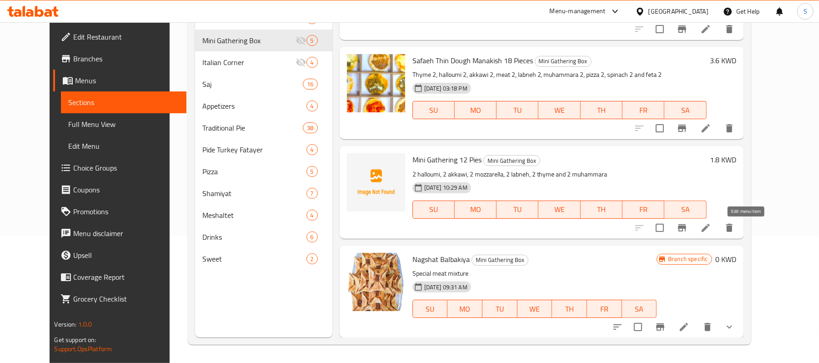
click at [711, 230] on icon at bounding box center [705, 227] width 11 height 11
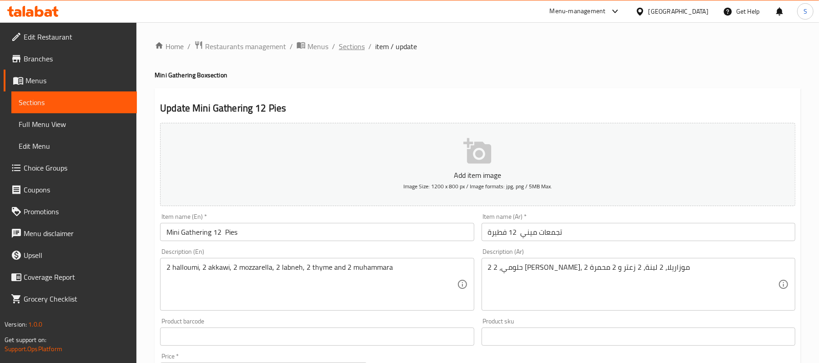
click at [340, 47] on span "Sections" at bounding box center [352, 46] width 26 height 11
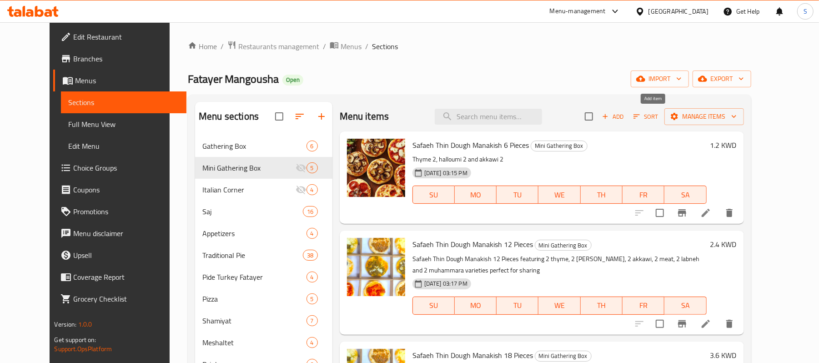
click at [625, 121] on span "Add" at bounding box center [612, 116] width 25 height 10
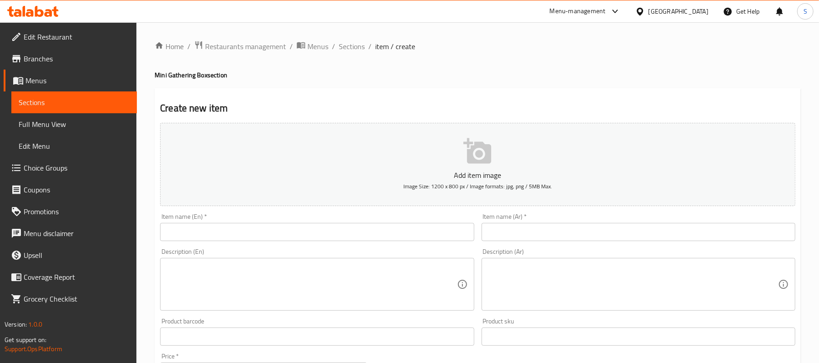
click at [351, 227] on input "text" at bounding box center [317, 232] width 314 height 18
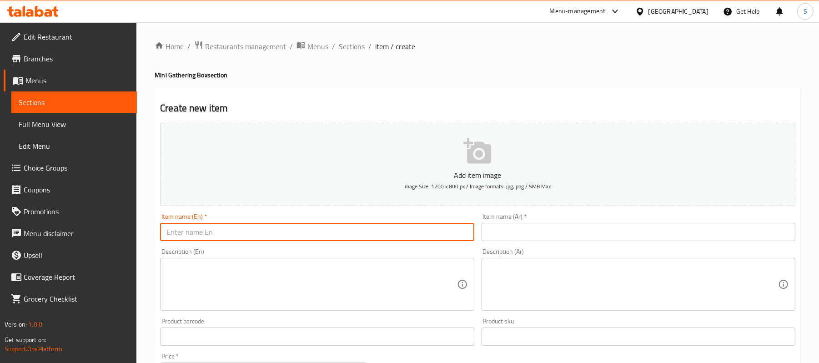
paste input "Mini Gathering 36 pies"
click at [213, 234] on input "Mini Gathering 36 pies" at bounding box center [317, 232] width 314 height 18
type input "Mini Gathering 36 pies"
click at [627, 233] on input "text" at bounding box center [638, 232] width 314 height 18
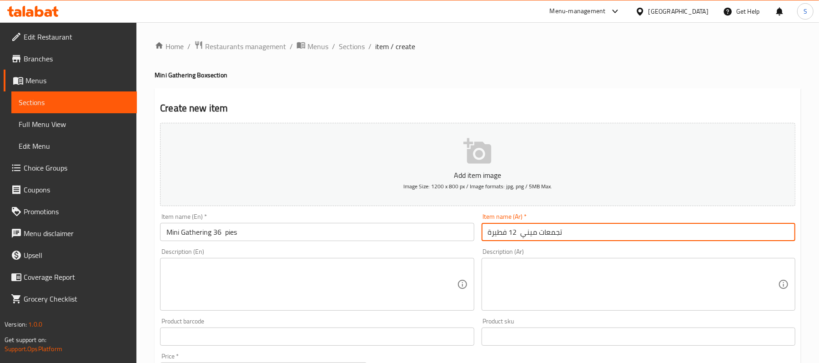
drag, startPoint x: 510, startPoint y: 235, endPoint x: 515, endPoint y: 235, distance: 5.0
click at [515, 235] on input "تجمعات ميني 12 فطيرة" at bounding box center [638, 232] width 314 height 18
type input "تجمعات ميني 36 فطيرة"
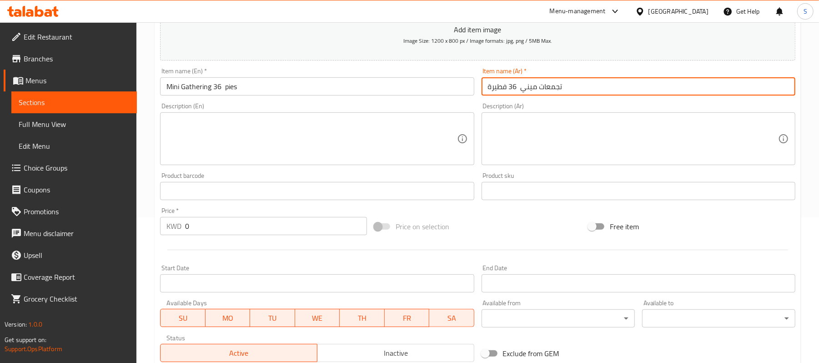
scroll to position [182, 0]
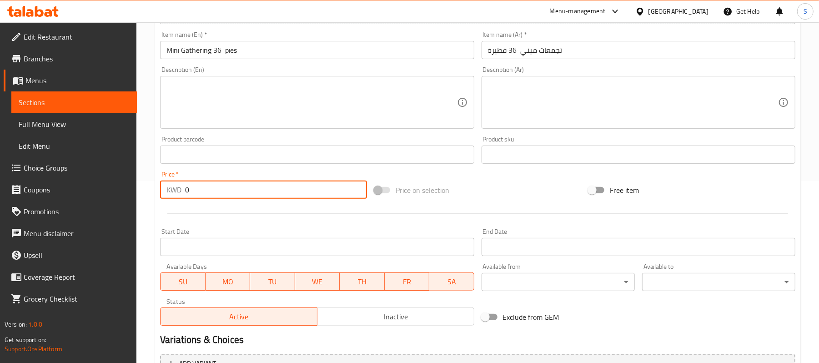
drag, startPoint x: 183, startPoint y: 188, endPoint x: 163, endPoint y: 185, distance: 20.2
click at [163, 185] on div "KWD 0 Price *" at bounding box center [263, 189] width 207 height 18
paste input "5.40"
type input "5.400"
click at [145, 178] on div "Home / Restaurants management / Menus / Sections / item / create Mini Gathering…" at bounding box center [477, 150] width 682 height 620
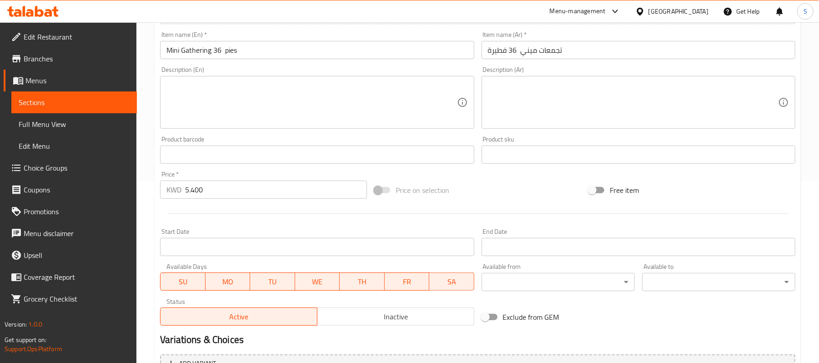
click at [364, 100] on textarea at bounding box center [311, 102] width 290 height 43
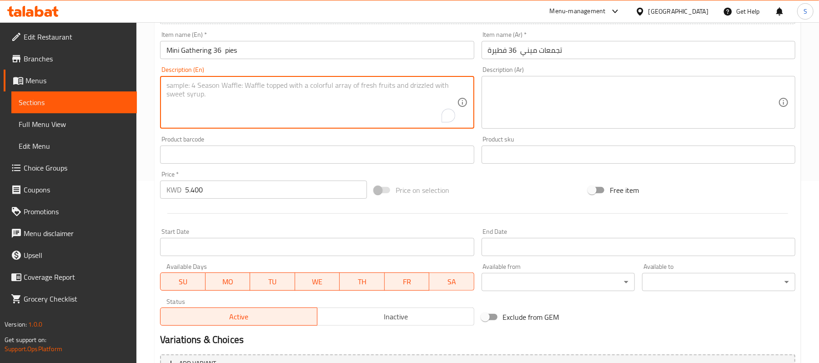
paste textarea "halloume4, akkawi4, mozarella4, labnah4,zattar4,mohamara4,meat4,pizza4,spanch4"
drag, startPoint x: 197, startPoint y: 87, endPoint x: 200, endPoint y: 107, distance: 20.3
click at [197, 86] on textarea "halloume4, akkawi4, mozarella4, labnah4,zattar4,mohamara4,meat4,pizza4,spanch4" at bounding box center [311, 102] width 290 height 43
click at [224, 87] on textarea "halloume, akkawi4, mozarella4, labnah4,zattar4,mohamara4,meat4,pizza4,spanch4" at bounding box center [311, 102] width 290 height 43
click at [257, 86] on textarea "halloume, akkawi, mozarella4, labnah4,zattar4,mohamara4,meat4,pizza4,spanch4" at bounding box center [311, 102] width 290 height 43
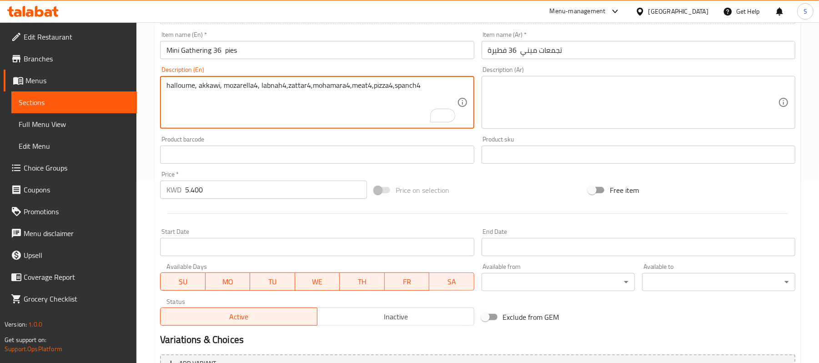
click at [375, 86] on textarea "halloume, akkawi, mozarella4, labnah4,zattar4,mohamara4,meat4,pizza4,spanch4" at bounding box center [311, 102] width 290 height 43
paste textarea "4halloume, 4akkawi, 4mozarella, 4labnah, 4zattar, 4mohamara, 4meat, 4pizza, 4sp…"
click at [357, 87] on textarea "4halloume, 4akkawi, 4mozarella, 4labnah, 4zattar, 4mohamara, 4meat, 4pizza, 4sp…" at bounding box center [311, 102] width 290 height 43
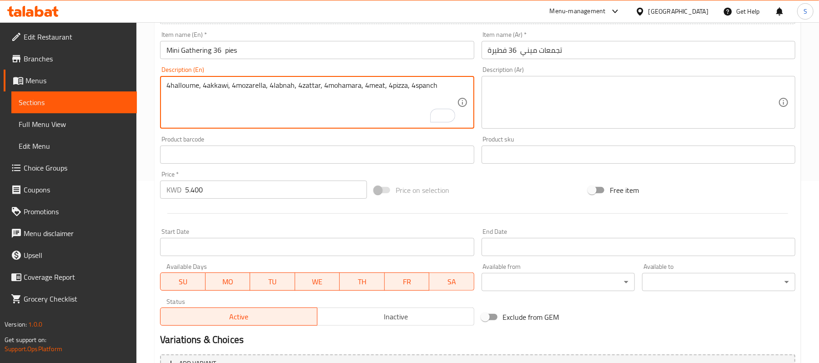
click at [357, 87] on textarea "4halloume, 4akkawi, 4mozarella, 4labnah, 4zattar, 4mohamara, 4meat, 4pizza, 4sp…" at bounding box center [311, 102] width 290 height 43
paste textarea "halloumi, 4 akkawi, 4 mozzarella, 4 labneh, 4 zaatar, 4 muhammara, 4 meat, 4 pi…"
type textarea "4 halloumi, 4 akkawi, 4 mozzarella, 4 labneh, 4 zaatar, 4 muhammara, 4 meat, 4 …"
click at [637, 85] on textarea at bounding box center [633, 102] width 290 height 43
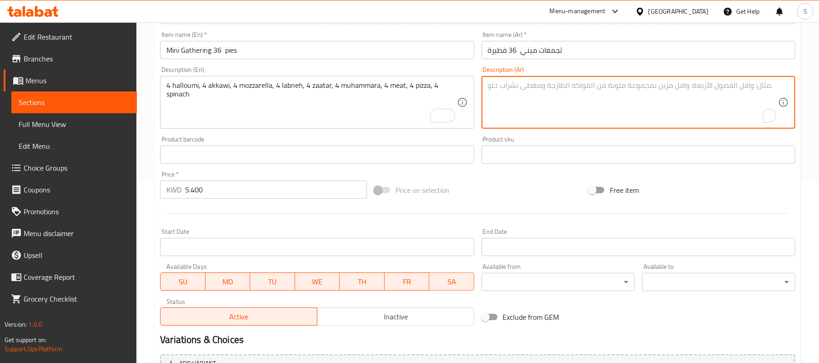
paste textarea "4 حلومي، 4 عكاوي، 4 موزاريلا، 4 لبنة، 4 زعتر، 4 محمرة، 4 لحم، 4 بيتزا، 4 سبانخ"
type textarea "4 حلومي، 4 عكاوي، 4 موزاريلا، 4 لبنة، 4 زعتر، 4 محمرة، 4 لحم، 4 بيتزا، 4 سبانخ"
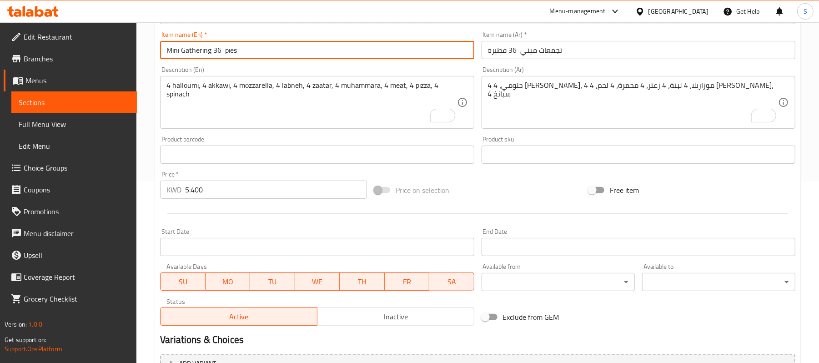
click at [346, 56] on input "Mini Gathering 36 pies" at bounding box center [317, 50] width 314 height 18
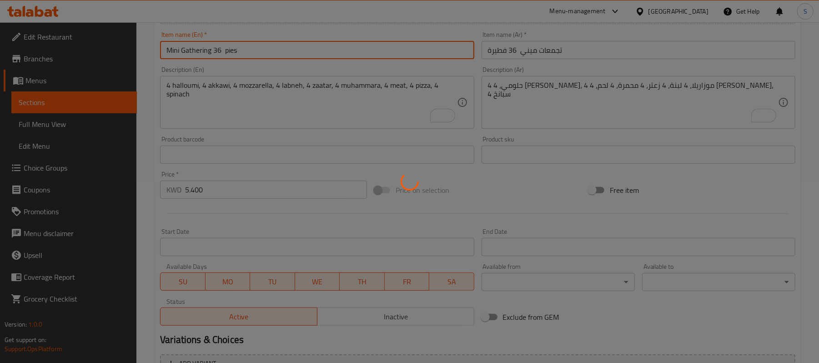
type input "0"
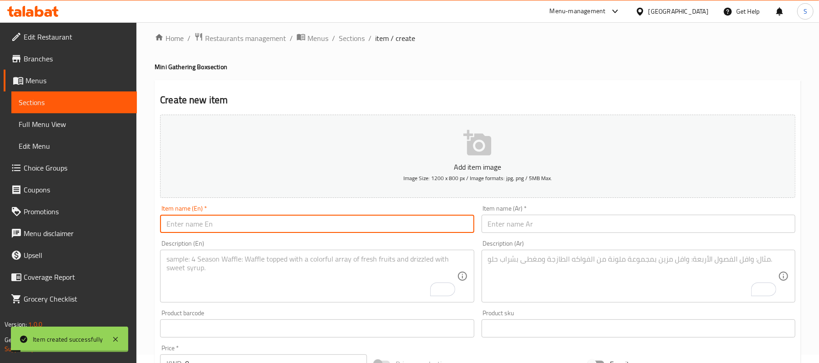
scroll to position [0, 0]
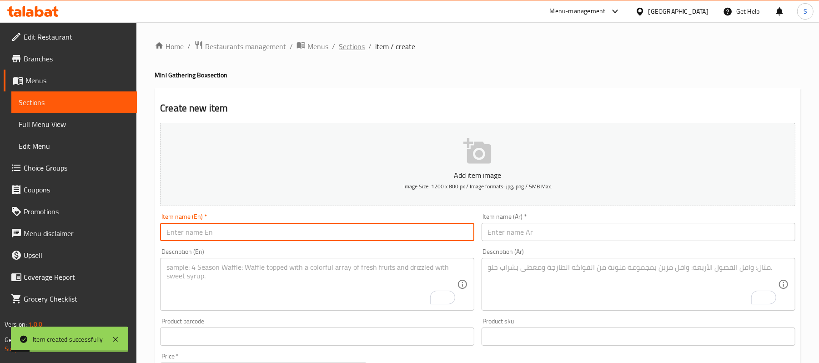
click at [351, 43] on span "Sections" at bounding box center [352, 46] width 26 height 11
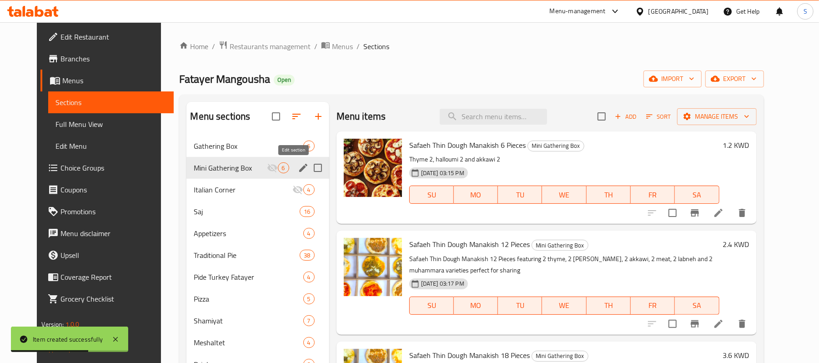
click at [298, 169] on icon "edit" at bounding box center [303, 167] width 11 height 11
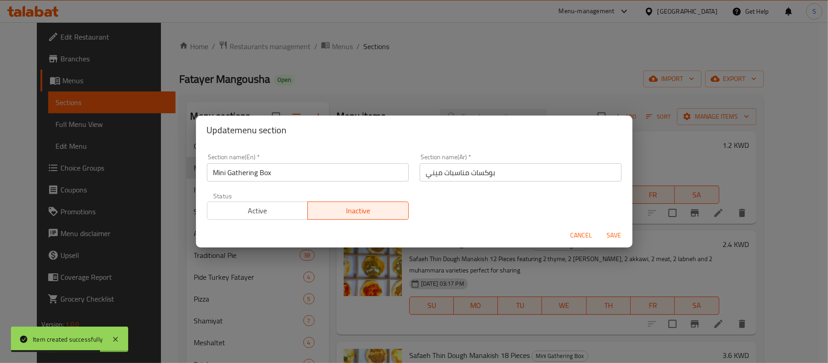
click at [278, 213] on span "Active" at bounding box center [258, 210] width 94 height 13
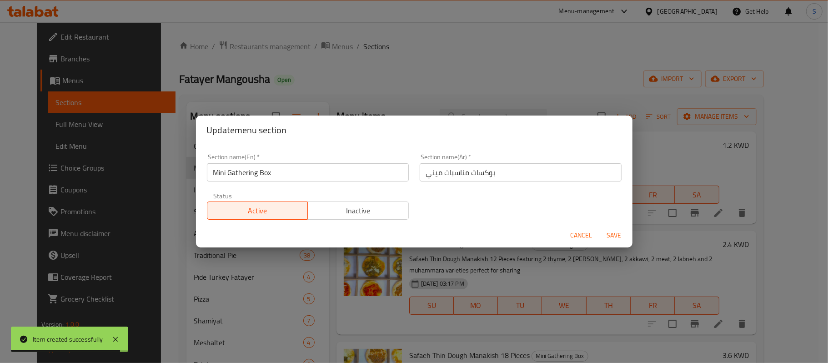
click at [613, 237] on span "Save" at bounding box center [614, 235] width 22 height 11
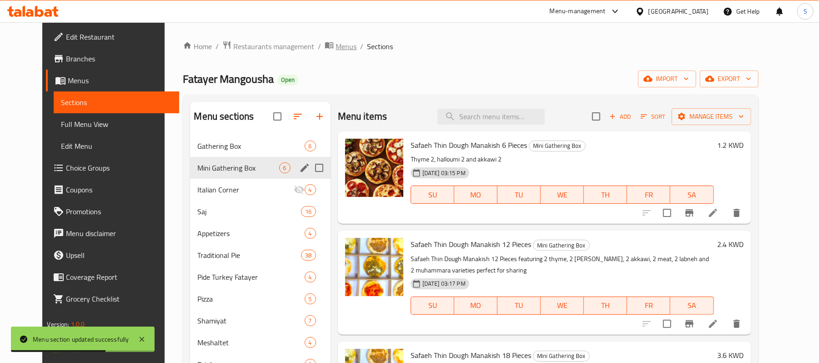
click at [324, 46] on span "breadcrumb" at bounding box center [329, 46] width 11 height 12
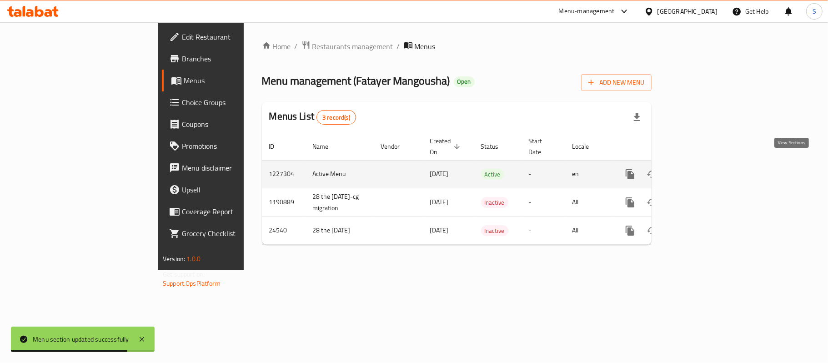
click at [701, 169] on icon "enhanced table" at bounding box center [695, 174] width 11 height 11
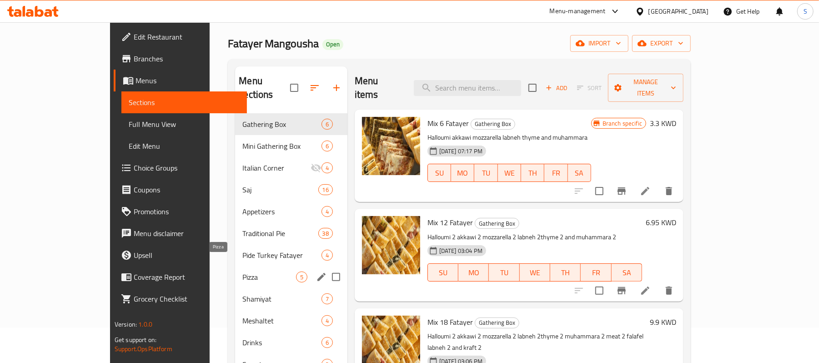
scroll to position [6, 0]
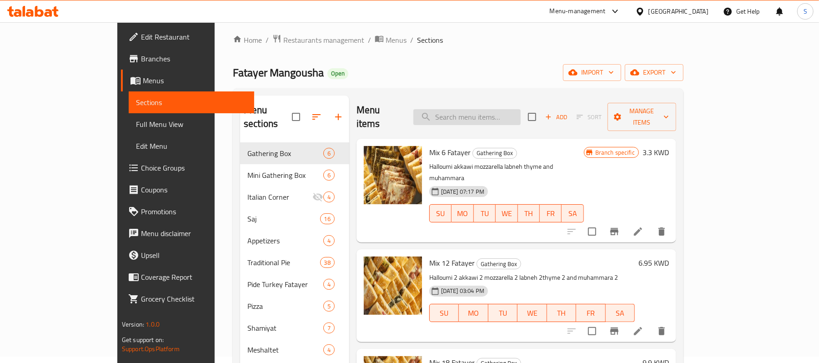
click at [491, 110] on input "search" at bounding box center [466, 117] width 107 height 16
paste input "Halloumi Sandwich"
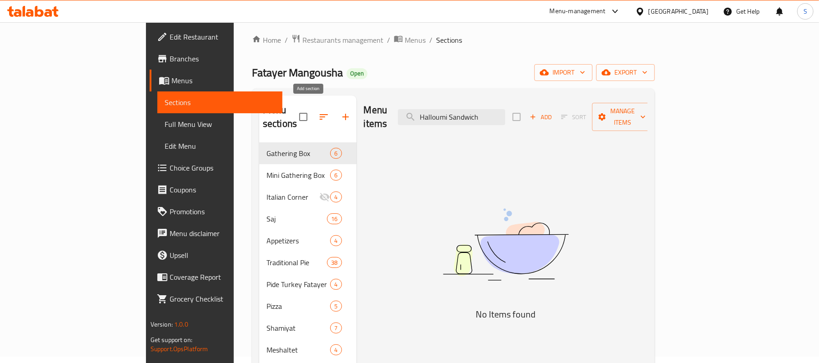
type input "Halloumi Sandwich"
click at [342, 114] on icon "button" at bounding box center [345, 117] width 6 height 6
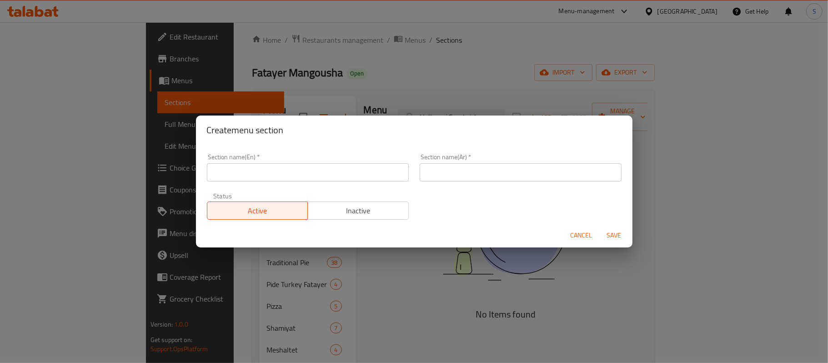
click at [306, 173] on input "text" at bounding box center [308, 172] width 202 height 18
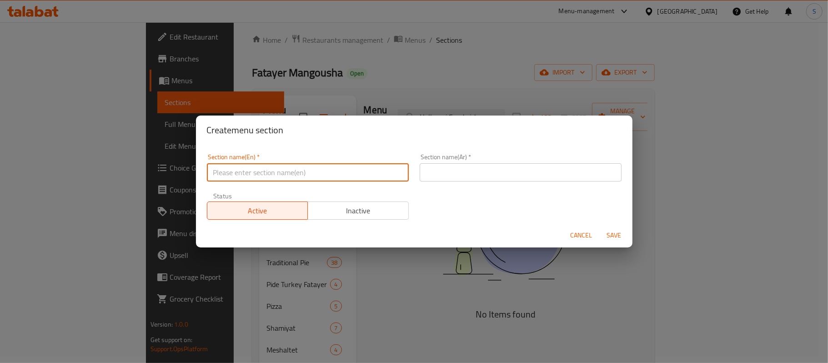
paste input "Halloumi Sandwich"
drag, startPoint x: 284, startPoint y: 175, endPoint x: 148, endPoint y: 153, distance: 137.7
click at [148, 153] on div "Create menu section Section name(En)   * Halloumi Sandwich Section name(En) * S…" at bounding box center [414, 181] width 828 height 363
paste input "Cold Sandwiches"
type input "Cold Sandwiches"
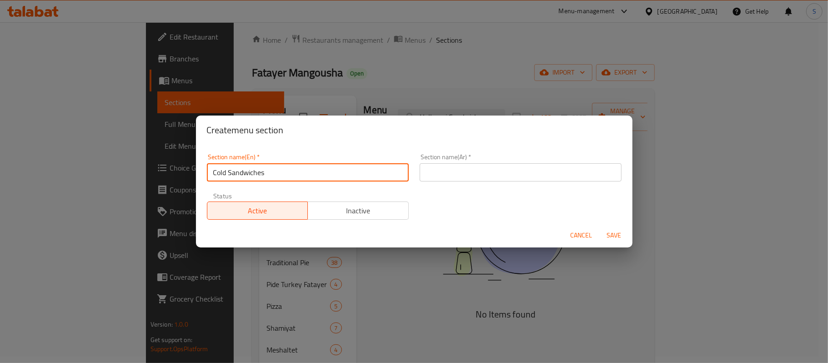
click at [571, 178] on input "text" at bounding box center [520, 172] width 202 height 18
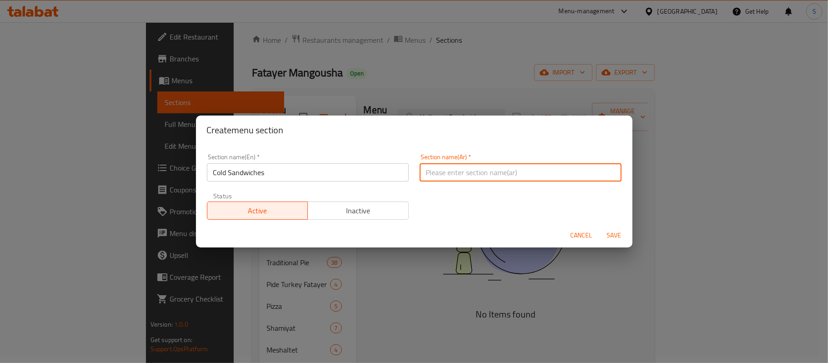
paste input "السندويتشات الباردة"
type input "السندويتشات الباردة"
click at [608, 232] on span "Save" at bounding box center [614, 235] width 22 height 11
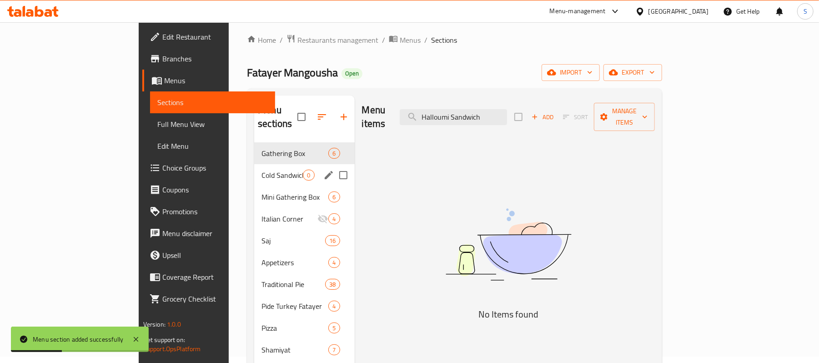
click at [261, 170] on span "Cold Sandwiches" at bounding box center [281, 175] width 41 height 11
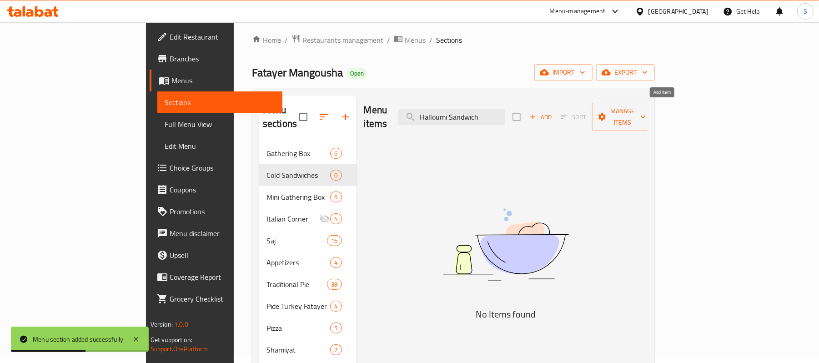
click at [553, 115] on span "Add" at bounding box center [540, 117] width 25 height 10
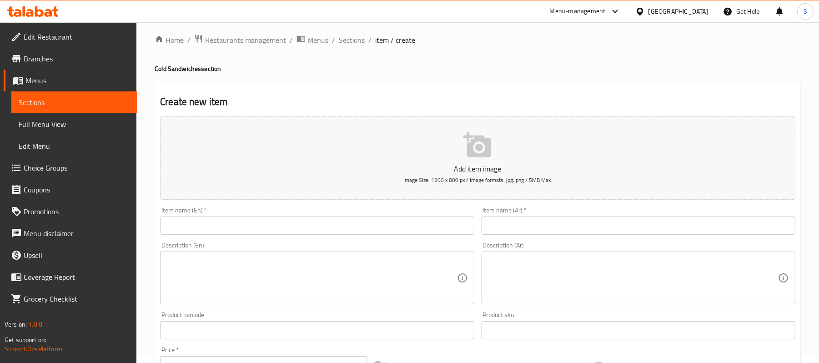
click at [219, 226] on input "text" at bounding box center [317, 225] width 314 height 18
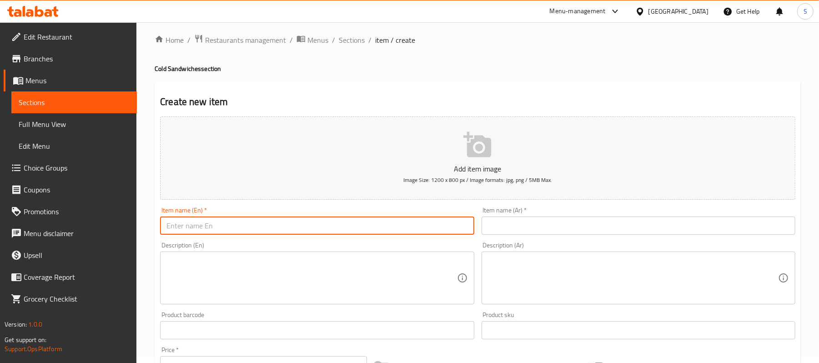
paste input "Halloumi Sandwich"
type input "Halloumi Sandwich"
click at [640, 223] on input "text" at bounding box center [638, 225] width 314 height 18
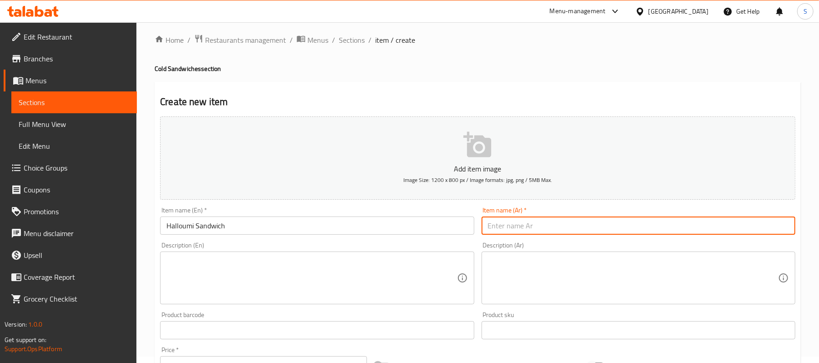
paste input "صممون الحلوم الفرنسي"
click at [516, 223] on input "صممون الحلوم الفرنسي" at bounding box center [638, 225] width 314 height 18
type input "سندويتش حلومي"
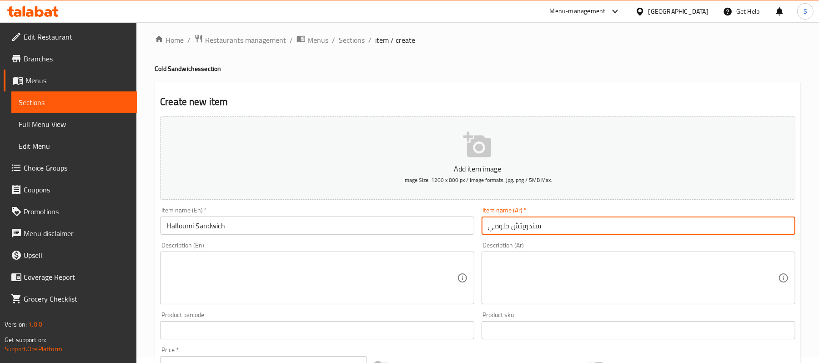
scroll to position [67, 0]
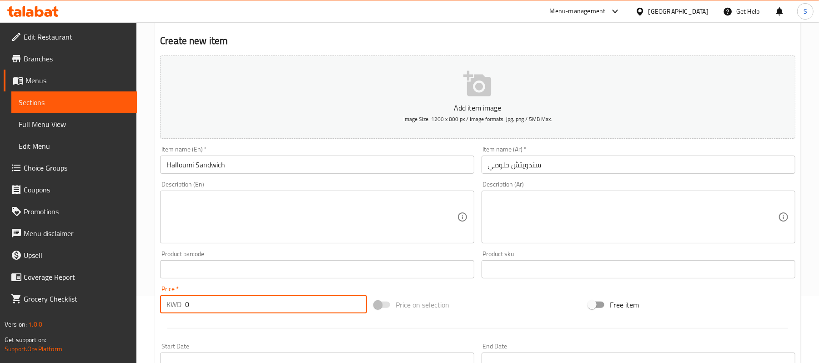
drag, startPoint x: 195, startPoint y: 302, endPoint x: 168, endPoint y: 299, distance: 27.9
click at [168, 299] on div "KWD 0 Price *" at bounding box center [263, 304] width 207 height 18
paste input "1.65"
type input "1.650"
click at [148, 258] on div "Home / Restaurants management / Menus / Sections / item / create Cold Sandwiche…" at bounding box center [477, 265] width 682 height 620
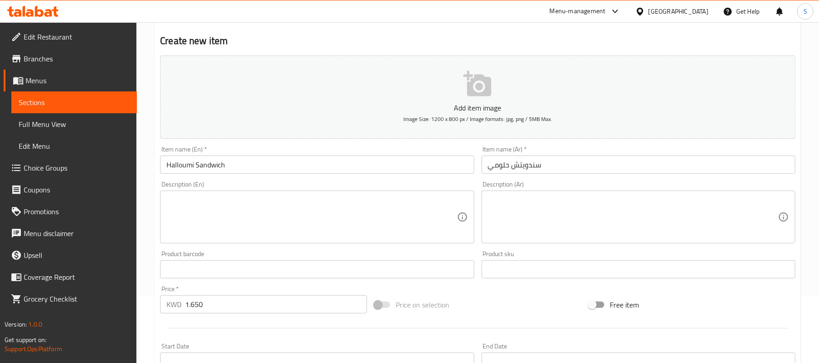
click at [277, 206] on textarea at bounding box center [311, 216] width 290 height 43
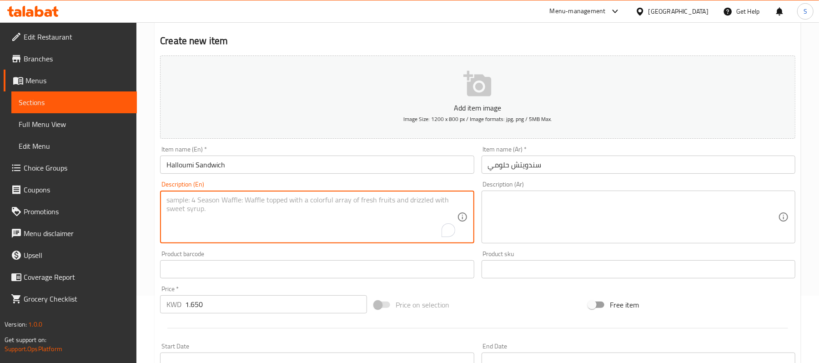
paste textarea "French bread bun stuffed with grilled halloumi cheese, olive slices, tomatoes, …"
type textarea "French bread bun stuffed with grilled halloumi cheese, olive slices, tomatoes, …"
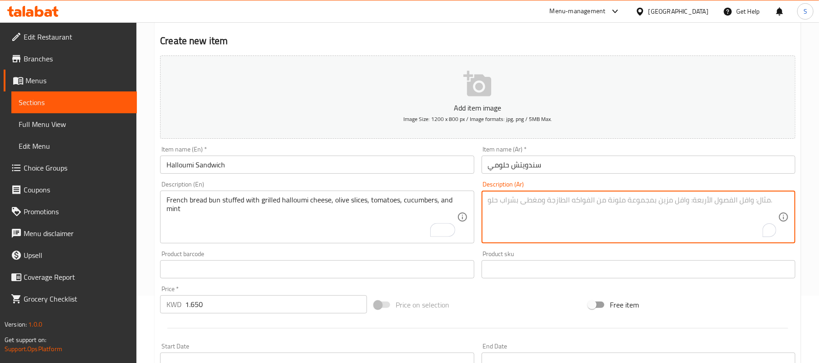
click at [554, 205] on textarea "To enrich screen reader interactions, please activate Accessibility in Grammarl…" at bounding box center [633, 216] width 290 height 43
paste textarea "صمون الخبز الفرنسي محشو بجبنة حلومي مشوية، شرائح زيتون، طماطم، خيار، نعناع"
type textarea "صمون الخبز الفرنسي محشو بجبنة حلومي مشوية، شرائح زيتون، طماطم، خيار، نعناع"
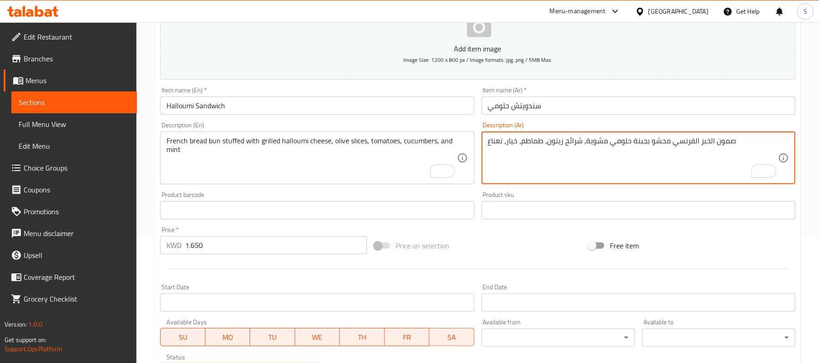
scroll to position [128, 0]
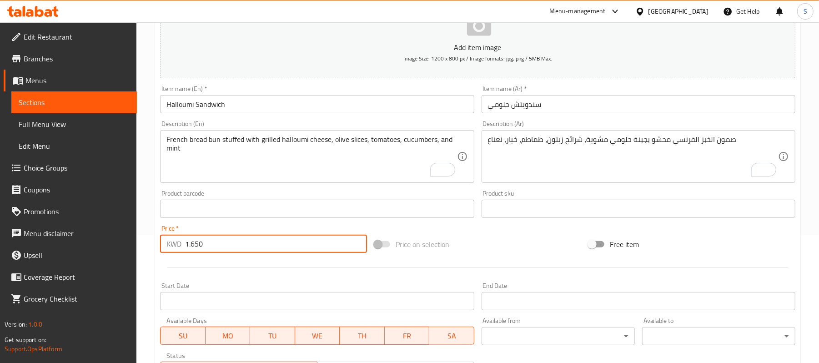
drag, startPoint x: 224, startPoint y: 243, endPoint x: 147, endPoint y: 242, distance: 76.4
click at [147, 242] on div "Home / Restaurants management / Menus / Sections / item / create Cold Sandwiche…" at bounding box center [477, 205] width 682 height 620
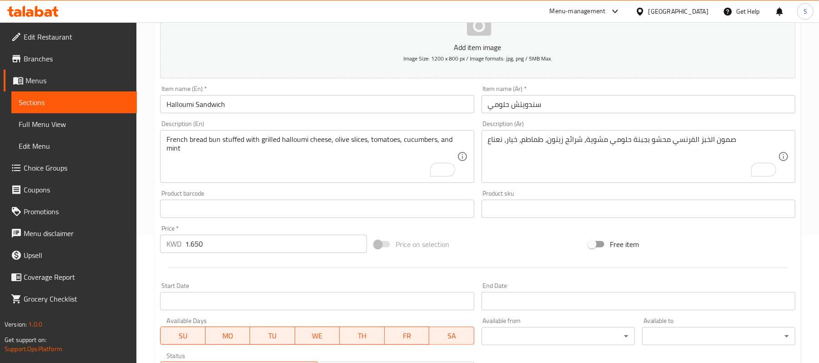
click at [150, 247] on div "Home / Restaurants management / Menus / Sections / item / create Cold Sandwiche…" at bounding box center [477, 205] width 682 height 620
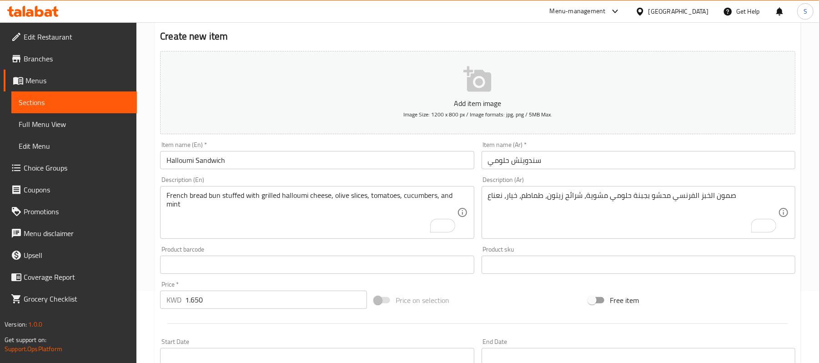
scroll to position [67, 0]
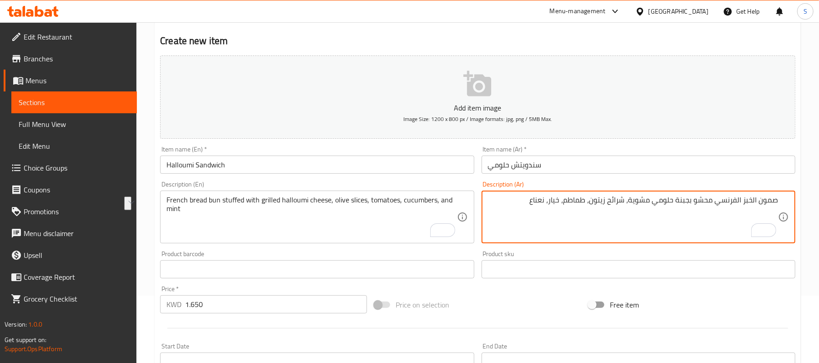
drag, startPoint x: 737, startPoint y: 200, endPoint x: 809, endPoint y: 204, distance: 71.9
click at [809, 204] on div "Home / Restaurants management / Menus / Sections / item / create Cold Sandwiche…" at bounding box center [477, 265] width 682 height 620
type textarea "خبز كيزر فرنسي محشو بجبنة حلومي مشوية، شرائح زيتون، طماطم، خيار، نعناع"
click at [435, 169] on input "Halloumi Sandwich" at bounding box center [317, 164] width 314 height 18
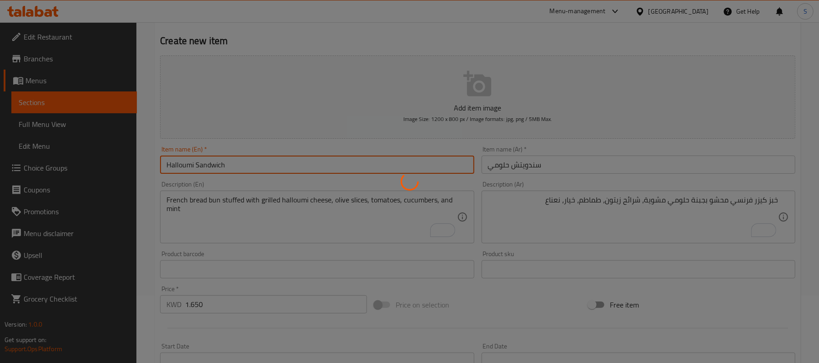
type input "0"
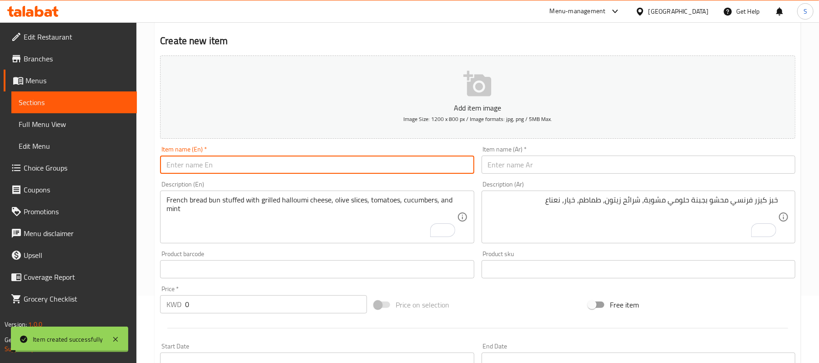
scroll to position [0, 0]
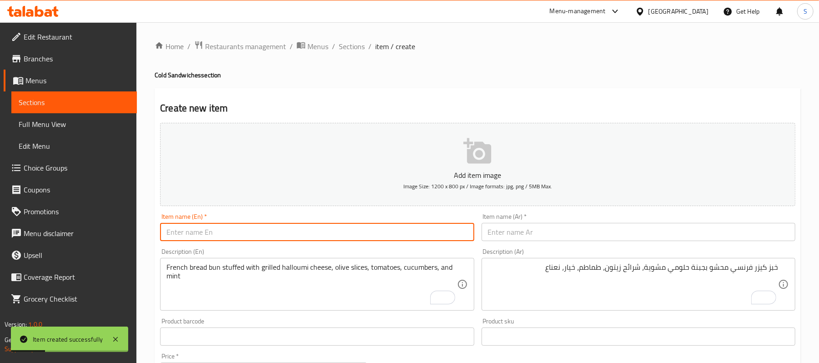
click at [191, 227] on input "text" at bounding box center [317, 232] width 314 height 18
paste input "Turkey And Cheese Sandwich"
type input "Turkey And Cheese Sandwich"
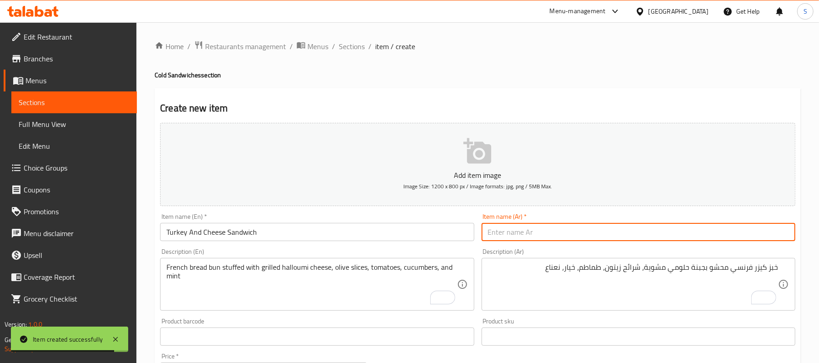
click at [625, 235] on input "text" at bounding box center [638, 232] width 314 height 18
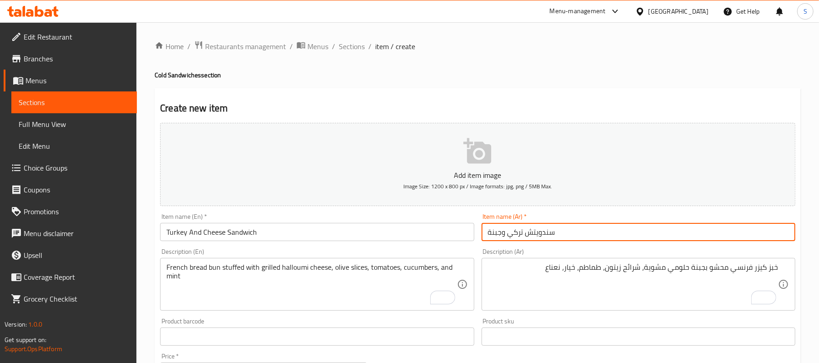
type input "سندويتش تركي وجبنة"
click at [275, 267] on textarea "French bread bun stuffed with grilled halloumi cheese, olive slices, tomatoes, …" at bounding box center [311, 284] width 290 height 43
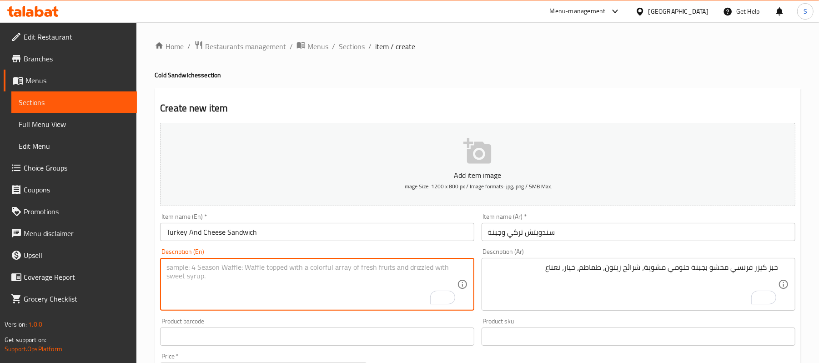
paste textarea "French bread bun filled with sliced ​​smoked turkey, mayonnaise sauce with basi…"
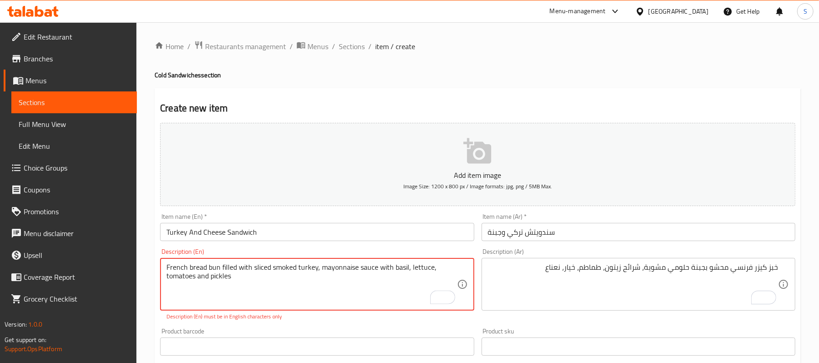
type textarea "French bread bun filled with sliced ​​smoked turkey, mayonnaise sauce with basi…"
click at [544, 273] on textarea "خبز كيزر فرنسي محشو بجبنة حلومي مشوية، شرائح زيتون، طماطم، خيار، نعناع" at bounding box center [633, 284] width 290 height 43
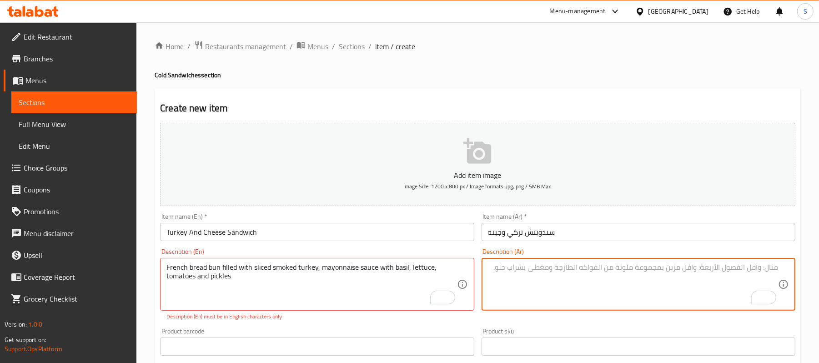
paste textarea "صمون الخبز الفرنسي محشو بشرائح الرومي المدخن مقطع، صلصة مايونيز مع ريحان، خس، ط…"
type textarea "صمون الخبز الفرنسي محشو بشرائح الرومي المدخن مقطع، صلصة مايونيز مع ريحان، خس، ط…"
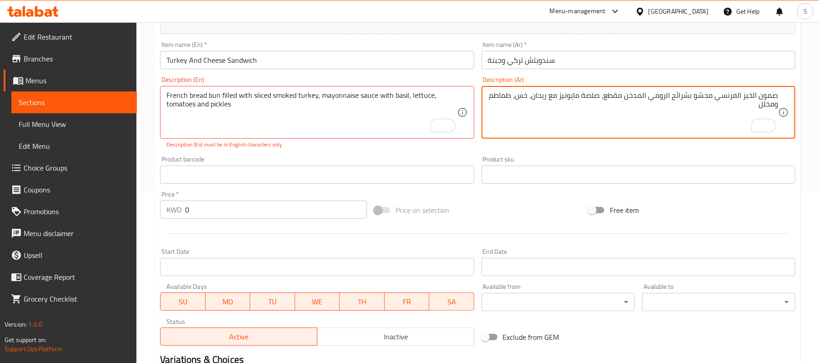
scroll to position [182, 0]
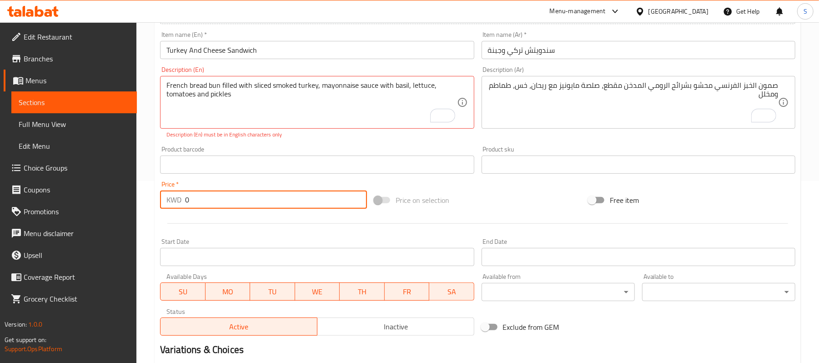
drag, startPoint x: 195, startPoint y: 198, endPoint x: 149, endPoint y: 185, distance: 47.4
click at [149, 185] on div "Home / Restaurants management / Menus / Sections / item / create Cold Sandwiche…" at bounding box center [477, 155] width 682 height 630
paste input "1.95"
type input "1.950"
click at [145, 184] on div "Home / Restaurants management / Menus / Sections / item / create Cold Sandwiche…" at bounding box center [477, 155] width 682 height 630
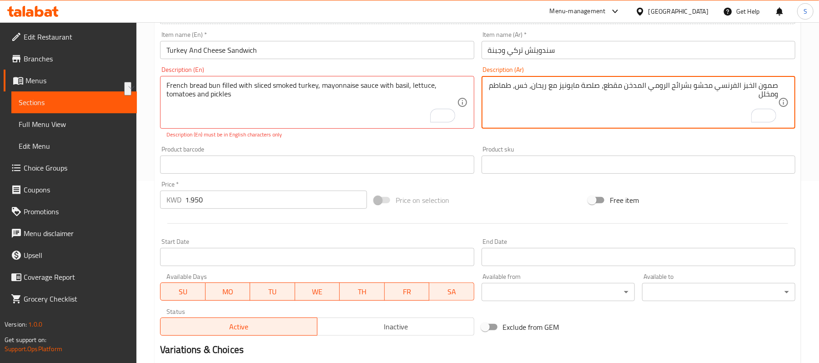
drag, startPoint x: 737, startPoint y: 85, endPoint x: 777, endPoint y: 89, distance: 40.3
click at [777, 89] on textarea "صمون الخبز الفرنسي محشو بشرائح الرومي المدخن مقطع، صلصة مايونيز مع ريحان، خس، ط…" at bounding box center [633, 102] width 290 height 43
click at [634, 90] on textarea "خبز كيزر فرنسي محشو بشرائح الرومي المدخن مقطع، صلصة مايونيز مع ريحان، خس، طماطم…" at bounding box center [633, 102] width 290 height 43
click at [634, 89] on textarea "خبز كيزر فرنسي محشو بشرائح الرومي المدخن مقطع، صلصة مايونيز مع ريحان، خس، طماطم…" at bounding box center [633, 102] width 290 height 43
drag, startPoint x: 584, startPoint y: 89, endPoint x: 593, endPoint y: 91, distance: 8.5
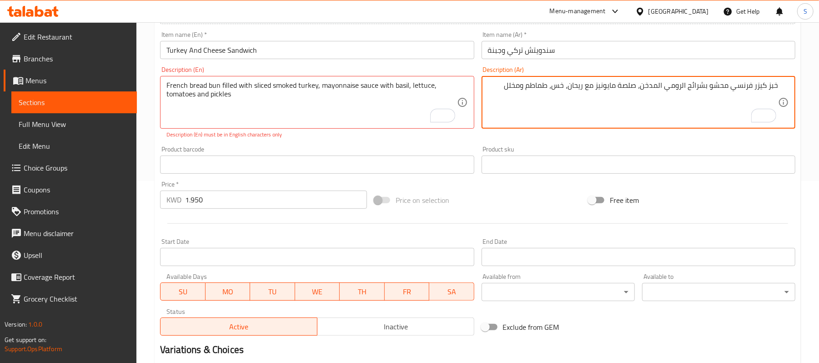
click at [593, 91] on textarea "خبز كيزر فرنسي محشو بشرائح الرومي المدخن، صلصة مايونيز مع ريحان، خس، طماطم ومخلل" at bounding box center [633, 102] width 290 height 43
type textarea "خبز كيزر فرنسي محشو بشرائح الرومي المدخن، صلصة مايونيز بالريحان، خس، طماطم ومخلل"
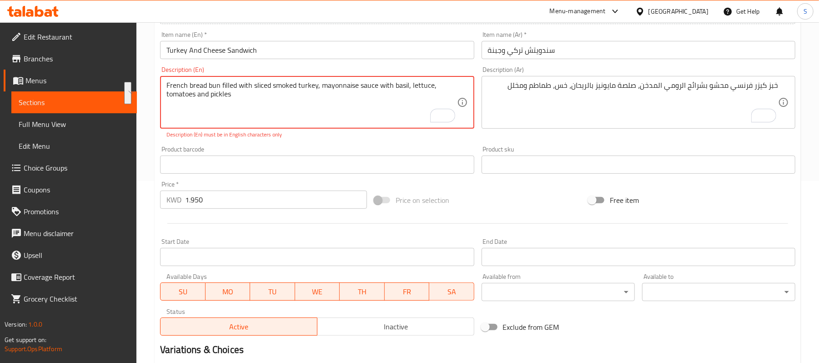
drag, startPoint x: 248, startPoint y: 97, endPoint x: 317, endPoint y: 88, distance: 70.1
click at [317, 88] on textarea "French bread bun filled with sliced ​​smoked turkey, mayonnaise sauce with basi…" at bounding box center [311, 102] width 290 height 43
click at [166, 84] on textarea "French bread bun filled with sliced ​​smoked tur" at bounding box center [311, 102] width 290 height 43
click at [309, 85] on textarea "French bread bun filled with sliced ​​smoked tur" at bounding box center [311, 102] width 290 height 43
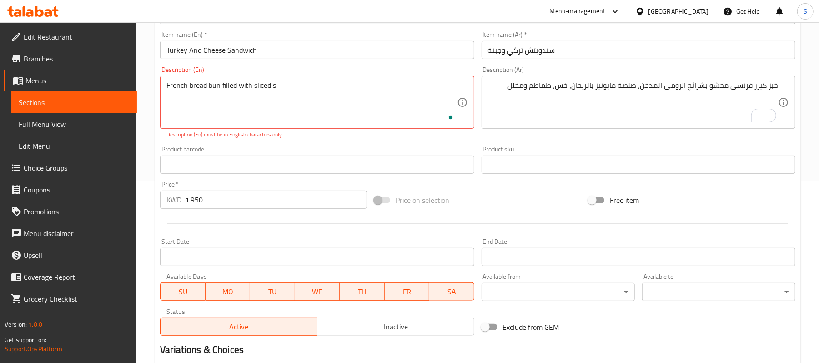
click at [142, 119] on div "Home / Restaurants management / Menus / Sections / item / create Cold Sandwiche…" at bounding box center [477, 155] width 682 height 630
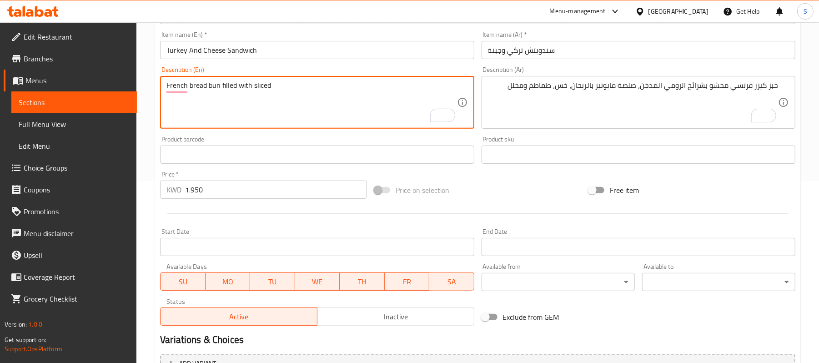
paste textarea "smoked turkey, mayonnaise sauce with basil, lettuce, tomatoes and pickles"
click at [316, 101] on textarea "French bread bun filled with sliced smoked turkey, mayonnaise sauce with basil,…" at bounding box center [311, 102] width 290 height 43
type textarea "French bread bun filled with sliced smoked turkey, mayonnaise sauce with basil,…"
click at [382, 51] on input "Turkey And Cheese Sandwich" at bounding box center [317, 50] width 314 height 18
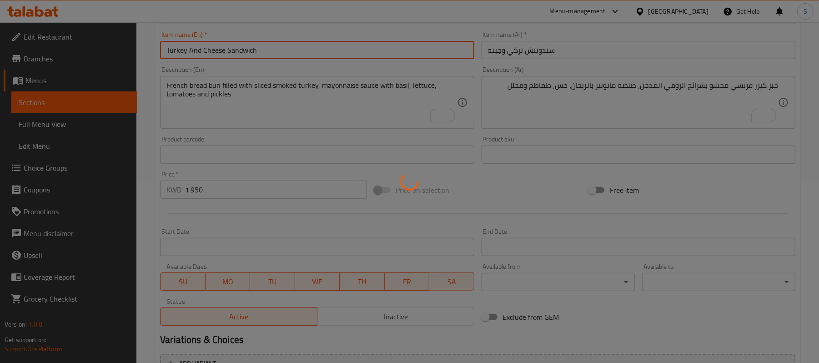
type input "0"
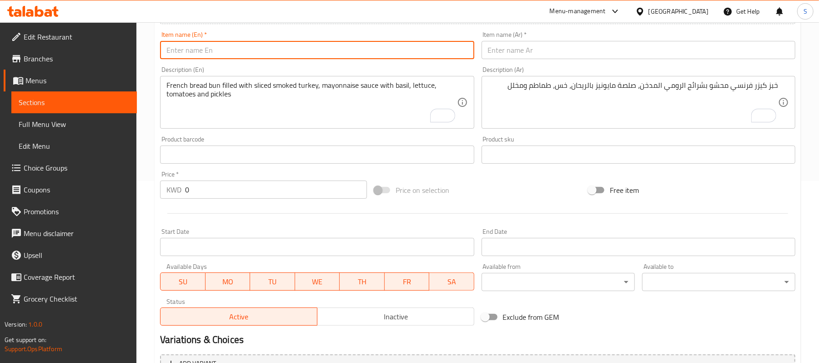
click at [228, 55] on input "text" at bounding box center [317, 50] width 314 height 18
paste input "Labneh Sandwich"
type input "Labneh Sandwich"
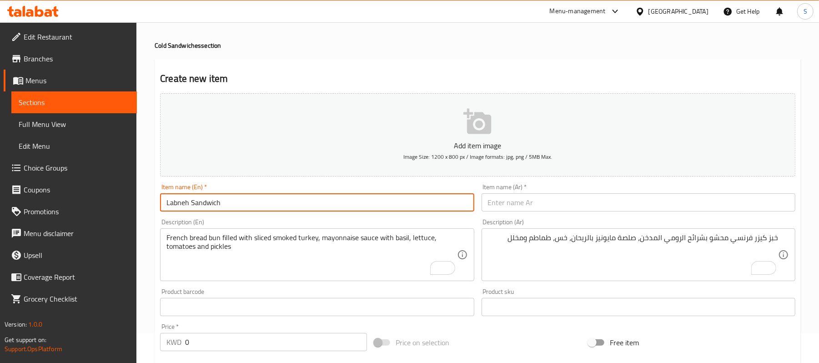
scroll to position [0, 0]
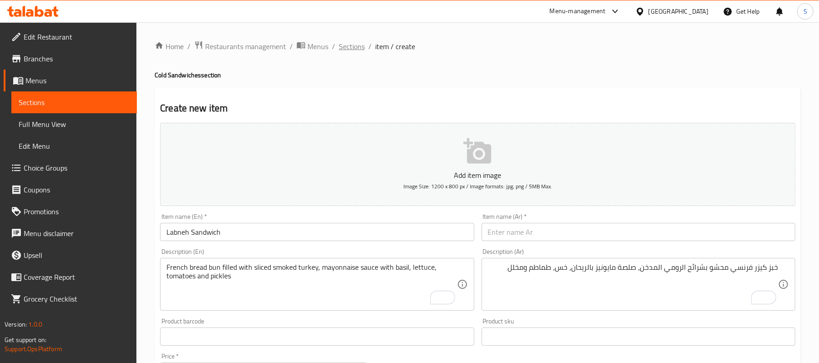
click at [352, 49] on span "Sections" at bounding box center [352, 46] width 26 height 11
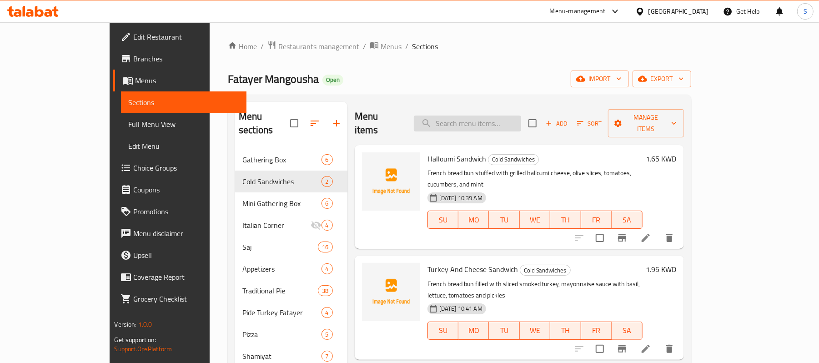
click at [514, 120] on input "search" at bounding box center [467, 123] width 107 height 16
paste input "Chicken BBQ Sandwich"
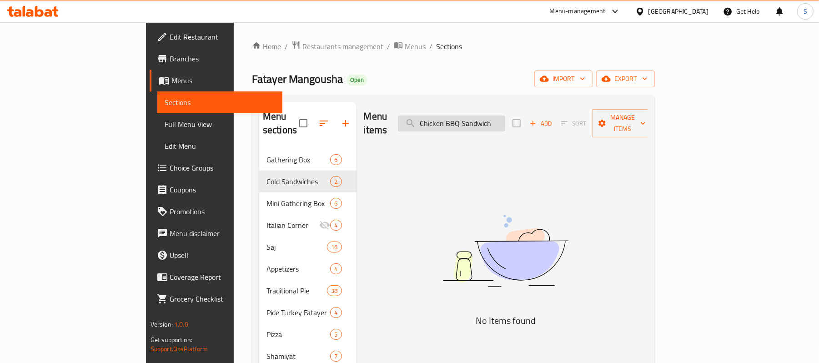
click at [496, 117] on input "Chicken BBQ Sandwich" at bounding box center [451, 123] width 107 height 16
paste input "And Rocket Leaves"
click at [482, 115] on input "Chicken And Rocket Leaves Sandwich" at bounding box center [451, 123] width 107 height 16
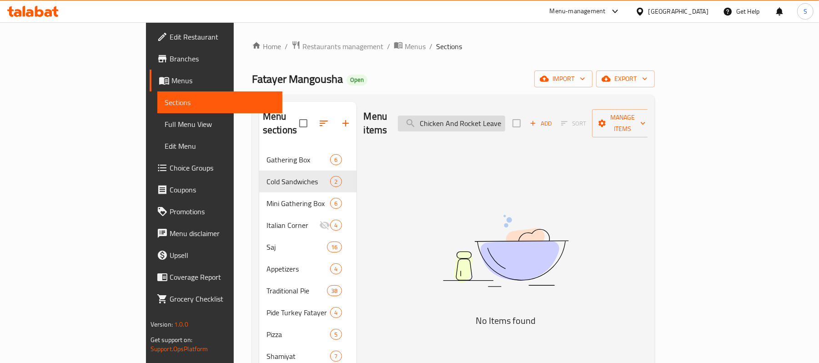
click at [482, 115] on input "Chicken And Rocket Leaves Sandwich" at bounding box center [451, 123] width 107 height 16
paste input "Mexican Sandwich"
click at [484, 115] on input "Chicken Mexican SandwichAnd Rocket Leaves Sandwich" at bounding box center [451, 123] width 107 height 16
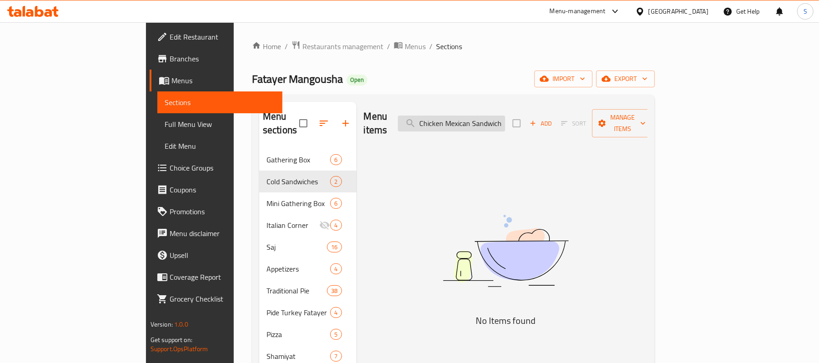
click at [484, 115] on input "Chicken Mexican SandwichAnd Rocket Leaves Sandwich" at bounding box center [451, 123] width 107 height 16
paste input "search"
click at [497, 119] on input "Chicken Mexican Sandwich" at bounding box center [451, 123] width 107 height 16
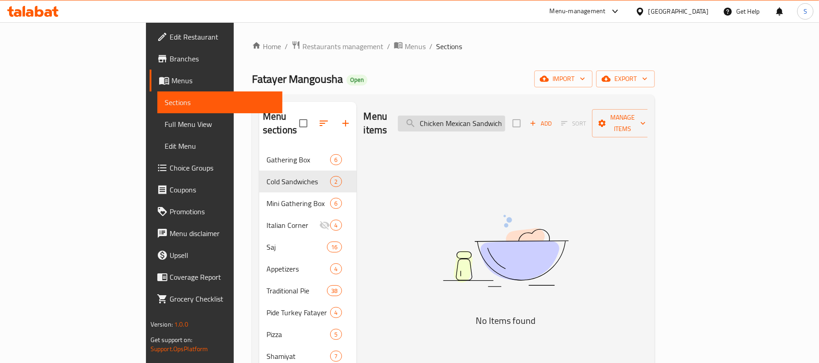
click at [497, 119] on input "Chicken Mexican Sandwich" at bounding box center [451, 123] width 107 height 16
paste input "Taouk"
type input "Taouk Sandwich"
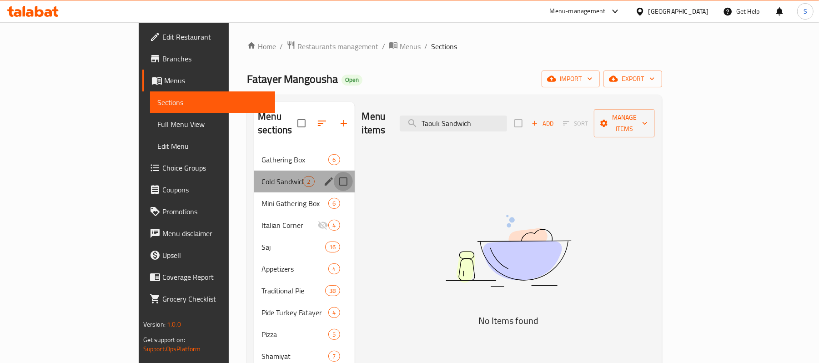
click at [334, 172] on input "Menu sections" at bounding box center [343, 181] width 19 height 19
checkbox input "true"
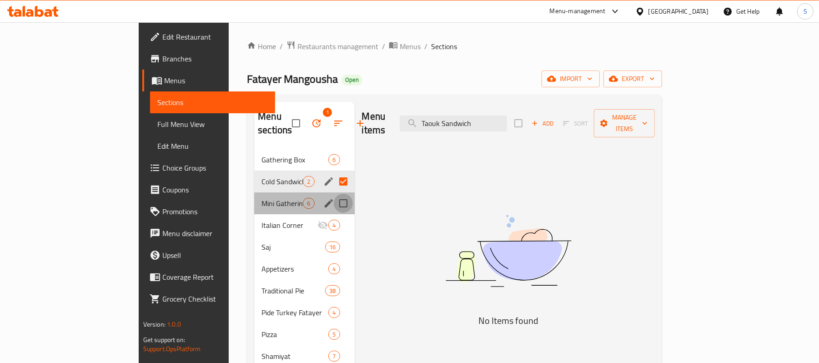
click at [334, 194] on input "Menu sections" at bounding box center [343, 203] width 19 height 19
checkbox input "true"
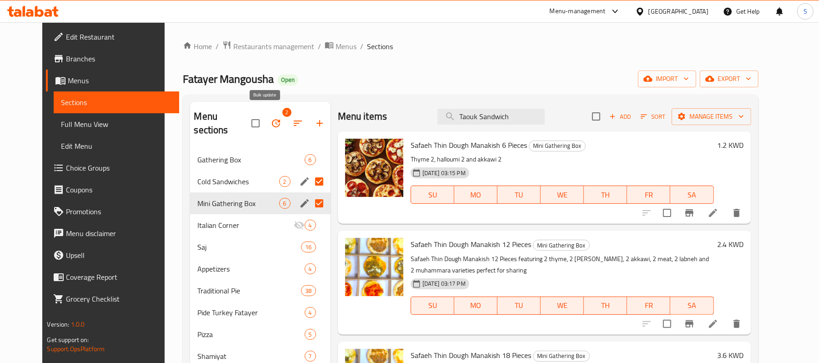
click at [270, 118] on icon "button" at bounding box center [275, 123] width 11 height 11
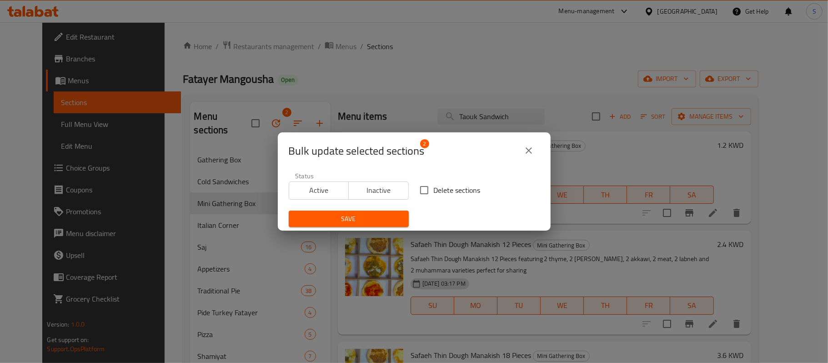
click at [374, 191] on span "Inactive" at bounding box center [378, 190] width 53 height 13
click at [371, 211] on button "Save" at bounding box center [349, 218] width 120 height 17
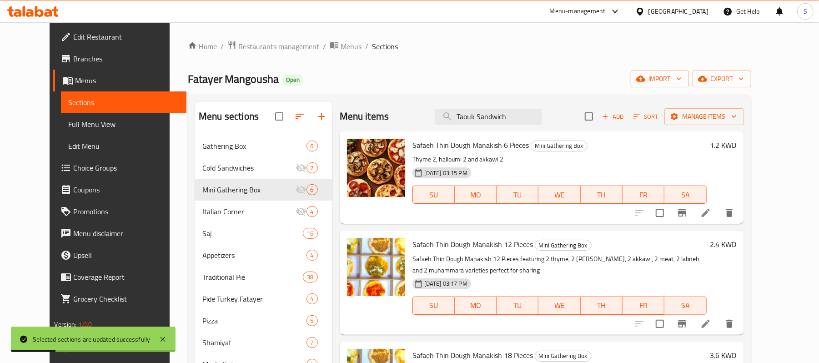
click at [470, 60] on div "Home / Restaurants management / Menus / Sections Fatayer Mangousha Open import …" at bounding box center [469, 255] width 563 height 431
click at [488, 124] on input "Taouk Sandwich" at bounding box center [487, 117] width 107 height 16
paste input "Kabab"
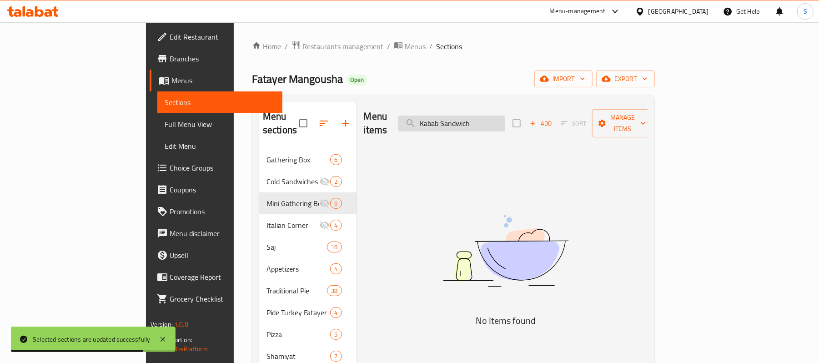
click at [491, 122] on input "Kabab Sandwich" at bounding box center [451, 123] width 107 height 16
paste input "Manoushe Burger"
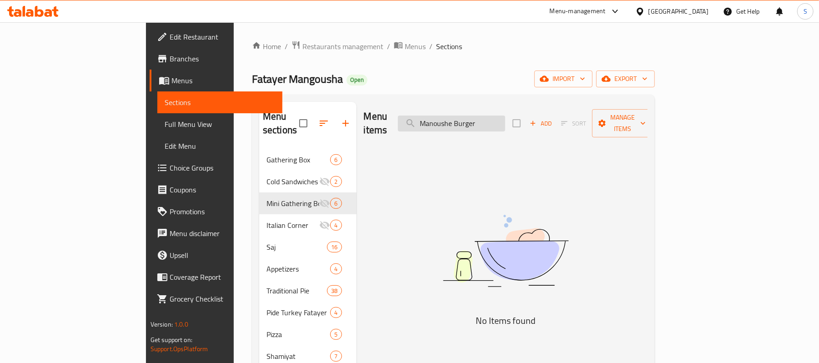
click at [488, 115] on input "Manoushe Burger" at bounding box center [451, 123] width 107 height 16
type input "ن"
click at [492, 124] on input "kebab" at bounding box center [451, 123] width 107 height 16
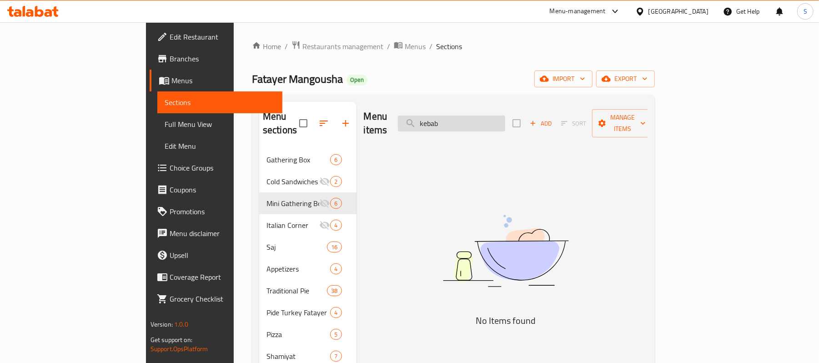
click at [492, 124] on input "kebab" at bounding box center [451, 123] width 107 height 16
paste input "Grilled Chicken Burger"
click at [493, 115] on input "Grilled Chicken Burger" at bounding box center [451, 123] width 107 height 16
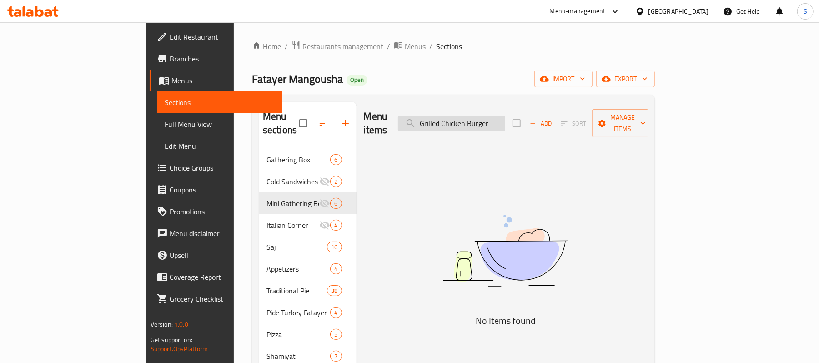
paste input "Crispy"
click at [502, 115] on input "Crispy Chicken Burger" at bounding box center [451, 123] width 107 height 16
paste input "lassic Cheese"
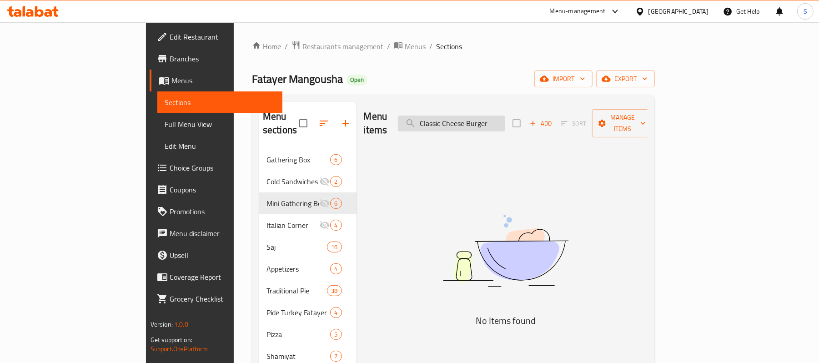
click at [487, 121] on input "Classic Cheese Burger" at bounding box center [451, 123] width 107 height 16
paste input "BBQ Melt"
click at [490, 122] on input "BBQ Melt Burger" at bounding box center [451, 123] width 107 height 16
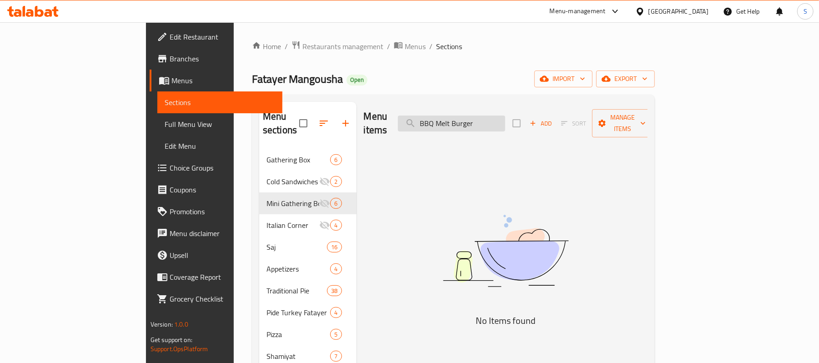
click at [490, 122] on input "BBQ Melt Burger" at bounding box center [451, 123] width 107 height 16
paste input "JAT Manoushe 12"
click at [503, 115] on input "JAT Manoushe 12" at bounding box center [451, 123] width 107 height 16
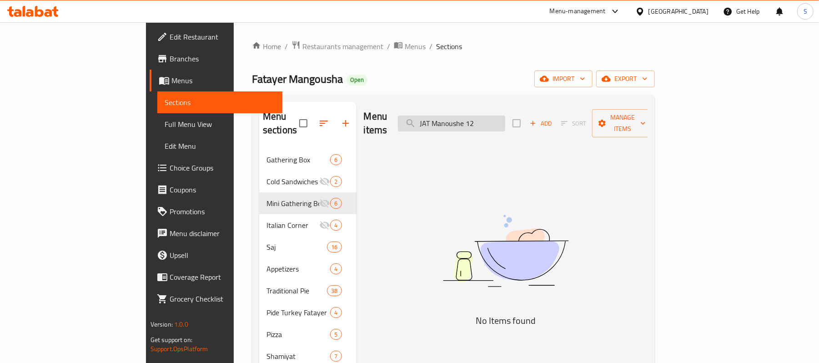
click at [503, 115] on input "JAT Manoushe 12" at bounding box center [451, 123] width 107 height 16
paste input "24"
click at [485, 115] on input "JAT Manoushe 24" at bounding box center [451, 123] width 107 height 16
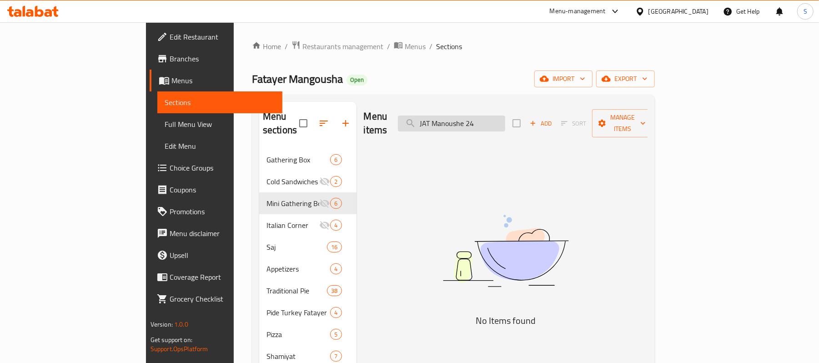
paste input "36"
click at [497, 125] on input "JAT Manoushe 36" at bounding box center [451, 123] width 107 height 16
paste input "48"
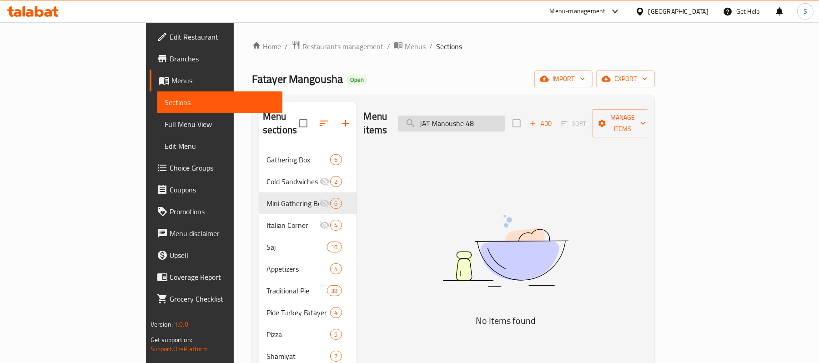
click at [505, 122] on input "JAT Manoushe 48" at bounding box center [451, 123] width 107 height 16
paste input "Kashkawan Light"
click at [490, 115] on input "Kashkawan Light" at bounding box center [451, 123] width 107 height 16
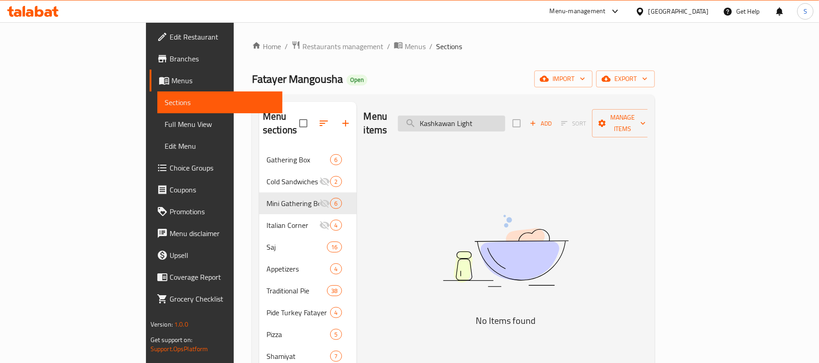
click at [490, 115] on input "Kashkawan Light" at bounding box center [451, 123] width 107 height 16
paste input "Halloum"
click at [490, 115] on input "Halloum Light" at bounding box center [451, 123] width 107 height 16
click at [497, 105] on div "Menu items Halloum Light Add Sort Manage items" at bounding box center [506, 123] width 284 height 43
click at [489, 115] on input "Halloum Light" at bounding box center [451, 123] width 107 height 16
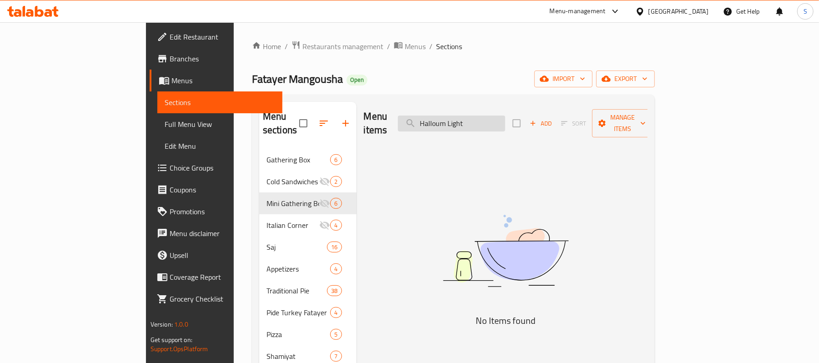
click at [489, 115] on input "Halloum Light" at bounding box center [451, 123] width 107 height 16
paste input "Spinach Fatayer"
click at [499, 115] on input "Spinach Fatayer" at bounding box center [451, 123] width 107 height 16
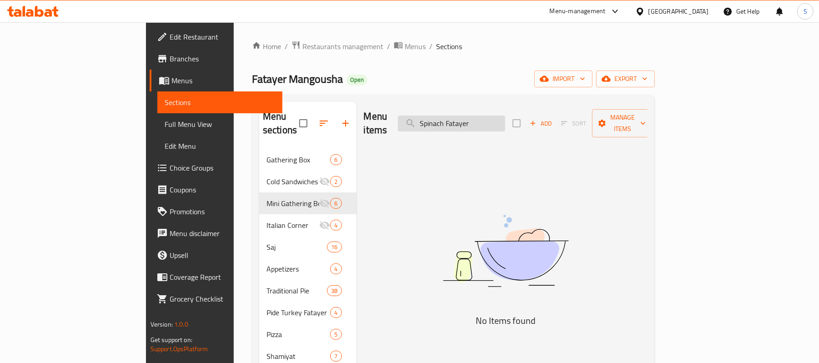
click at [499, 115] on input "Spinach Fatayer" at bounding box center [451, 123] width 107 height 16
paste input "Labneh Light"
type input "Labneh Light"
click at [404, 48] on span "Menus" at bounding box center [414, 46] width 21 height 11
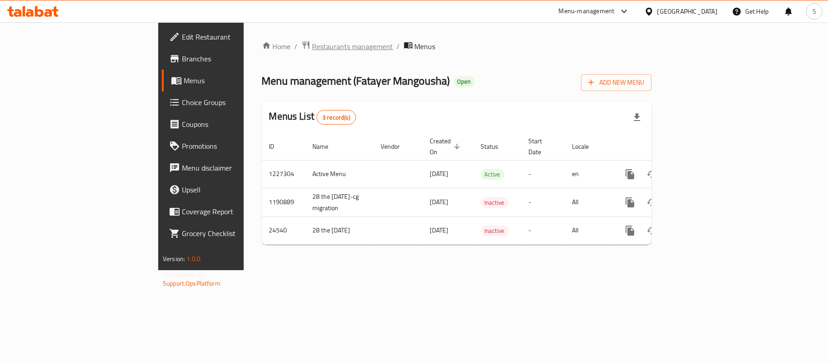
click at [312, 46] on span "Restaurants management" at bounding box center [352, 46] width 81 height 11
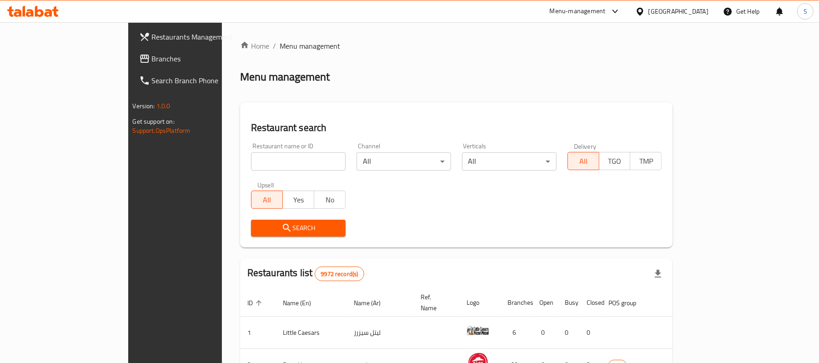
click at [711, 13] on div "[GEOGRAPHIC_DATA]" at bounding box center [672, 11] width 88 height 22
click at [690, 12] on div "[GEOGRAPHIC_DATA]" at bounding box center [678, 11] width 60 height 10
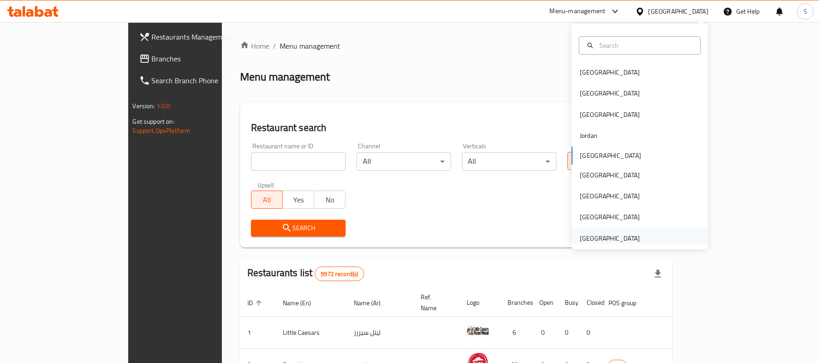
click at [595, 239] on div "[GEOGRAPHIC_DATA]" at bounding box center [609, 238] width 60 height 10
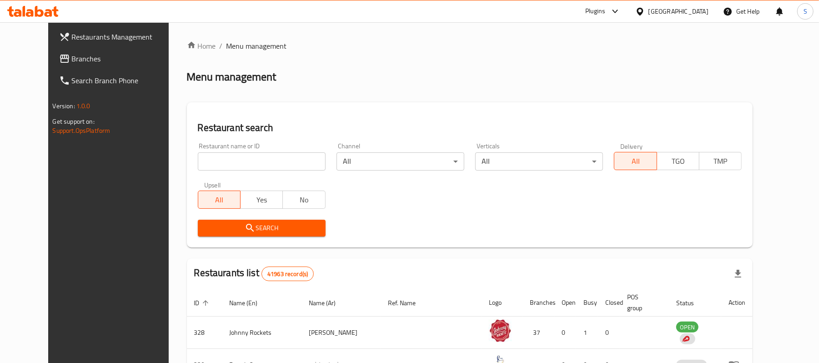
click at [72, 60] on span "Branches" at bounding box center [125, 58] width 106 height 11
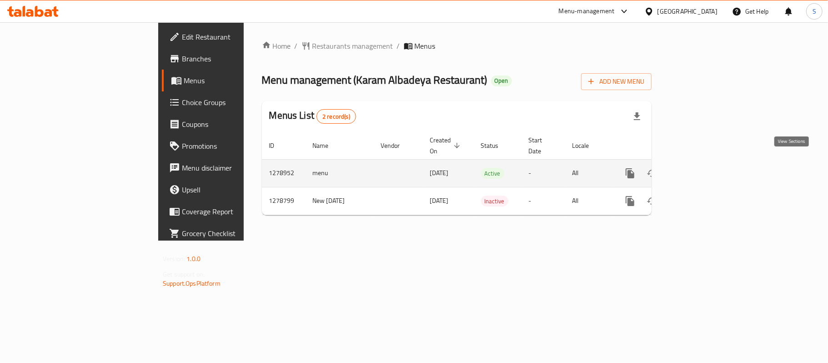
click at [701, 168] on icon "enhanced table" at bounding box center [695, 173] width 11 height 11
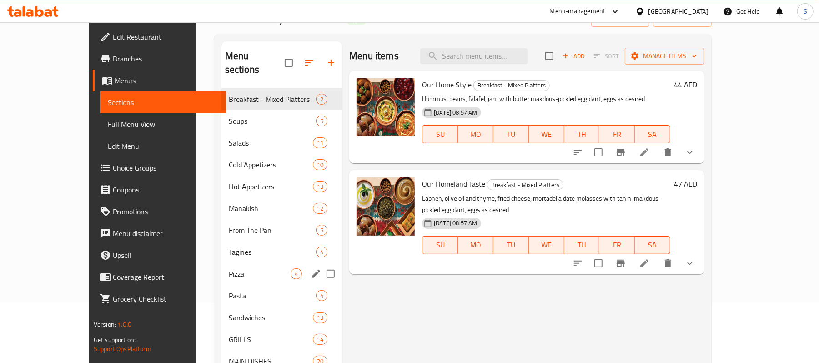
scroll to position [121, 0]
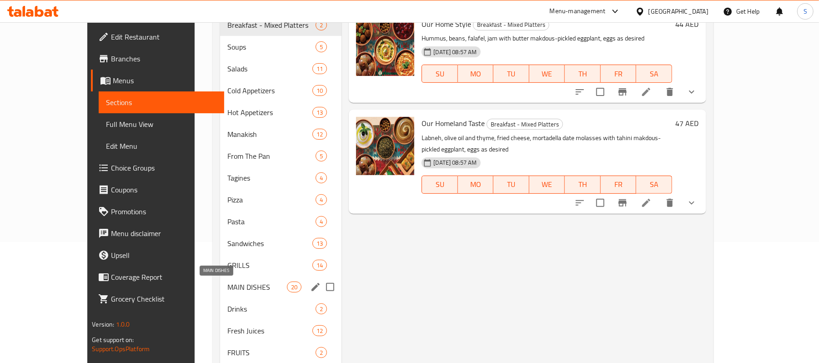
click at [227, 286] on span "MAIN DISHES" at bounding box center [257, 286] width 60 height 11
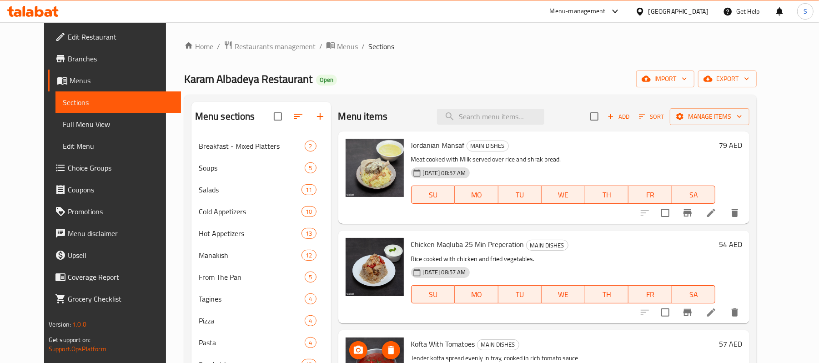
click at [63, 125] on span "Full Menu View" at bounding box center [118, 124] width 111 height 11
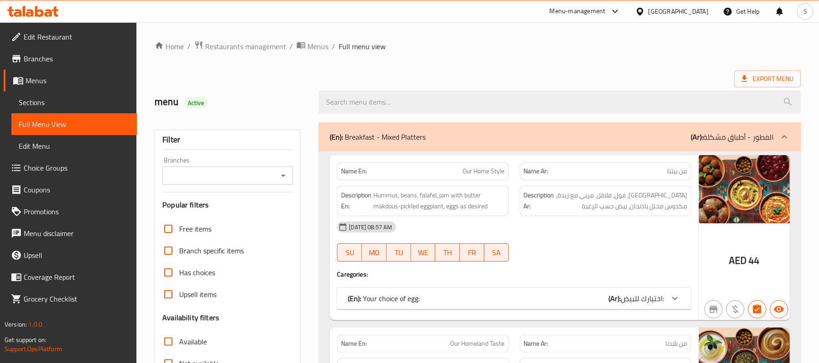
click at [260, 180] on input "Branches" at bounding box center [220, 175] width 110 height 13
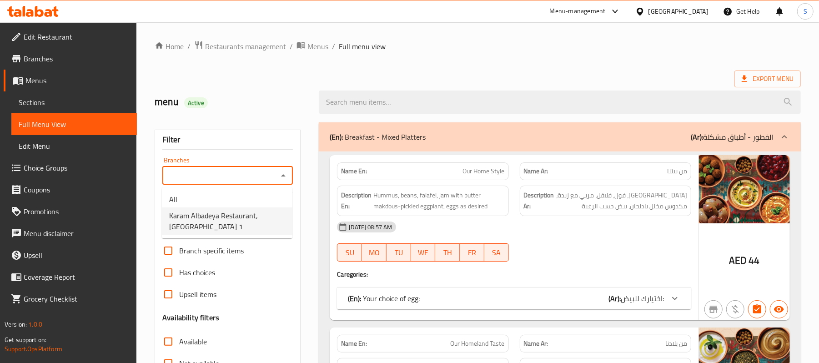
click at [253, 215] on span "Karam Albadeya Restaurant, Warsan 1" at bounding box center [227, 221] width 116 height 22
type input "Karam Albadeya Restaurant, Warsan 1"
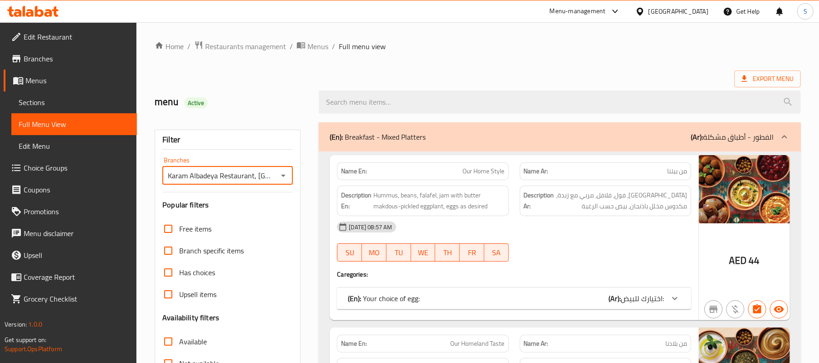
scroll to position [121, 0]
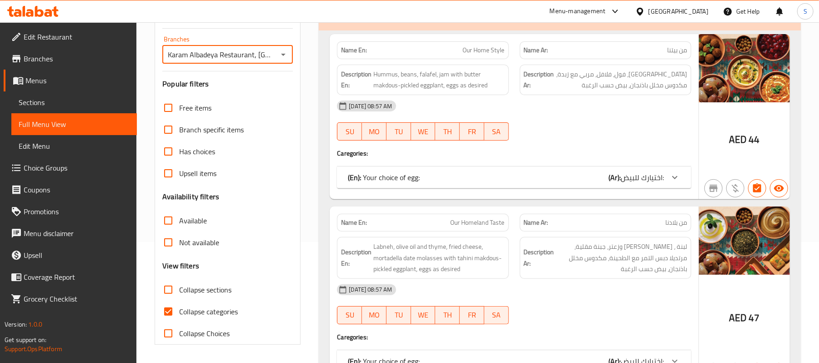
click at [165, 292] on input "Collapse sections" at bounding box center [168, 290] width 22 height 22
checkbox input "true"
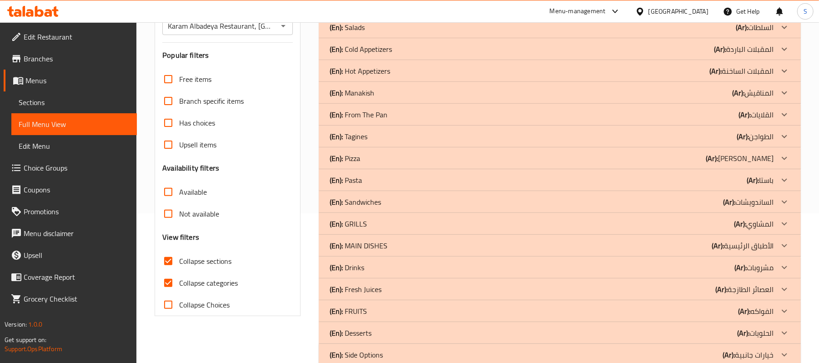
scroll to position [171, 0]
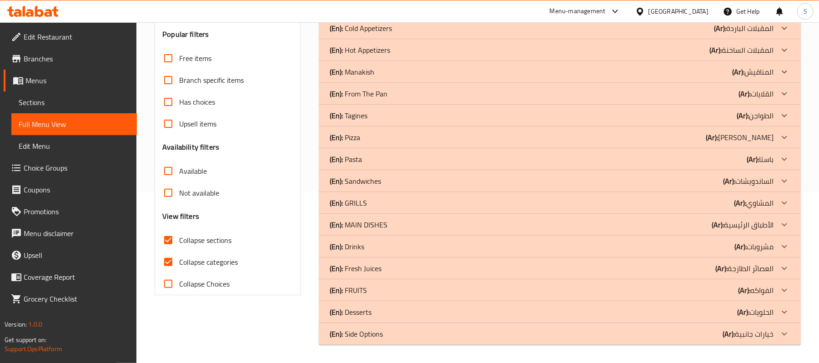
click at [444, 226] on div "(En): MAIN DISHES (Ar): الأطباق الرئيسية" at bounding box center [551, 224] width 444 height 11
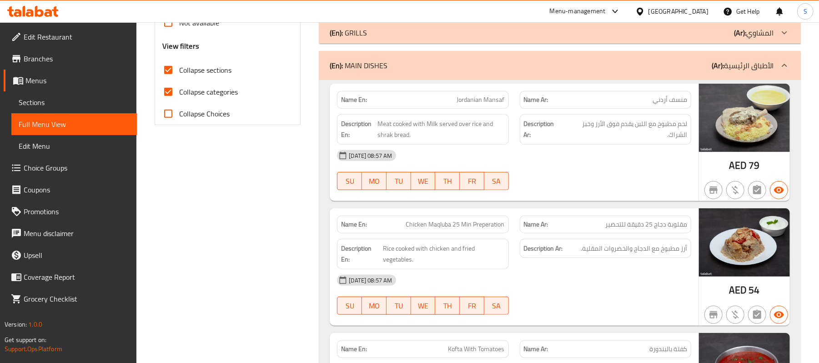
scroll to position [393, 0]
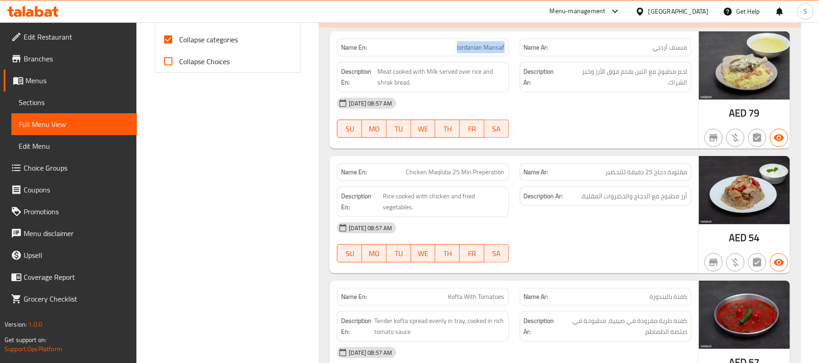
drag, startPoint x: 460, startPoint y: 48, endPoint x: 505, endPoint y: 46, distance: 45.0
click at [505, 46] on div "Name En: Jordanian Mansaf" at bounding box center [422, 48] width 171 height 18
copy span "Jordanian Mansaf"
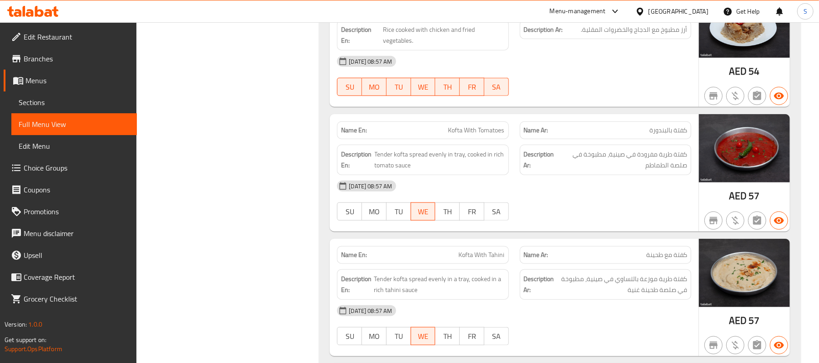
scroll to position [574, 0]
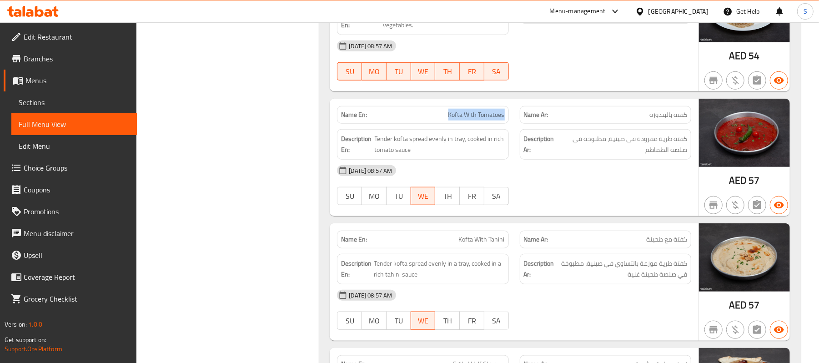
drag, startPoint x: 446, startPoint y: 115, endPoint x: 504, endPoint y: 118, distance: 58.7
click at [504, 118] on div "Name En: Kofta With Tomatoes" at bounding box center [422, 115] width 171 height 18
copy span "Kofta With Tomatoes"
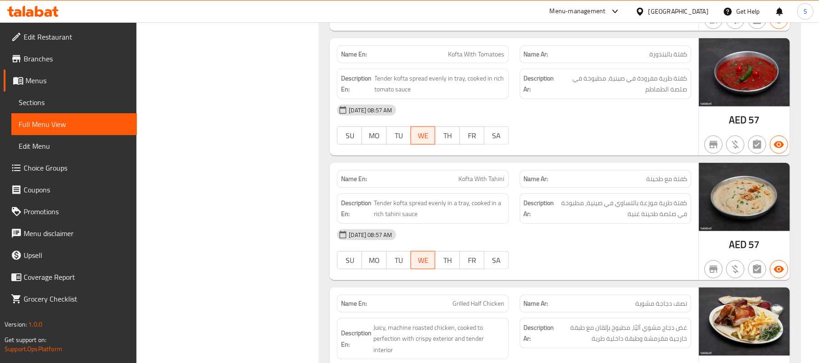
click at [480, 180] on span "Kofta With Tahini" at bounding box center [482, 179] width 46 height 10
copy span "Kofta With Tahini"
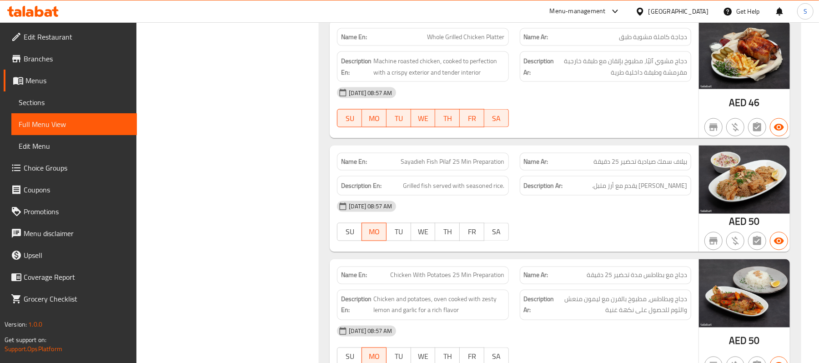
scroll to position [1059, 0]
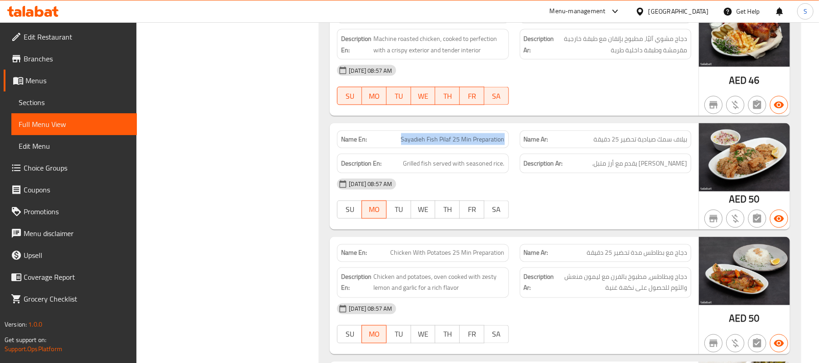
drag, startPoint x: 399, startPoint y: 131, endPoint x: 504, endPoint y: 132, distance: 105.4
click at [504, 132] on div "Name En: Sayadieh Fish Pilaf 25 Min Preparation" at bounding box center [422, 139] width 171 height 18
copy span "Sayadieh Fish Pilaf 25 Min Preparation"
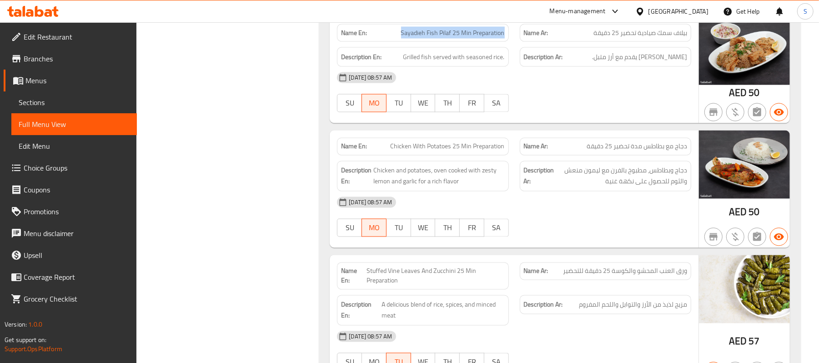
scroll to position [1180, 0]
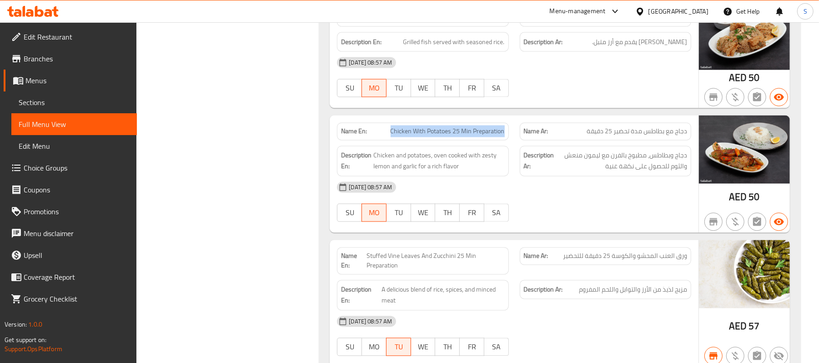
drag, startPoint x: 391, startPoint y: 122, endPoint x: 506, endPoint y: 122, distance: 115.0
click at [506, 123] on div "Name En: Chicken With Potatoes 25 Min Preparation" at bounding box center [422, 132] width 171 height 18
copy span "Chicken With Potatoes 25 Min Preparation"
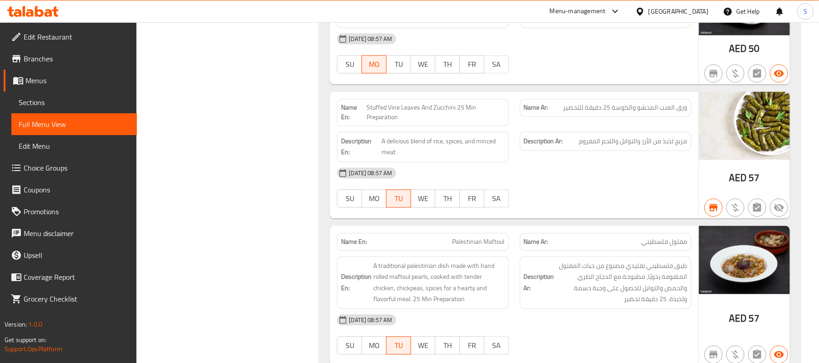
scroll to position [1302, 0]
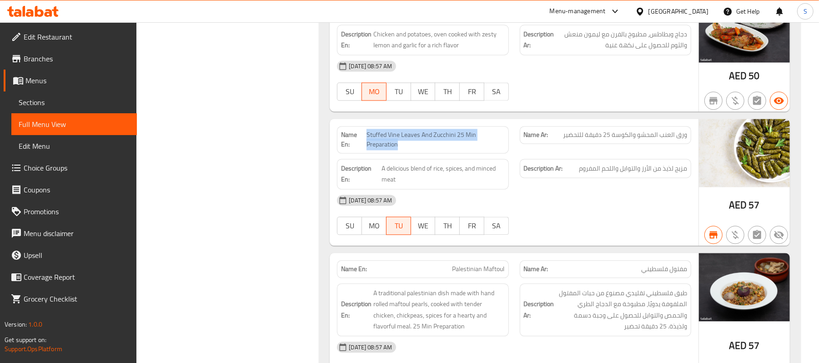
drag, startPoint x: 366, startPoint y: 128, endPoint x: 419, endPoint y: 144, distance: 55.2
click at [419, 144] on div "Name En: Stuffed Vine Leaves And Zucchini 25 Min Preparation" at bounding box center [422, 139] width 171 height 27
copy span "Stuffed Vine Leaves And Zucchini 25 Min Preparation"
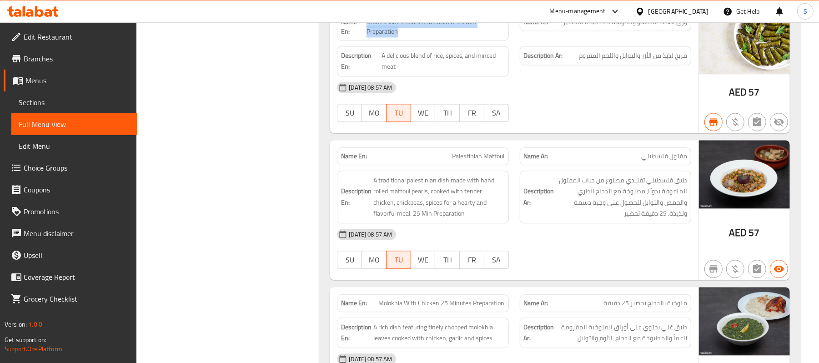
scroll to position [1423, 0]
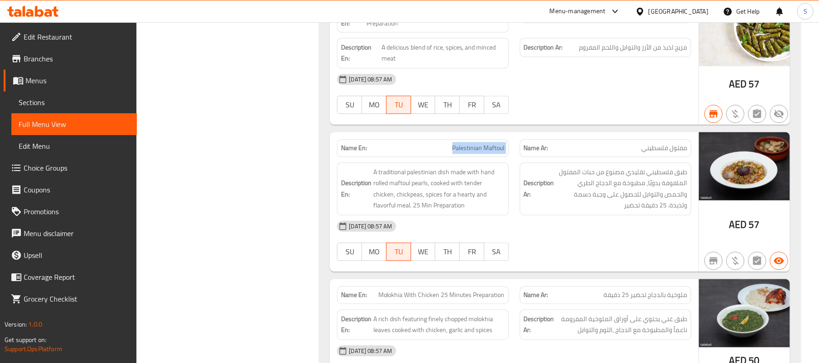
drag, startPoint x: 450, startPoint y: 141, endPoint x: 514, endPoint y: 141, distance: 63.6
click at [514, 141] on div "Name En: Palestinian Maftoul Name Ar: مفتول فلسطيني" at bounding box center [513, 148] width 365 height 29
copy span "Palestinian Maftoul"
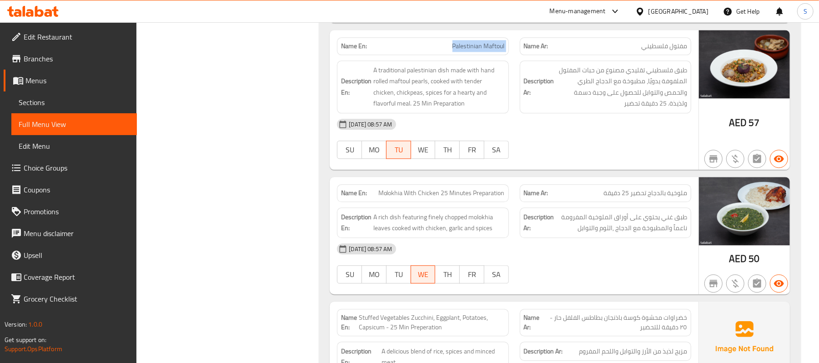
scroll to position [1544, 0]
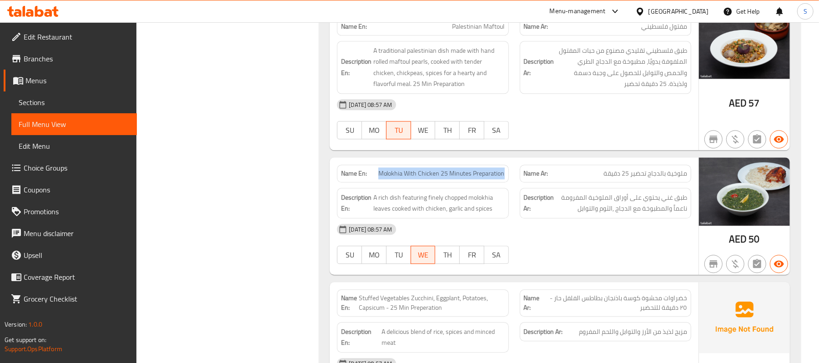
drag, startPoint x: 381, startPoint y: 169, endPoint x: 509, endPoint y: 172, distance: 128.6
click at [509, 172] on div "Name En: Molokhia With Chicken 25 Minutes Preparation" at bounding box center [422, 173] width 182 height 29
copy span "Molokhia With Chicken 25 Minutes Preparation"
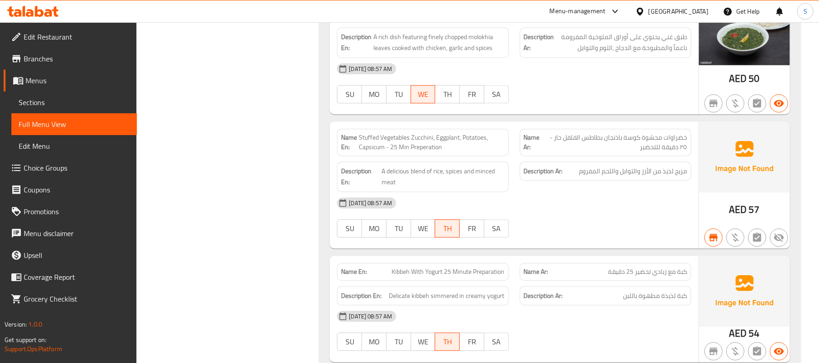
scroll to position [1726, 0]
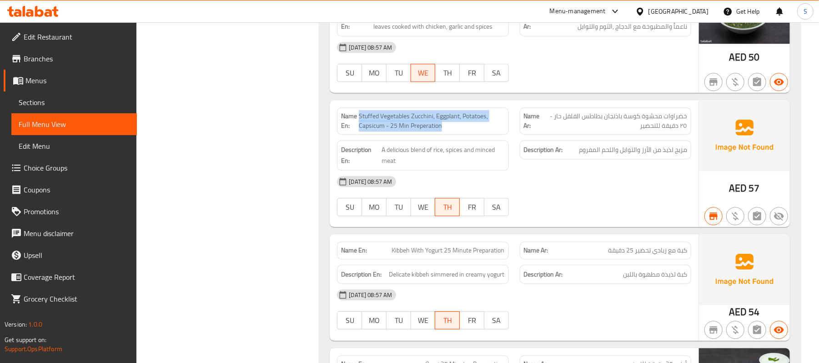
drag, startPoint x: 359, startPoint y: 111, endPoint x: 455, endPoint y: 123, distance: 97.1
click at [455, 123] on span "Stuffed Vegetables Zucchini, Eggplant, Potatoes, Capsicum - 25 Min Preperation" at bounding box center [431, 120] width 145 height 19
copy span "Stuffed Vegetables Zucchini, Eggplant, Potatoes, Capsicum - 25 Min Preperation"
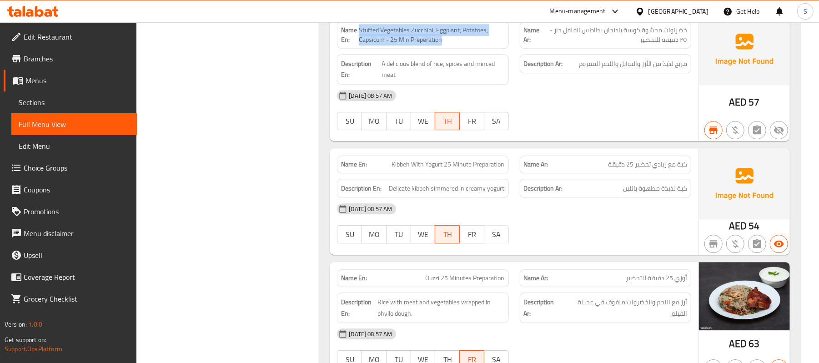
scroll to position [1847, 0]
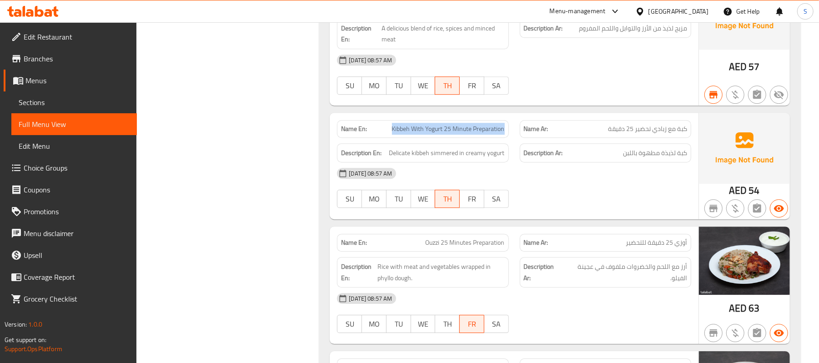
drag, startPoint x: 391, startPoint y: 124, endPoint x: 504, endPoint y: 125, distance: 112.7
click at [504, 125] on span "Kibbeh With Yogurt 25 Minute Preparation" at bounding box center [448, 129] width 113 height 10
copy span "Kibbeh With Yogurt 25 Minute Preparation"
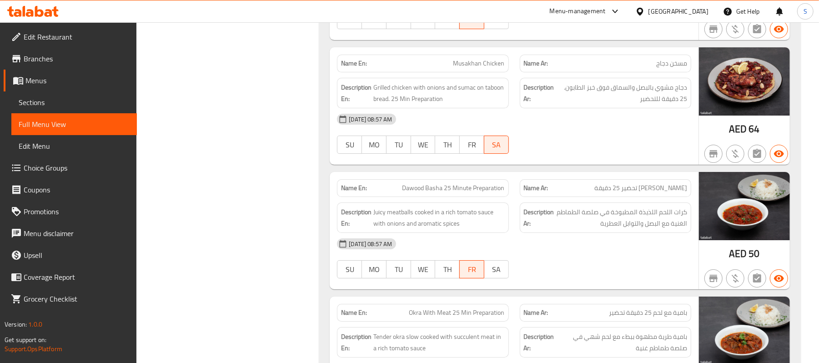
scroll to position [2150, 0]
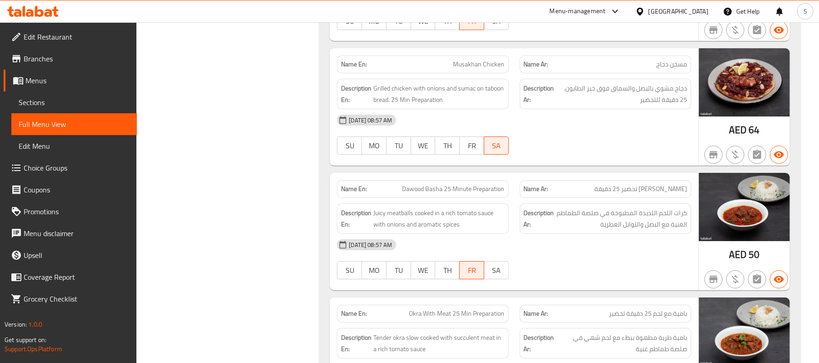
click at [692, 14] on div "United Arab Emirates" at bounding box center [678, 11] width 60 height 10
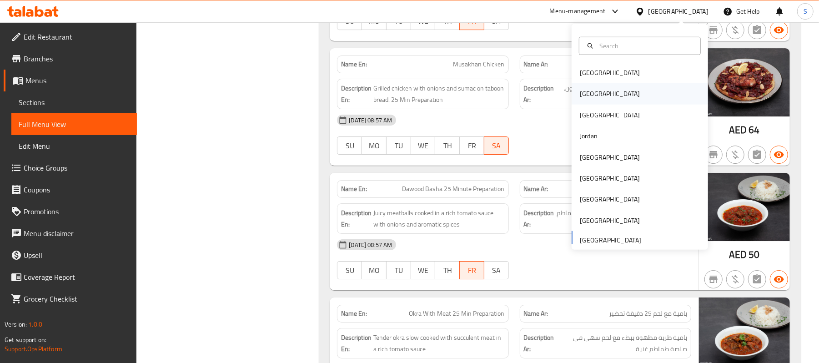
click at [579, 90] on div "[GEOGRAPHIC_DATA]" at bounding box center [609, 94] width 60 height 10
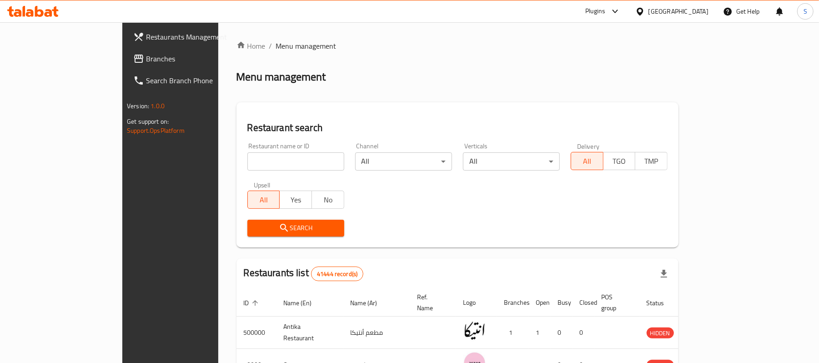
click at [247, 151] on div "Restaurant name or ID Restaurant name or ID" at bounding box center [295, 157] width 97 height 28
click at [247, 156] on input "search" at bounding box center [295, 161] width 97 height 18
paste input "511534"
type input "511534"
click button "Search" at bounding box center [295, 228] width 97 height 17
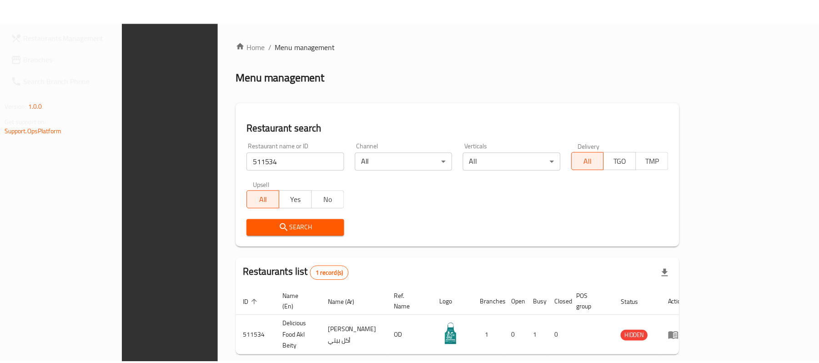
scroll to position [25, 0]
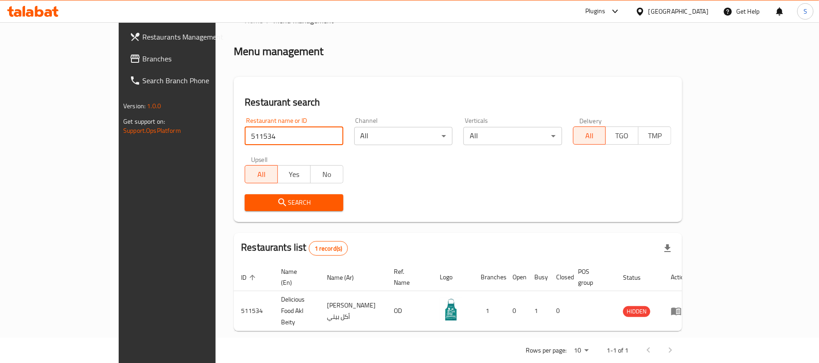
click at [605, 14] on div "Plugins" at bounding box center [595, 11] width 20 height 11
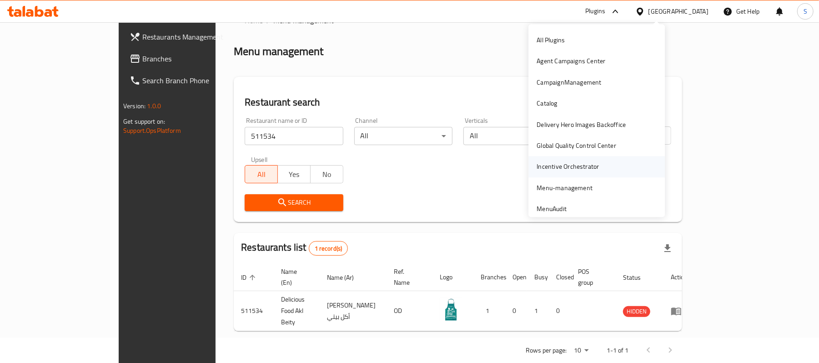
scroll to position [50, 0]
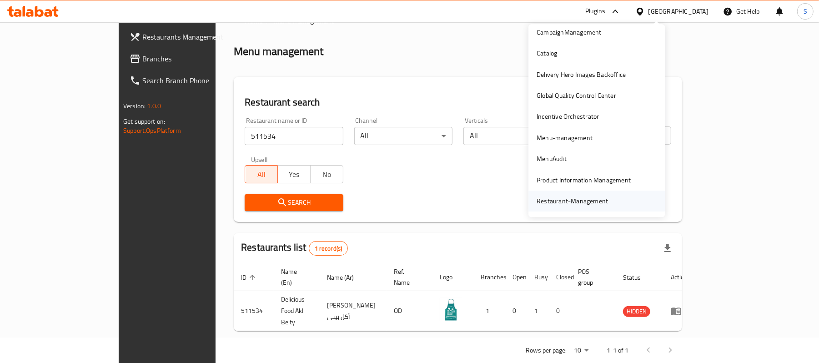
click at [563, 201] on div "Restaurant-Management" at bounding box center [571, 201] width 71 height 10
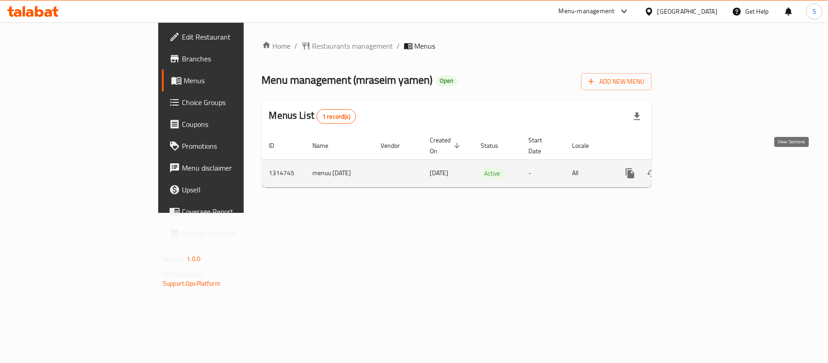
click at [699, 169] on icon "enhanced table" at bounding box center [695, 173] width 8 height 8
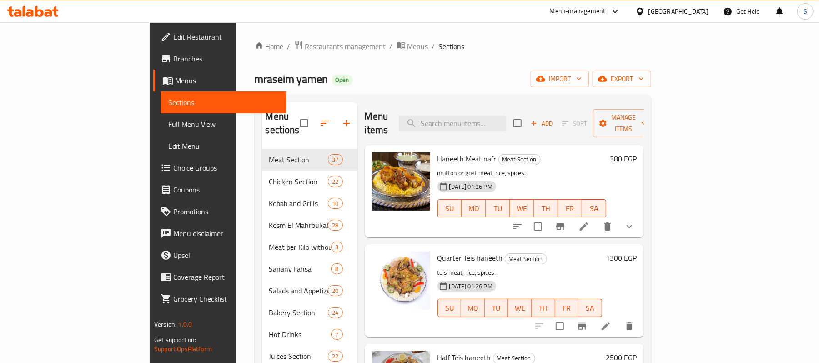
click at [153, 51] on link "Branches" at bounding box center [219, 59] width 133 height 22
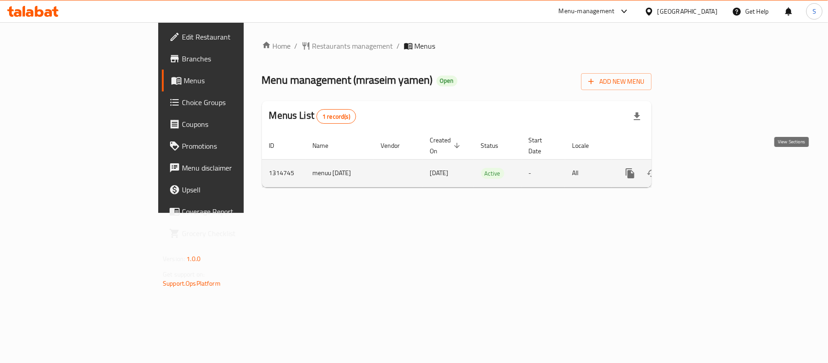
click at [701, 168] on icon "enhanced table" at bounding box center [695, 173] width 11 height 11
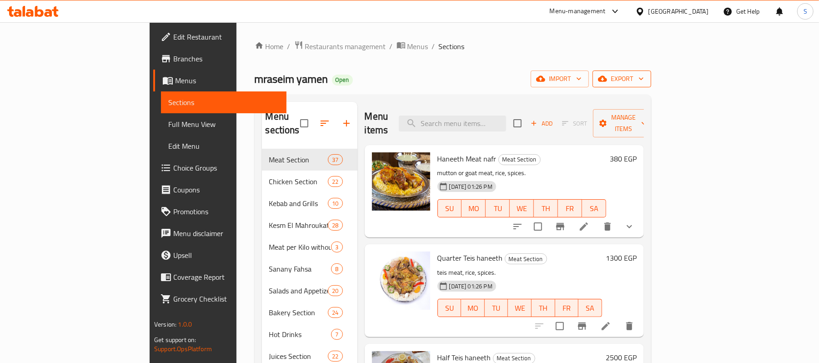
click at [644, 79] on span "export" at bounding box center [621, 78] width 44 height 11
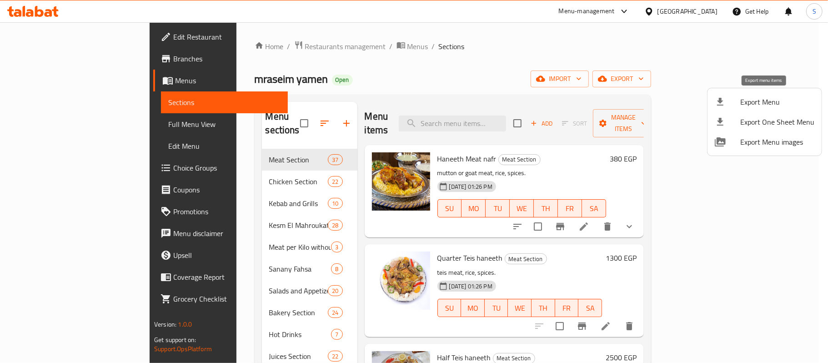
click at [747, 100] on span "Export Menu" at bounding box center [777, 101] width 74 height 11
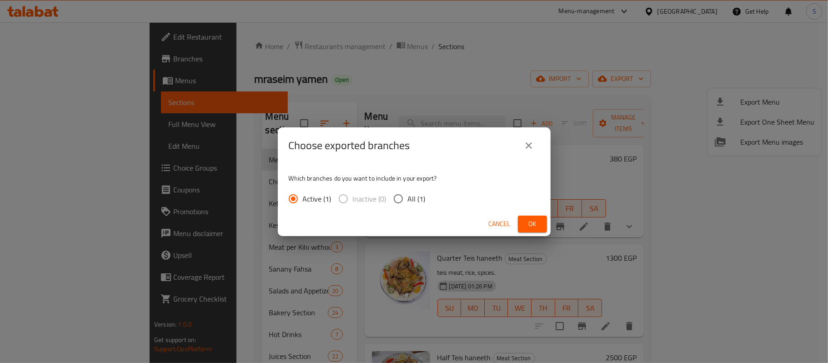
click at [413, 198] on span "All (1)" at bounding box center [417, 198] width 18 height 11
click at [408, 198] on input "All (1)" at bounding box center [398, 198] width 19 height 19
radio input "true"
click at [540, 227] on button "Ok" at bounding box center [532, 223] width 29 height 17
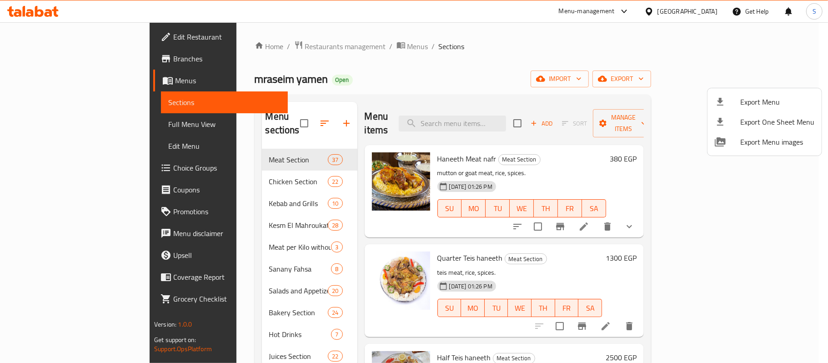
click at [313, 44] on div at bounding box center [414, 181] width 828 height 363
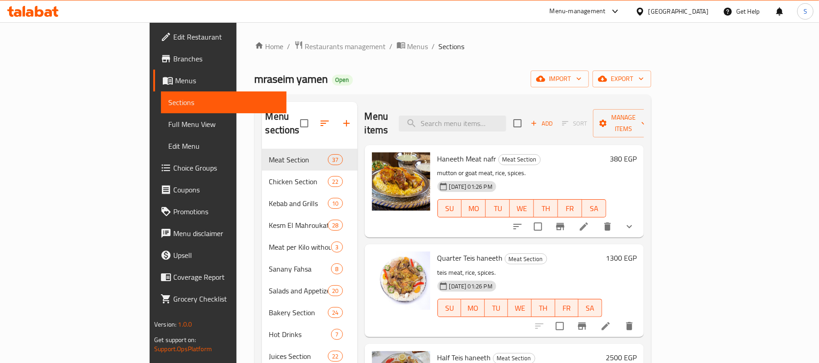
drag, startPoint x: 311, startPoint y: 47, endPoint x: 370, endPoint y: 64, distance: 61.4
click at [407, 47] on span "Menus" at bounding box center [417, 46] width 21 height 11
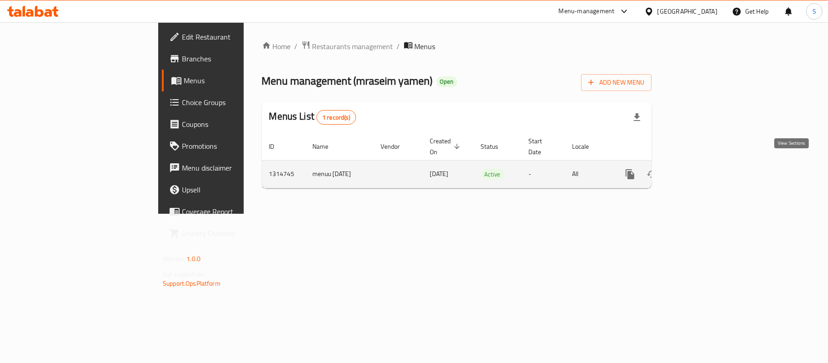
click at [701, 170] on icon "enhanced table" at bounding box center [695, 174] width 11 height 11
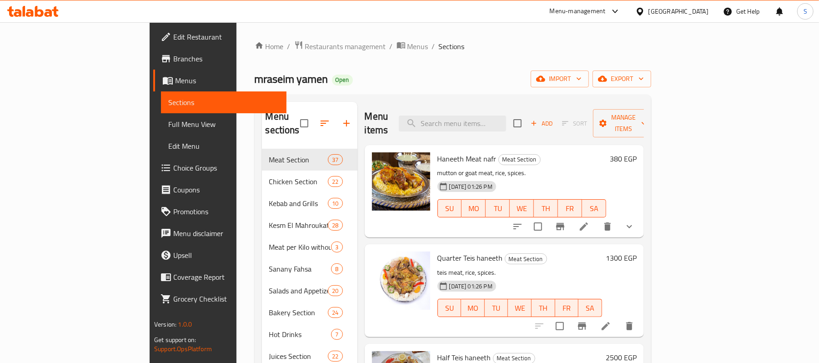
click at [173, 59] on span "Branches" at bounding box center [226, 58] width 106 height 11
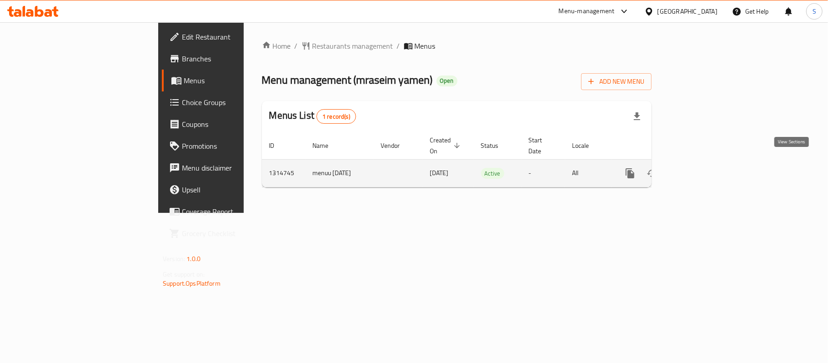
click at [701, 168] on icon "enhanced table" at bounding box center [695, 173] width 11 height 11
